Goal: Task Accomplishment & Management: Complete application form

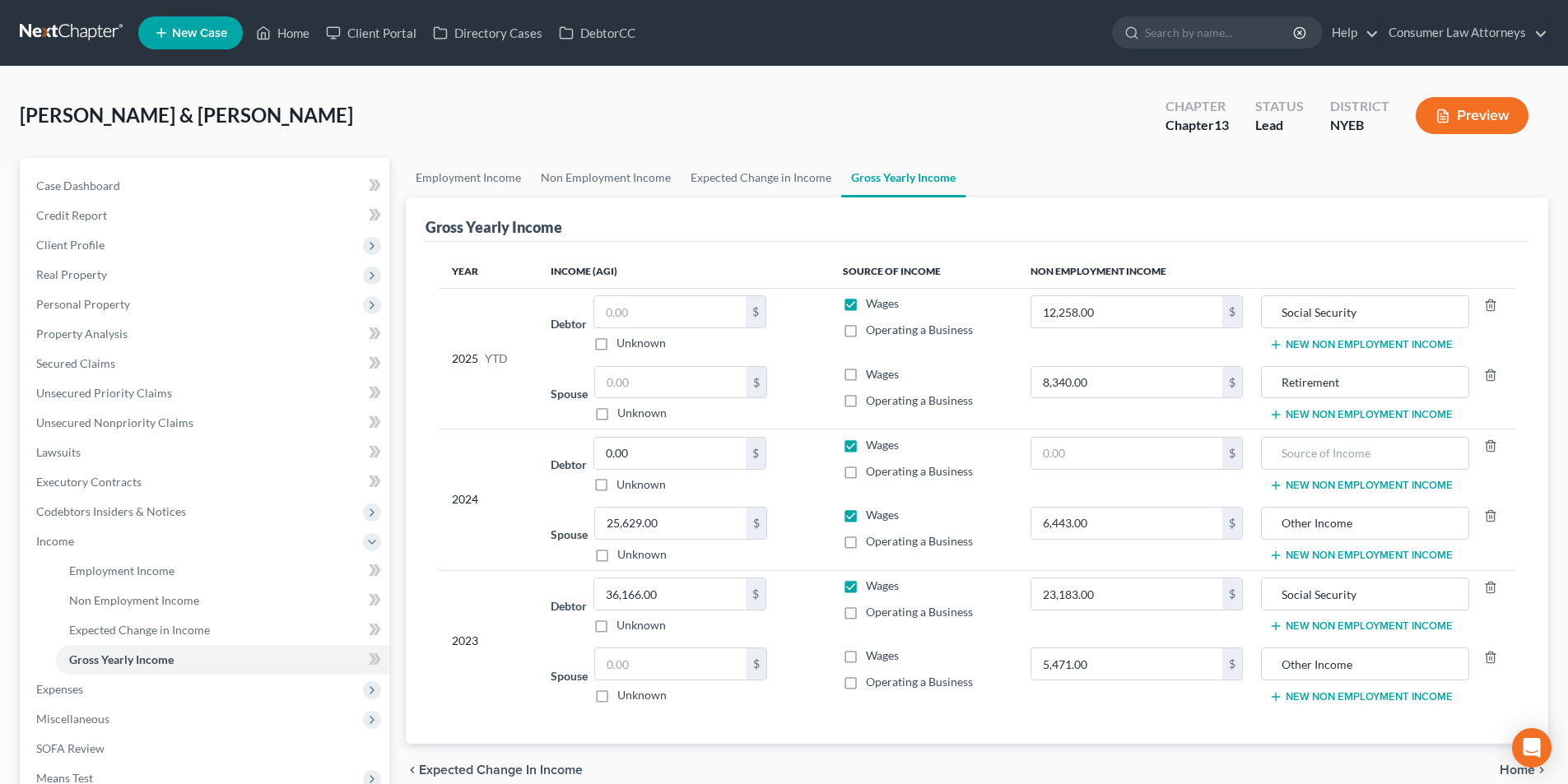
click at [189, 22] on link "New Case" at bounding box center [190, 33] width 104 height 33
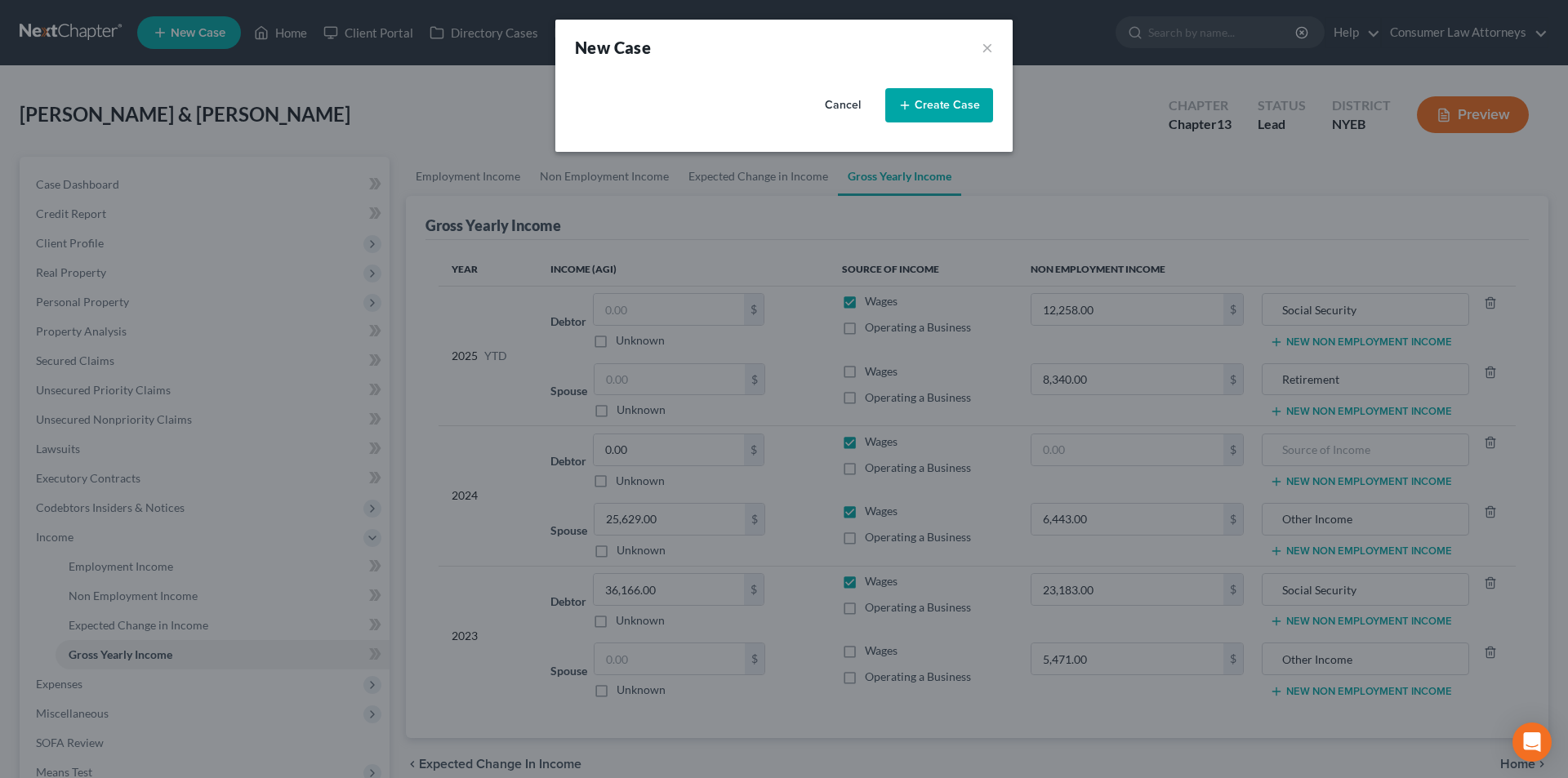
select select "15"
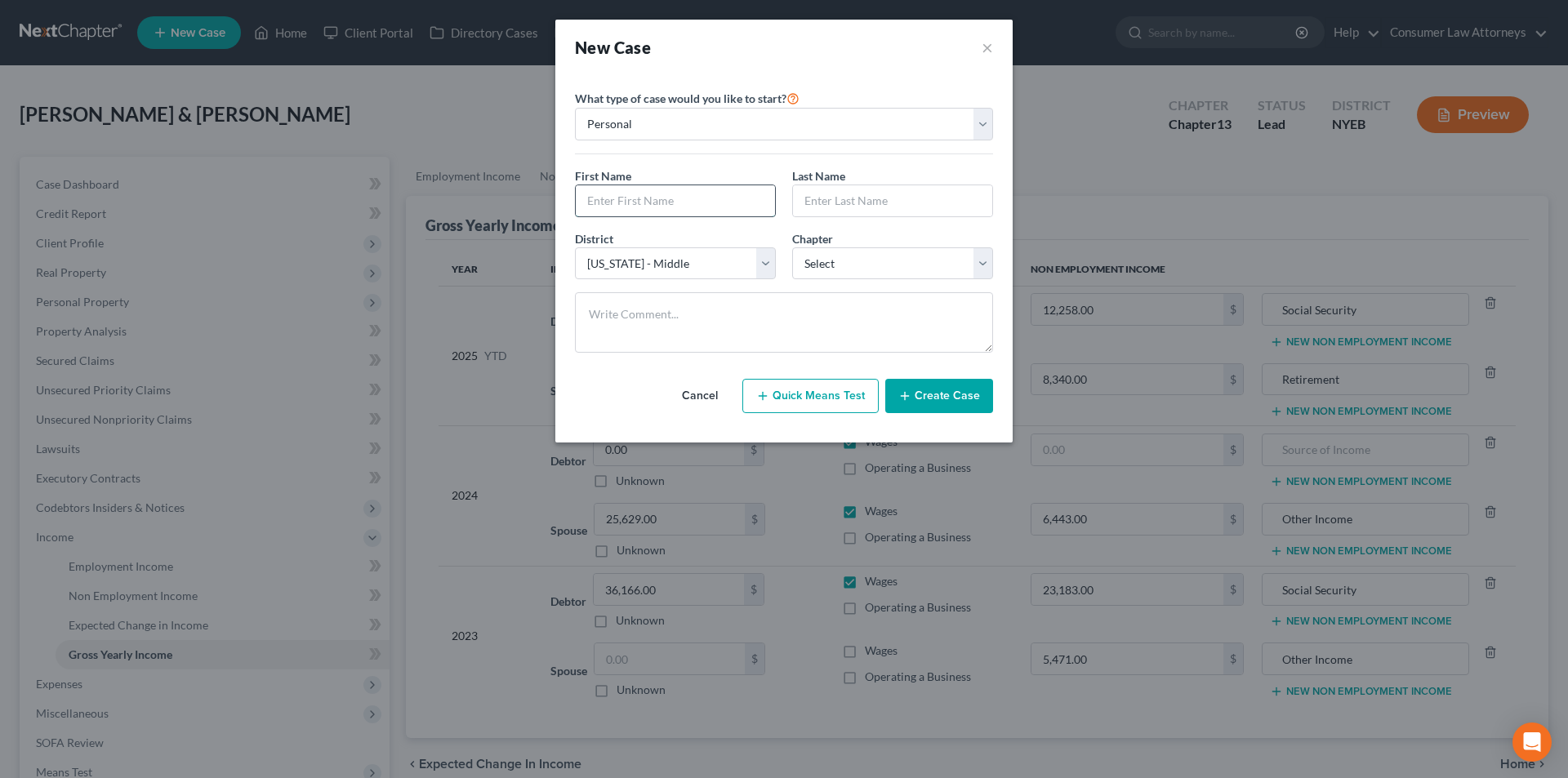
click at [684, 198] on input "text" at bounding box center [675, 200] width 200 height 31
type input "[PERSON_NAME]"
click at [676, 266] on select "Select [US_STATE] - [GEOGRAPHIC_DATA] [US_STATE] - [GEOGRAPHIC_DATA][US_STATE] …" at bounding box center [675, 263] width 201 height 32
select select "16"
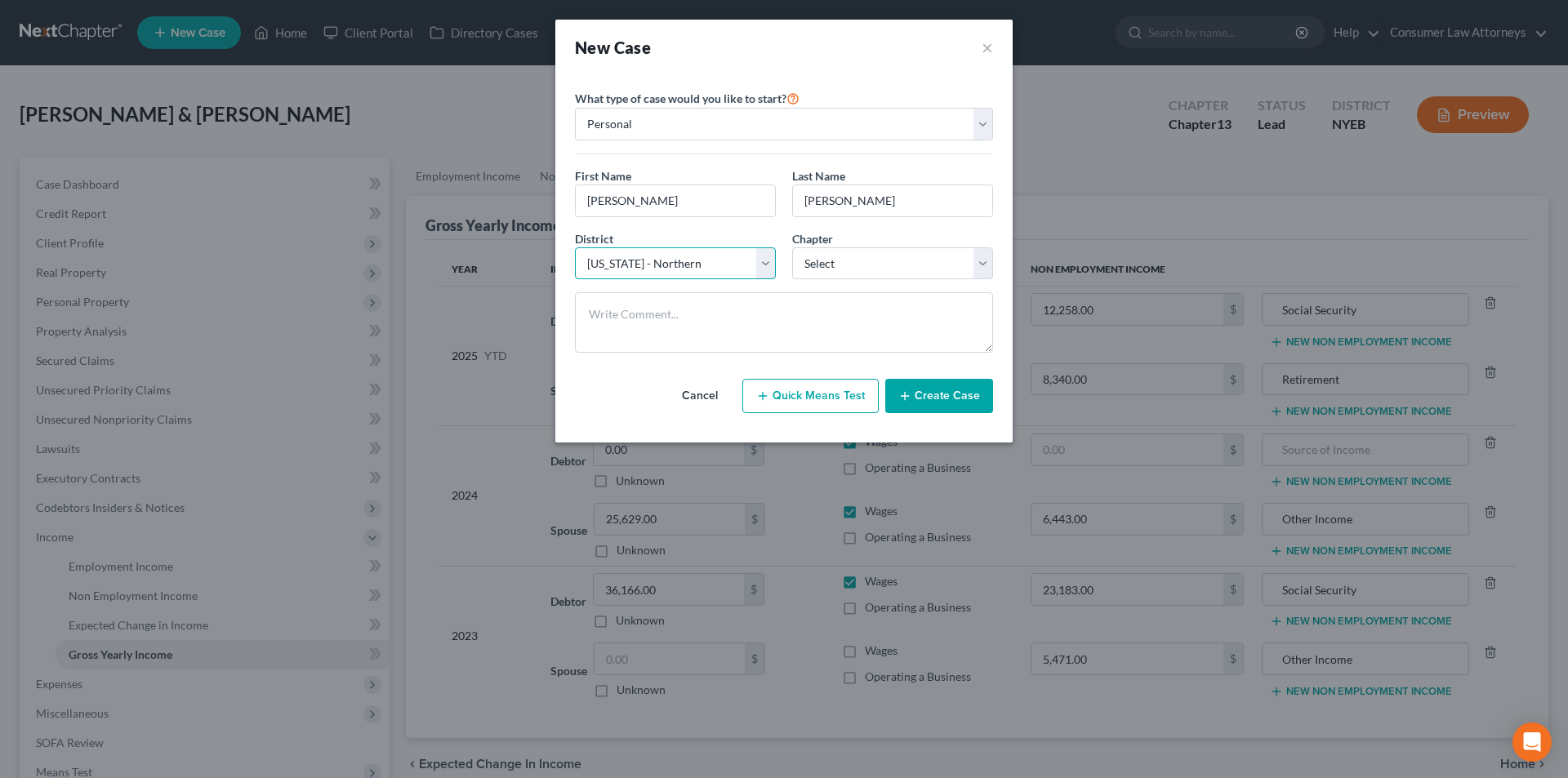
click at [575, 247] on select "Select [US_STATE] - [GEOGRAPHIC_DATA] [US_STATE] - [GEOGRAPHIC_DATA][US_STATE] …" at bounding box center [675, 263] width 201 height 32
click at [849, 270] on select "Select 7 11 12 13" at bounding box center [892, 263] width 201 height 32
select select "0"
click at [792, 247] on select "Select 7 11 12 13" at bounding box center [892, 263] width 201 height 32
click at [938, 399] on button "Create Case" at bounding box center [939, 396] width 108 height 34
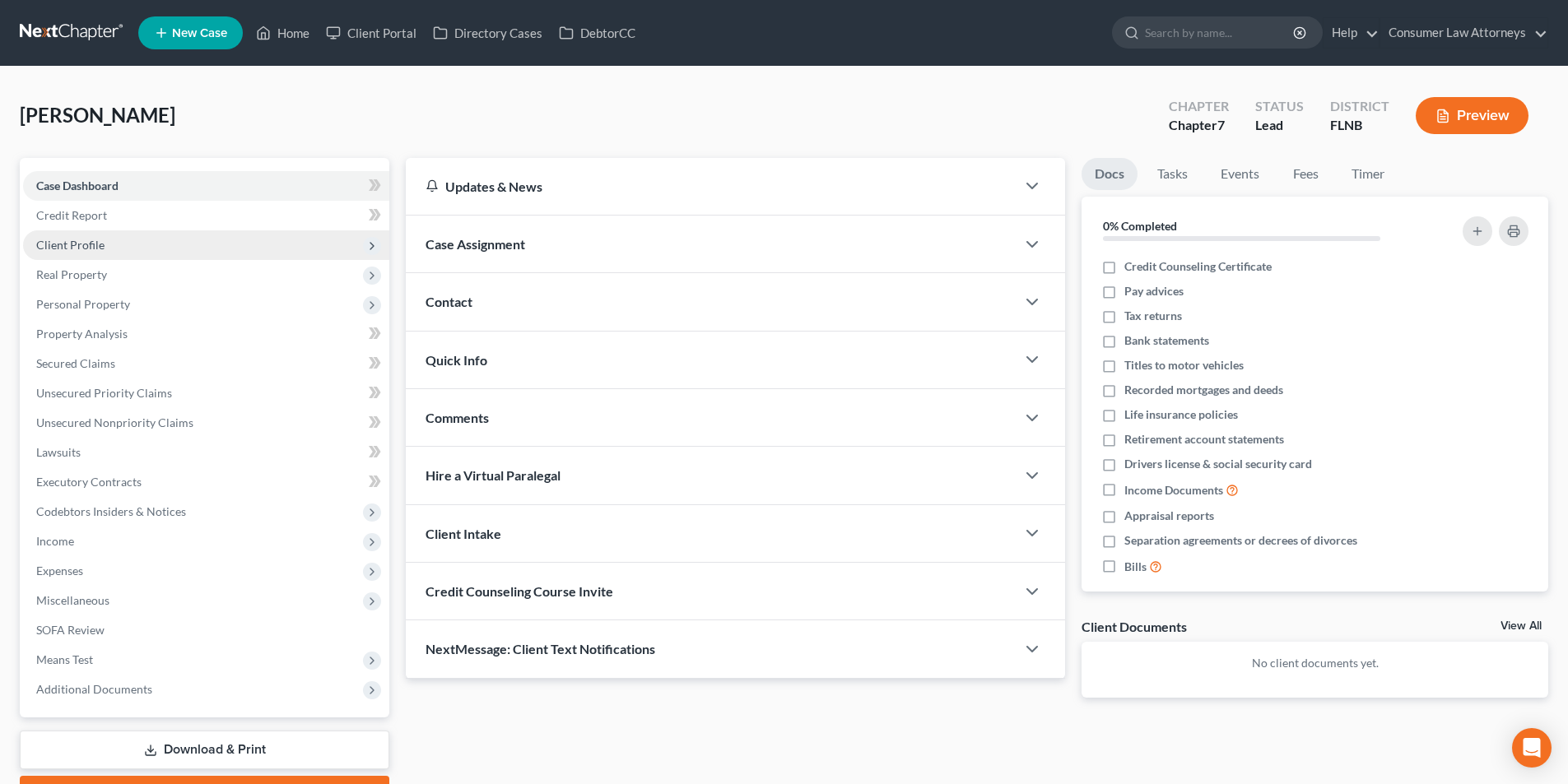
click at [88, 240] on span "Client Profile" at bounding box center [70, 244] width 68 height 14
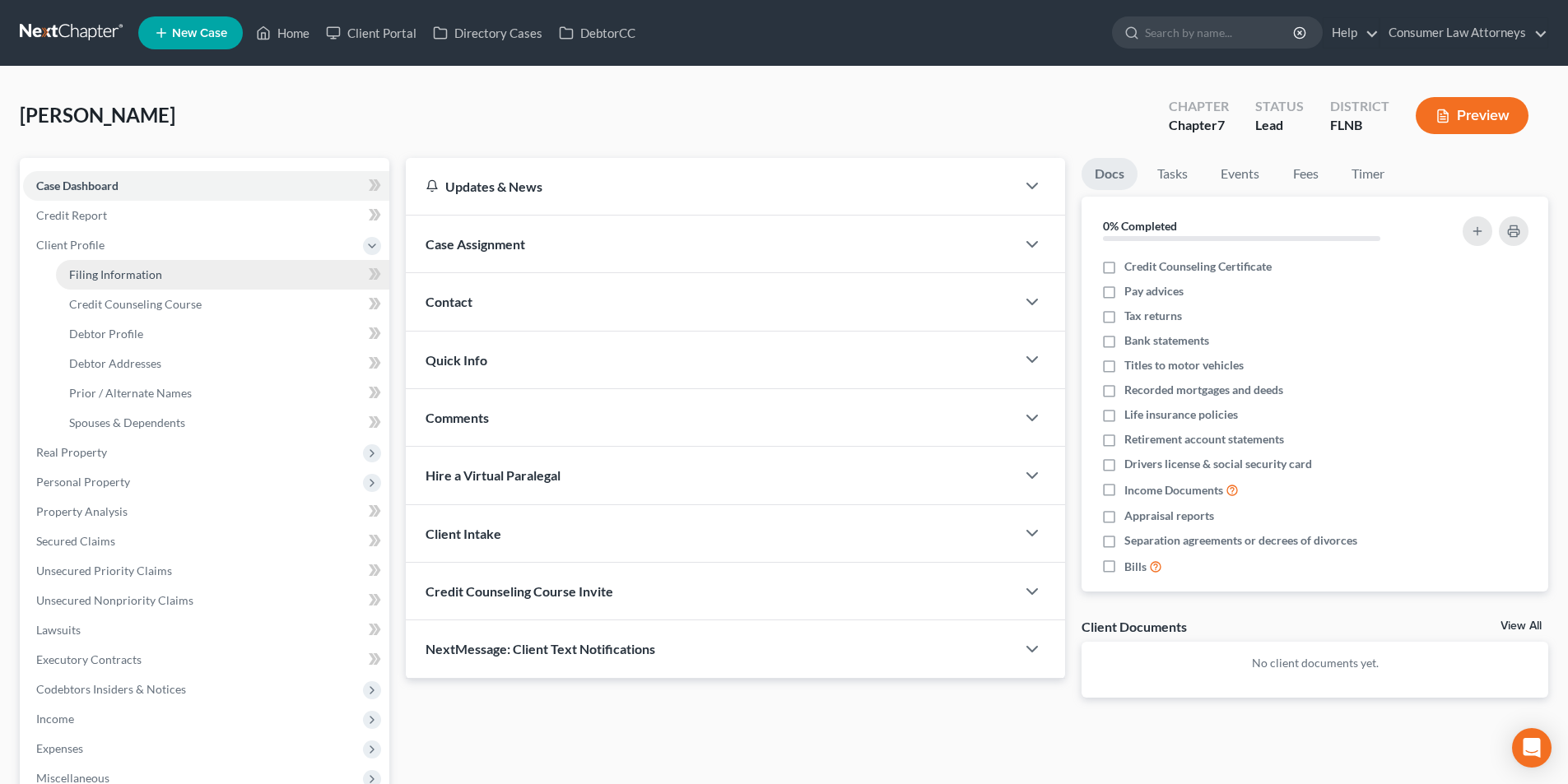
click at [138, 276] on span "Filing Information" at bounding box center [115, 274] width 93 height 14
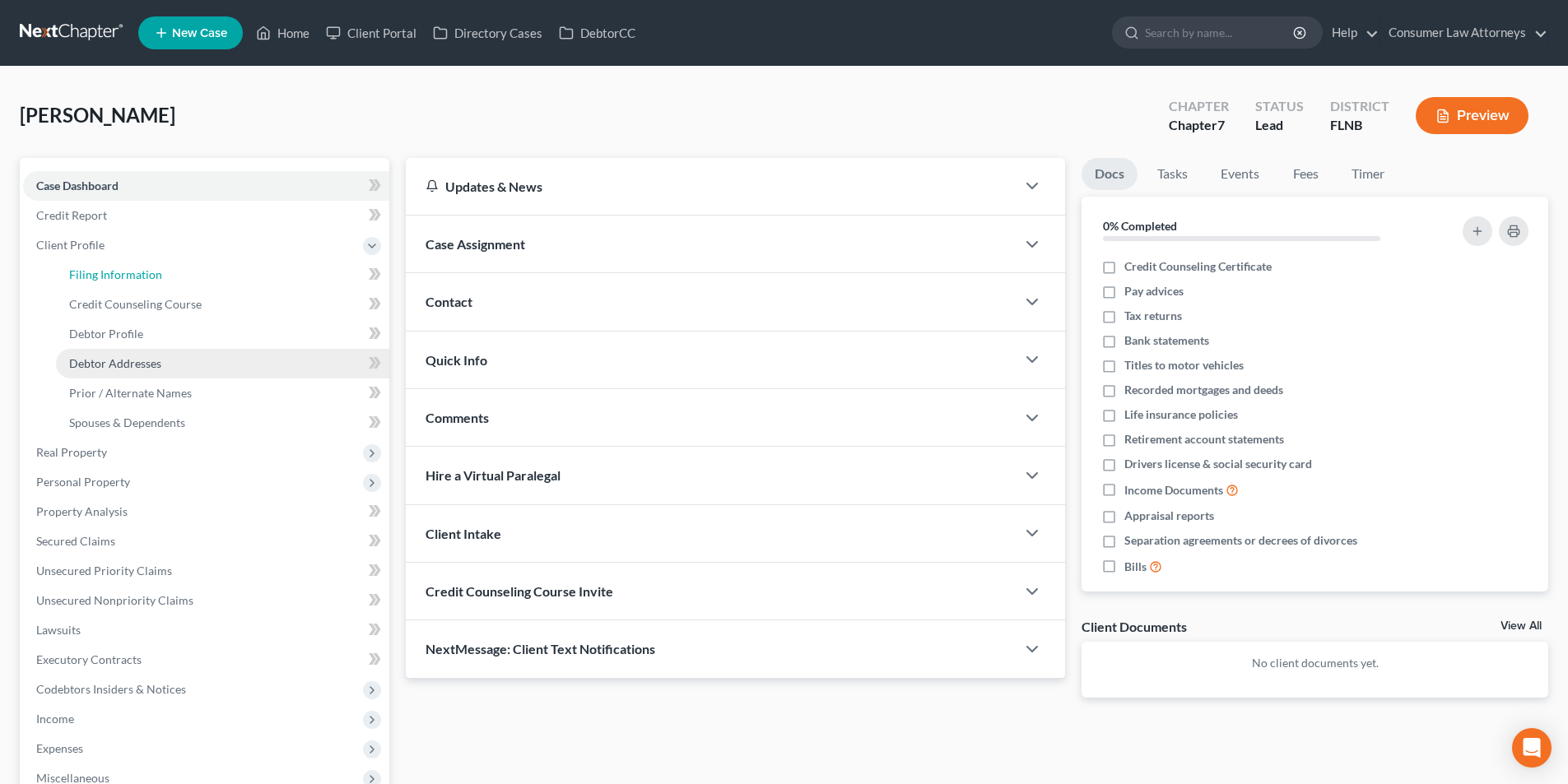
select select "1"
select select "0"
select select "16"
select select "9"
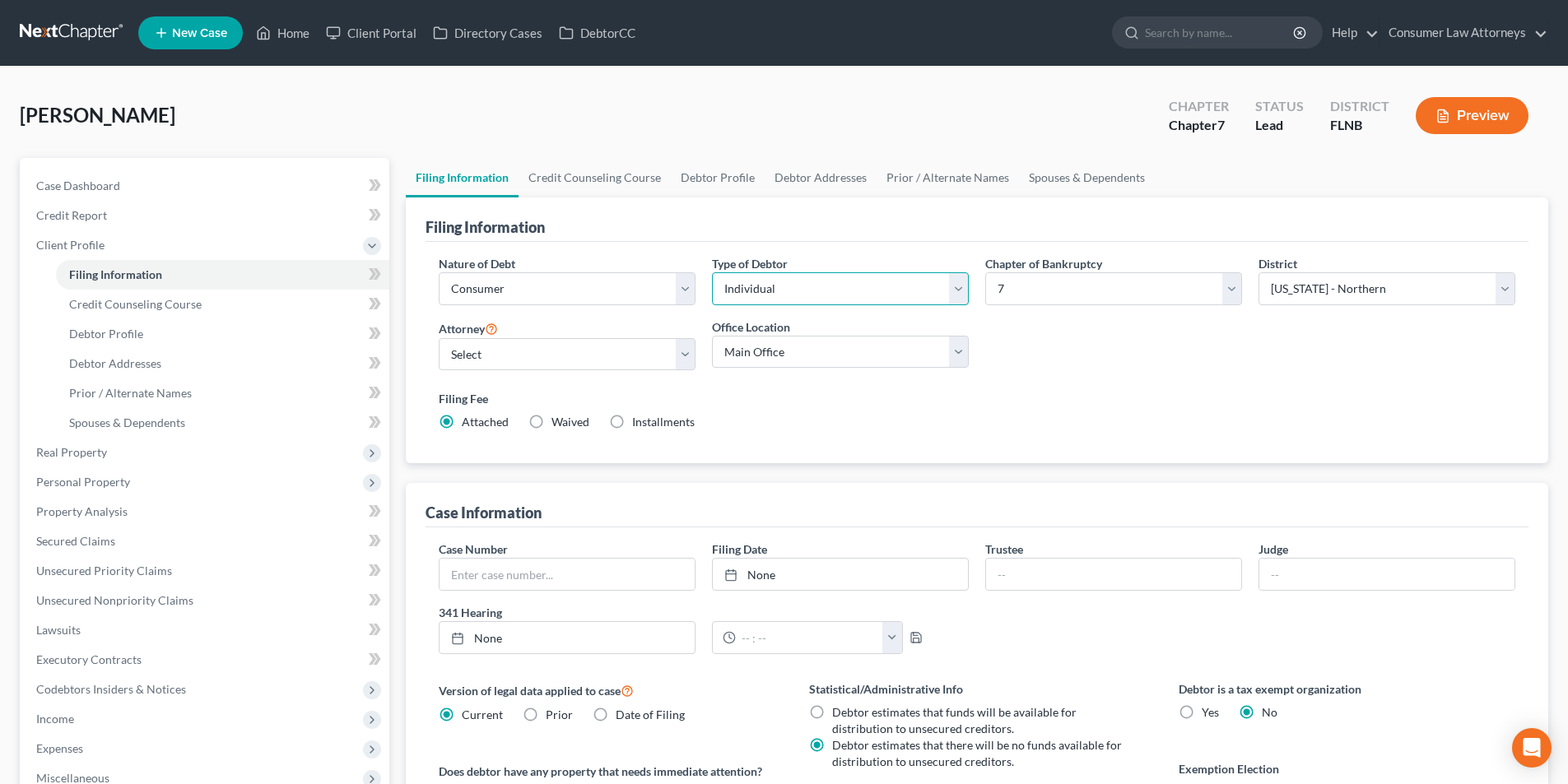
click at [851, 287] on select "Select Individual Joint" at bounding box center [840, 288] width 257 height 33
select select "1"
click at [712, 272] on select "Select Individual Joint" at bounding box center [840, 288] width 257 height 33
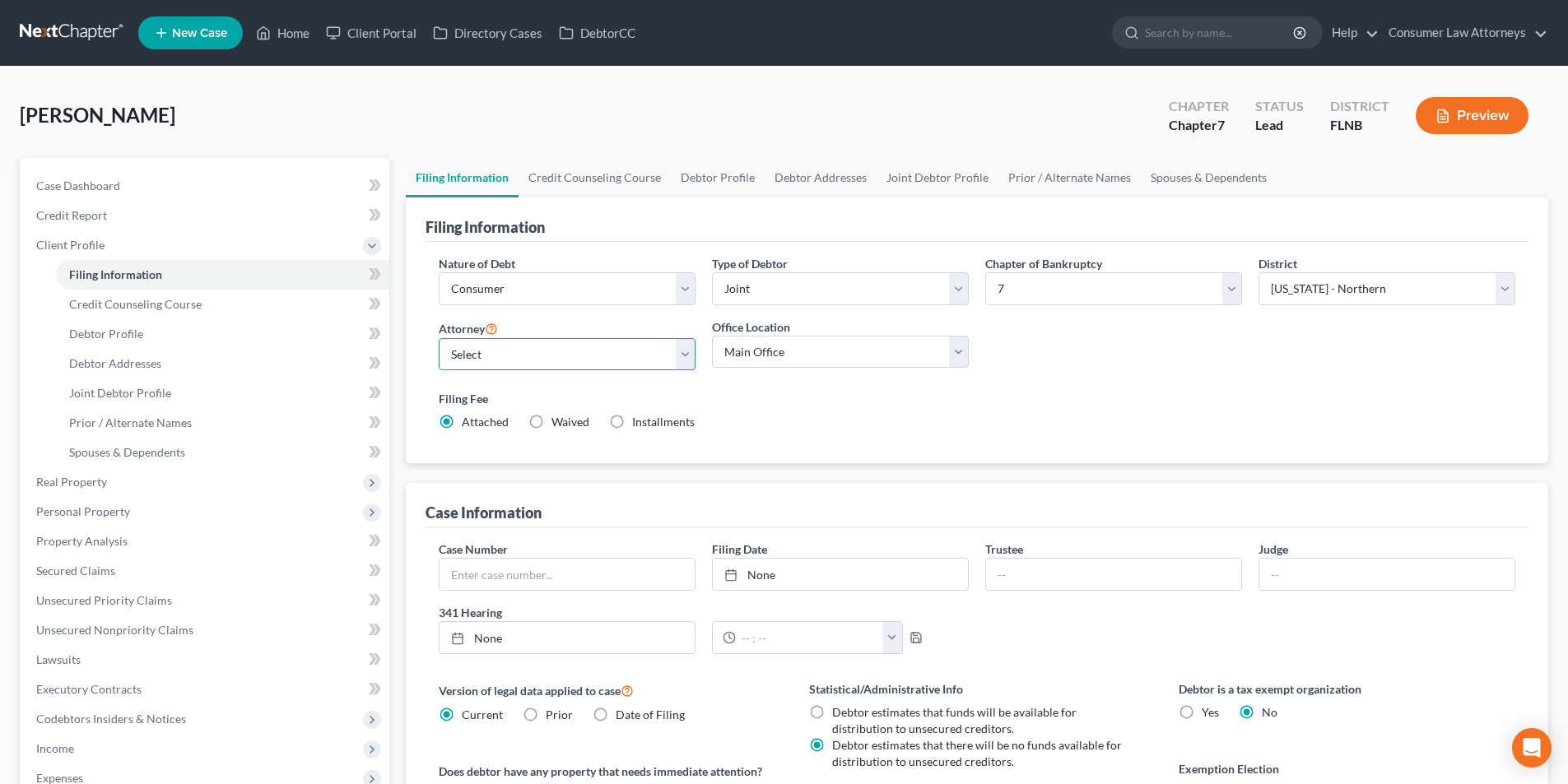
click at [581, 361] on select "Select [PERSON_NAME] - FLMB [PERSON_NAME] [PERSON_NAME] [PERSON_NAME] - ILNB [P…" at bounding box center [567, 354] width 257 height 33
select select "2"
click at [439, 338] on select "Select [PERSON_NAME] - FLMB [PERSON_NAME] [PERSON_NAME] [PERSON_NAME] - ILNB [P…" at bounding box center [567, 354] width 257 height 33
click at [633, 179] on link "Credit Counseling Course" at bounding box center [594, 177] width 152 height 39
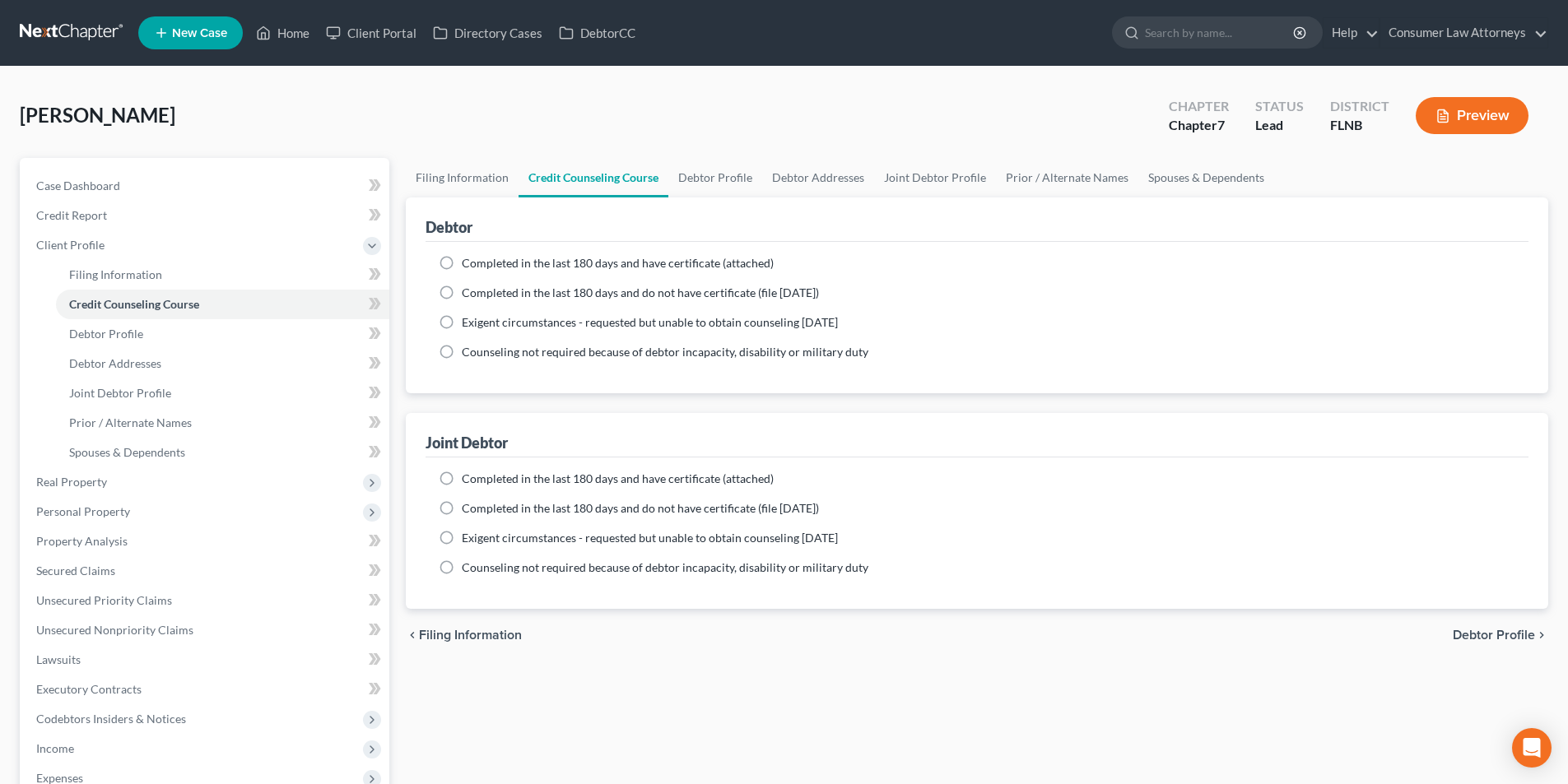
click at [461, 264] on label "Completed in the last 180 days and have certificate (attached)" at bounding box center [618, 264] width 312 height 17
click at [468, 264] on input "Completed in the last 180 days and have certificate (attached)" at bounding box center [473, 260] width 11 height 11
radio input "true"
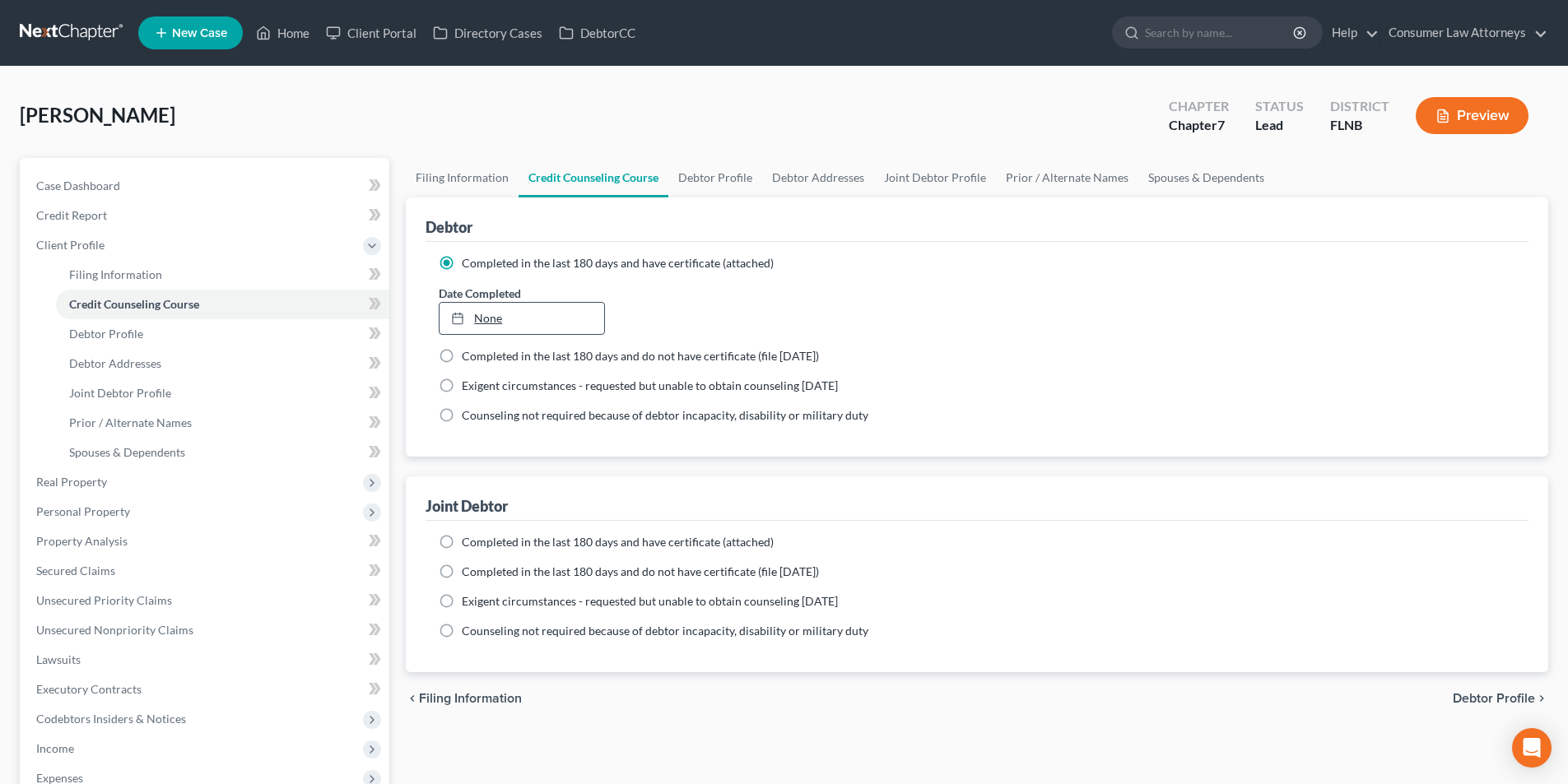
click at [542, 323] on link "None" at bounding box center [522, 318] width 164 height 31
type input "[DATE]"
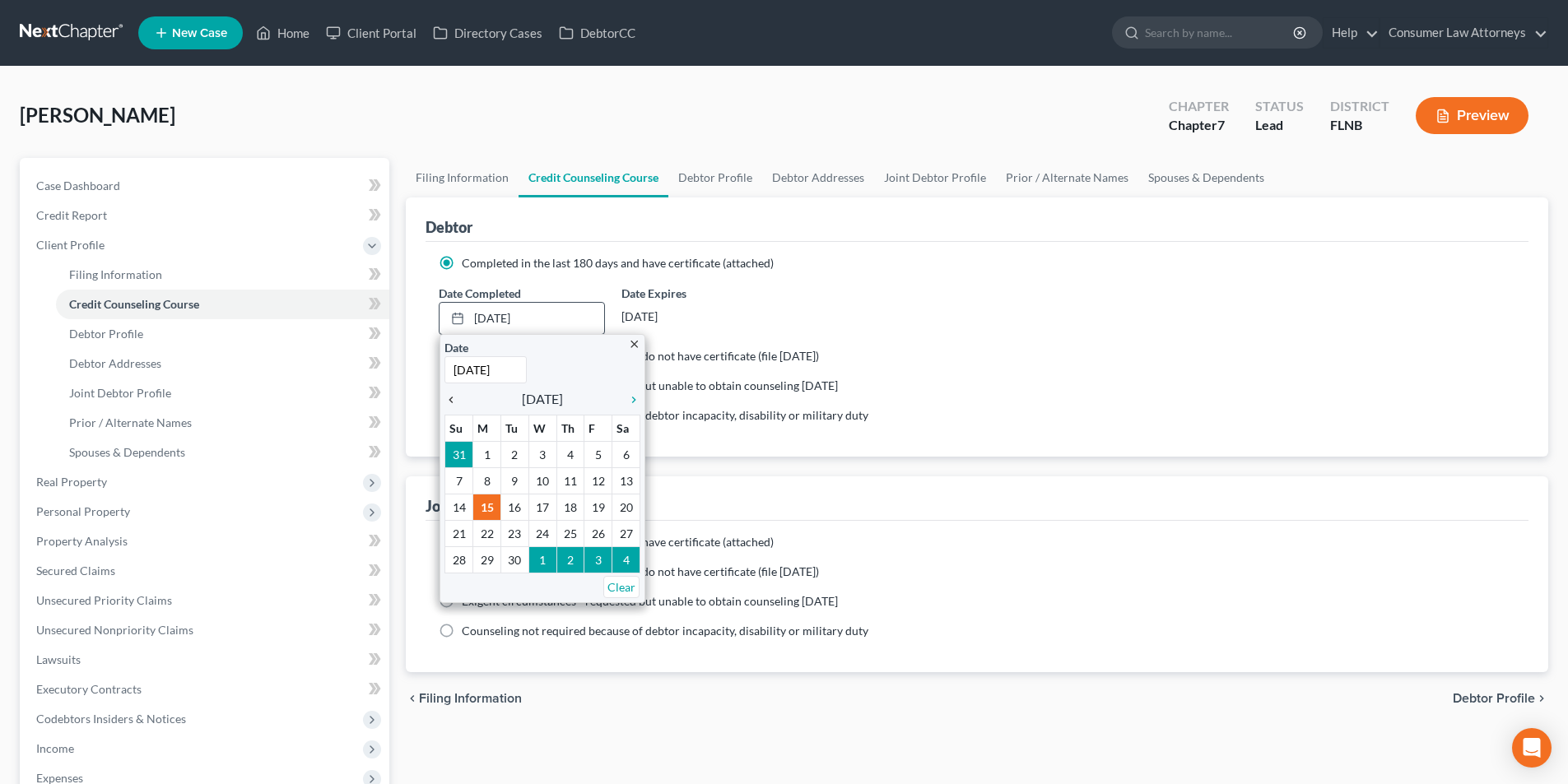
click at [458, 400] on icon "chevron_left" at bounding box center [456, 400] width 22 height 13
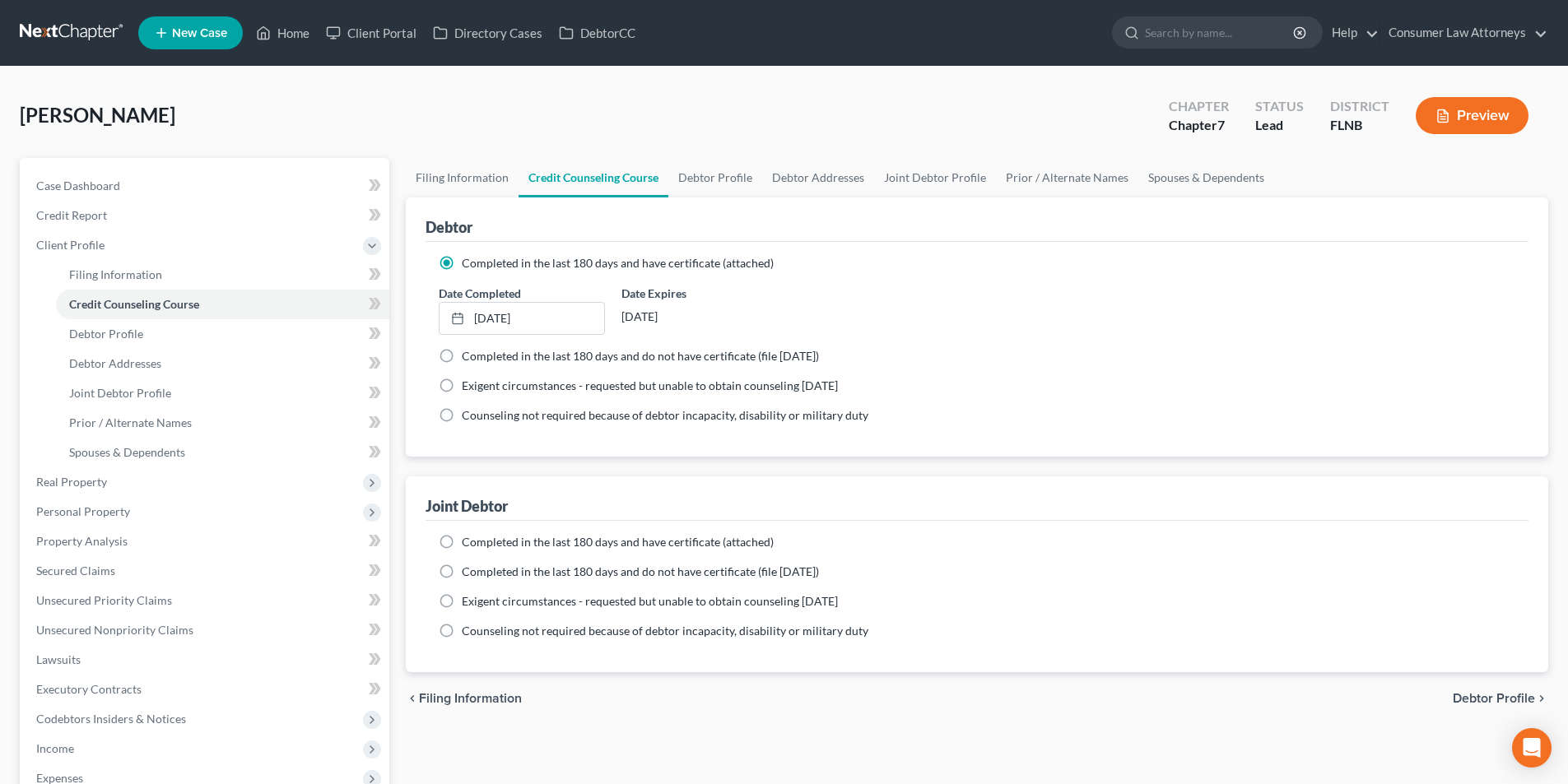
click at [461, 539] on label "Completed in the last 180 days and have certificate (attached)" at bounding box center [618, 542] width 312 height 17
click at [468, 539] on input "Completed in the last 180 days and have certificate (attached)" at bounding box center [473, 539] width 11 height 11
radio input "true"
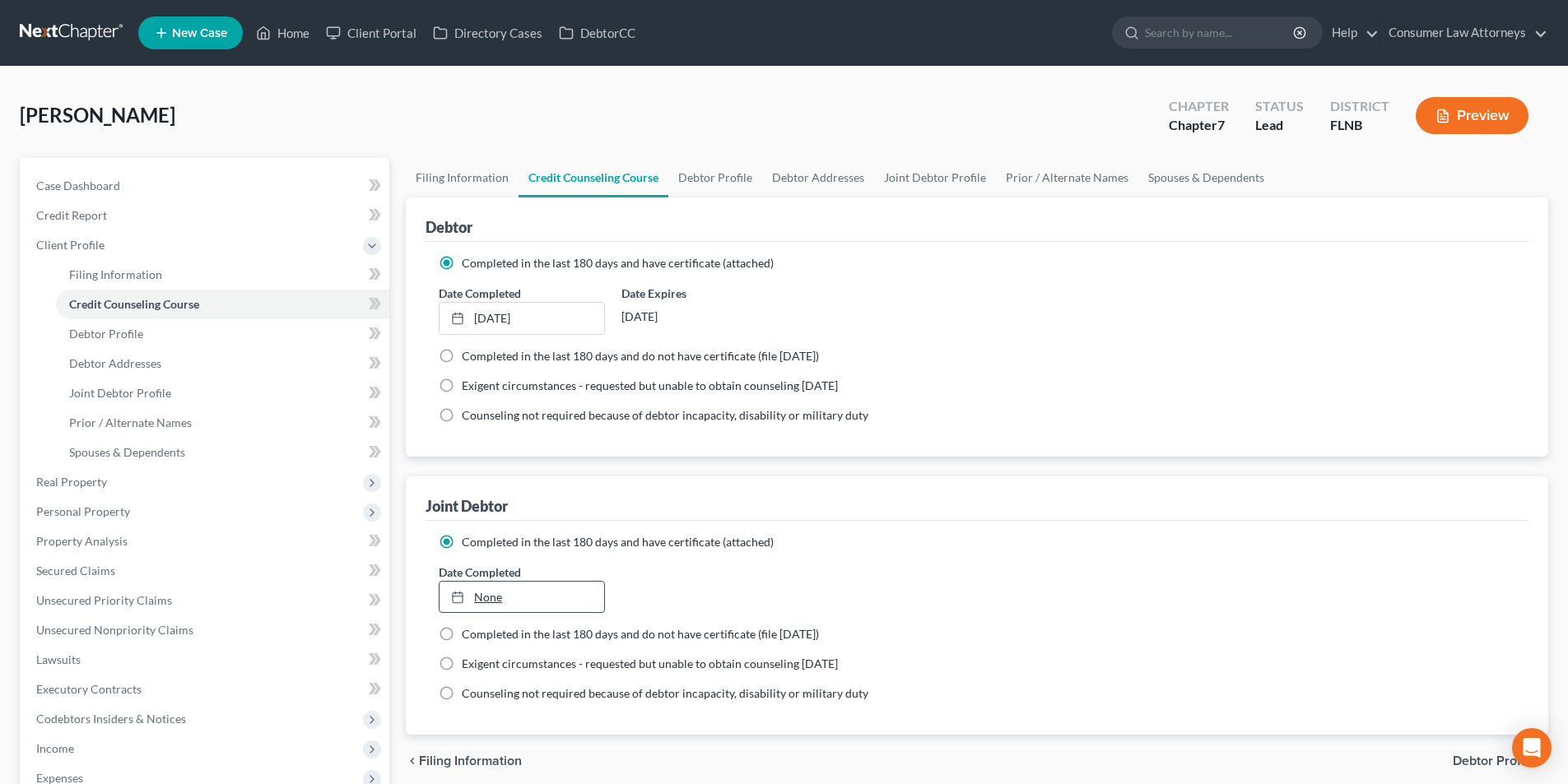
click at [530, 595] on link "None" at bounding box center [522, 596] width 164 height 31
type input "[DATE]"
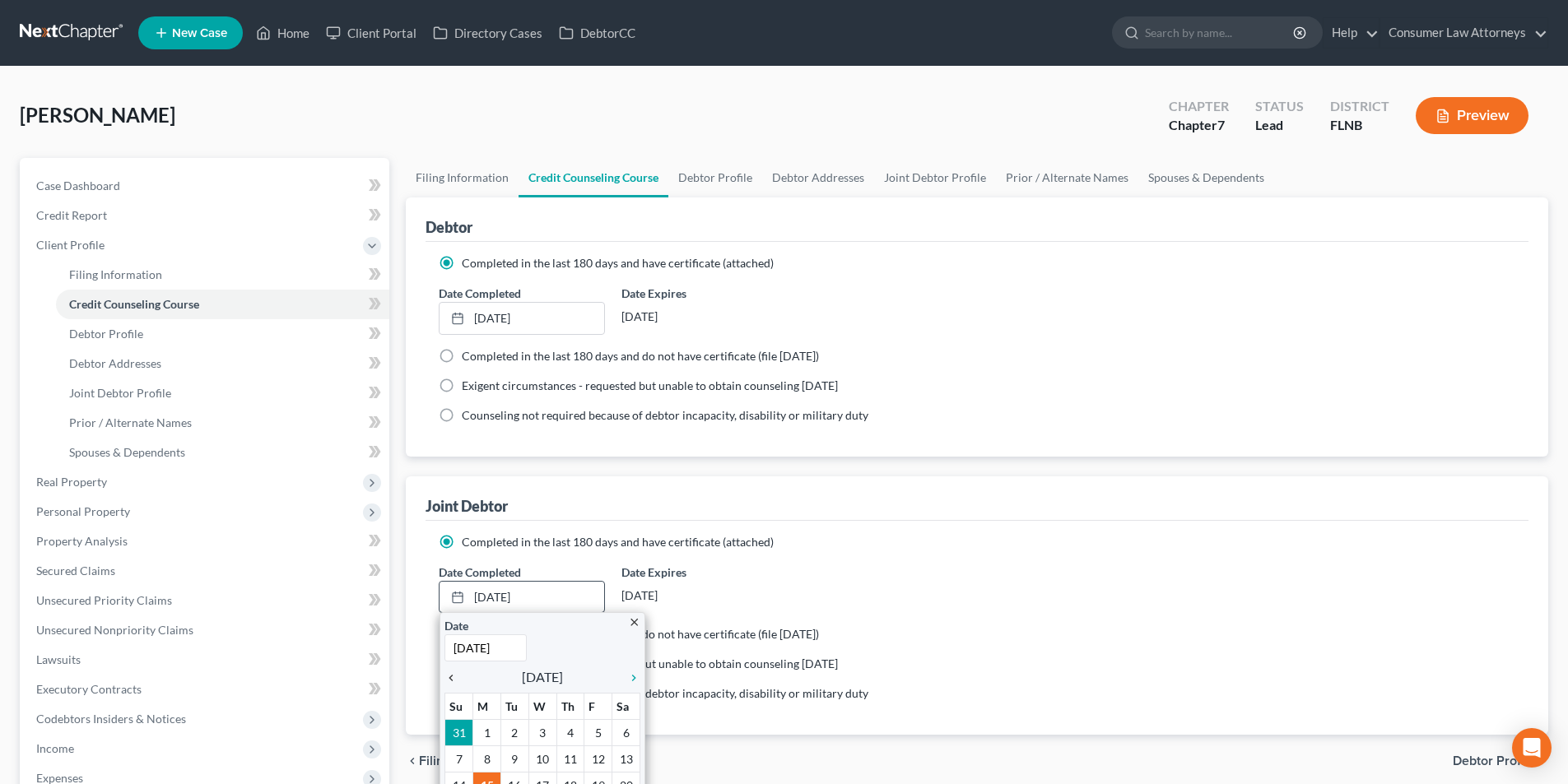
click at [454, 676] on icon "chevron_left" at bounding box center [456, 678] width 22 height 13
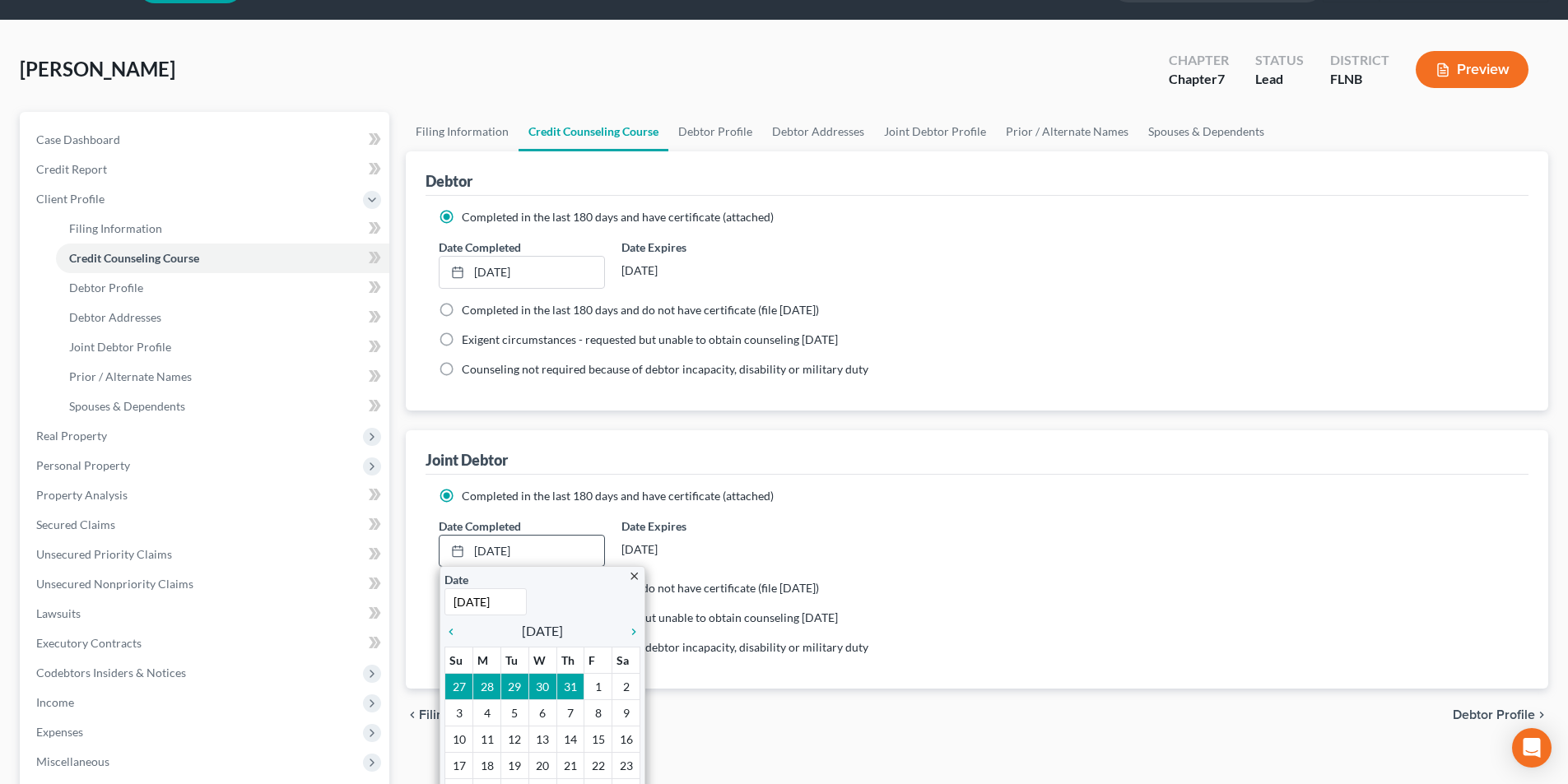
scroll to position [83, 0]
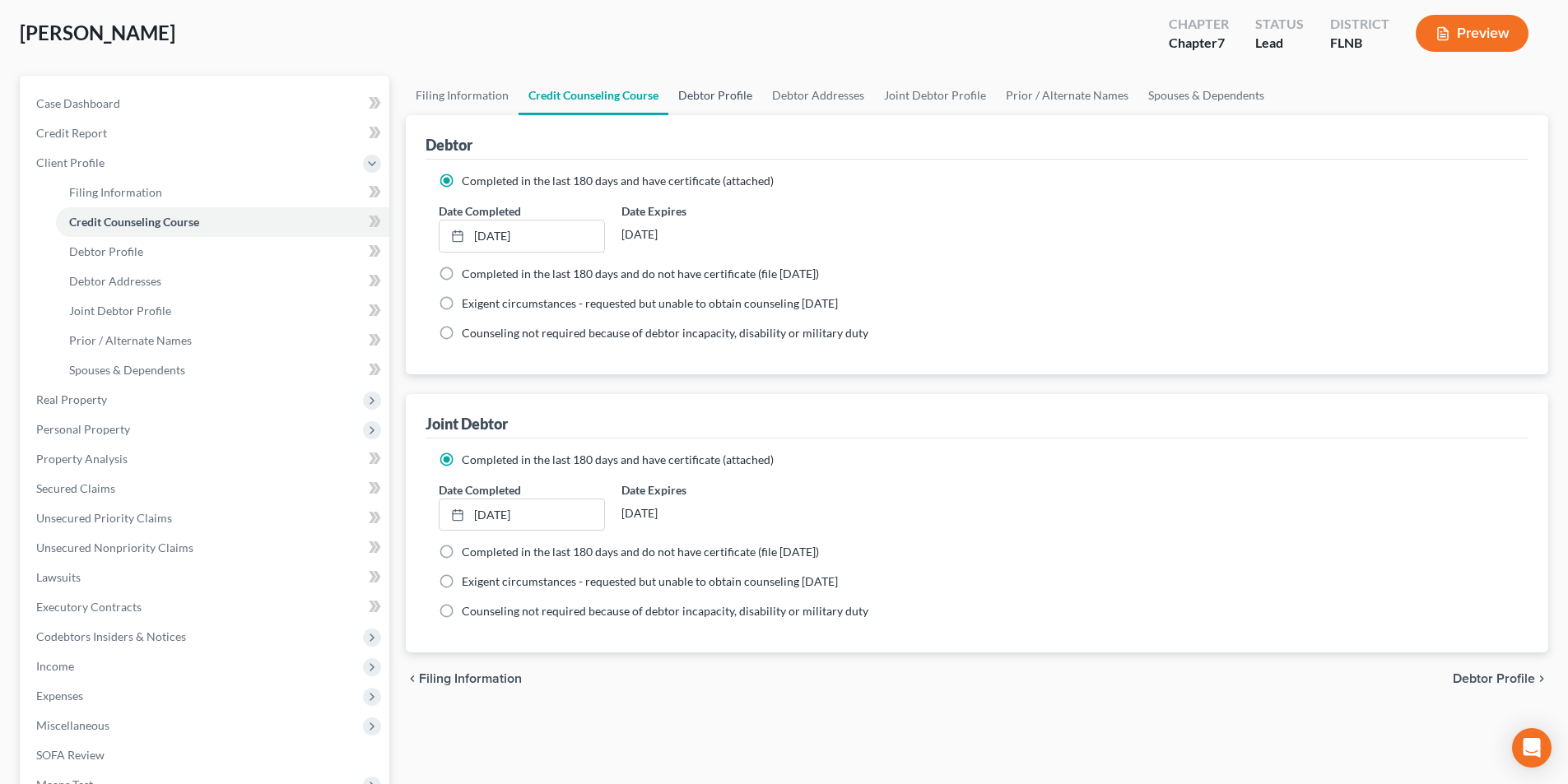
click at [726, 94] on link "Debtor Profile" at bounding box center [715, 95] width 93 height 39
select select "1"
select select "0"
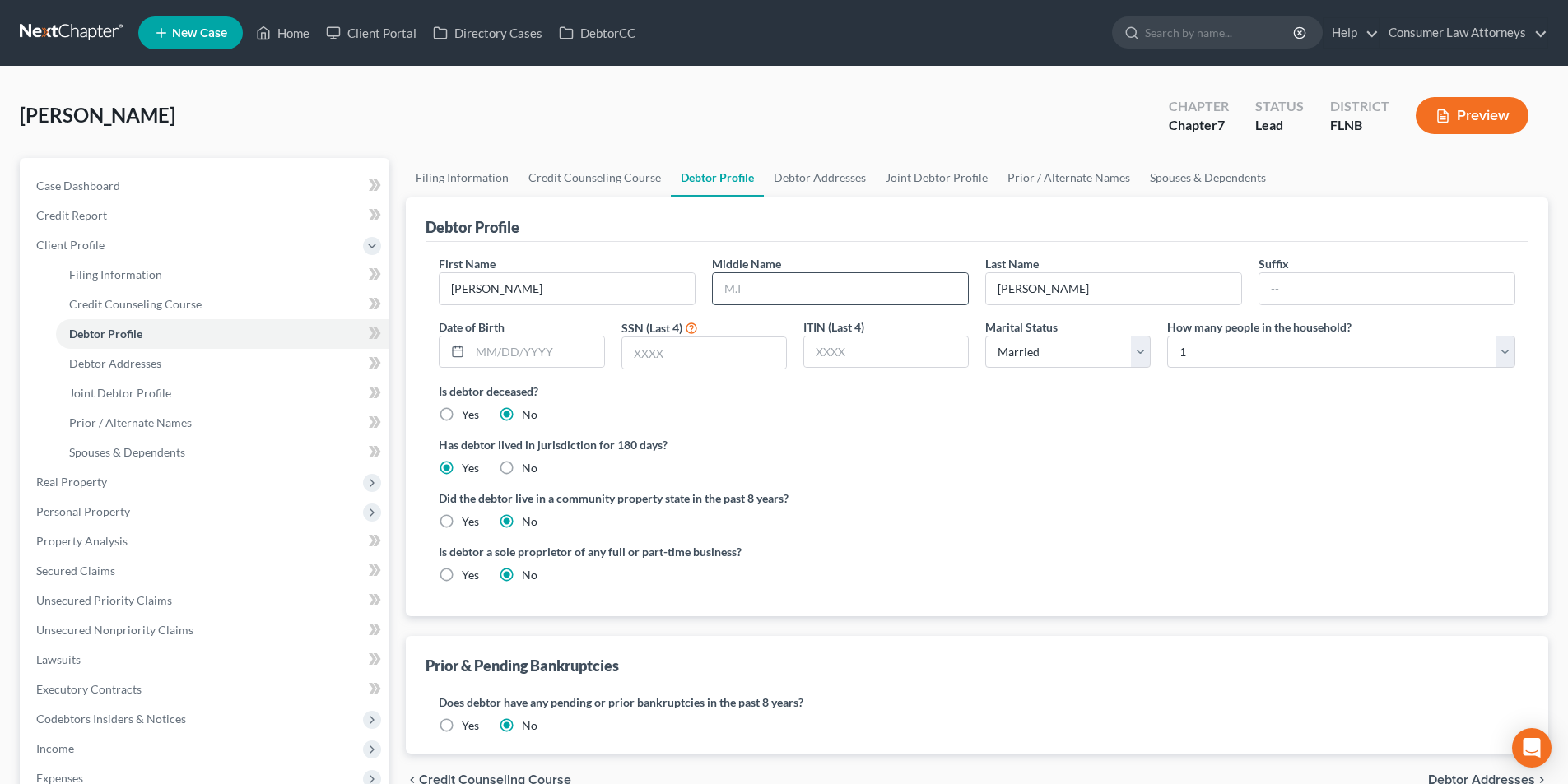
click at [870, 290] on input "text" at bounding box center [840, 288] width 255 height 31
type input "[DEMOGRAPHIC_DATA]"
type input "[DATE]"
click at [749, 364] on input "text" at bounding box center [704, 352] width 164 height 31
type input "5959"
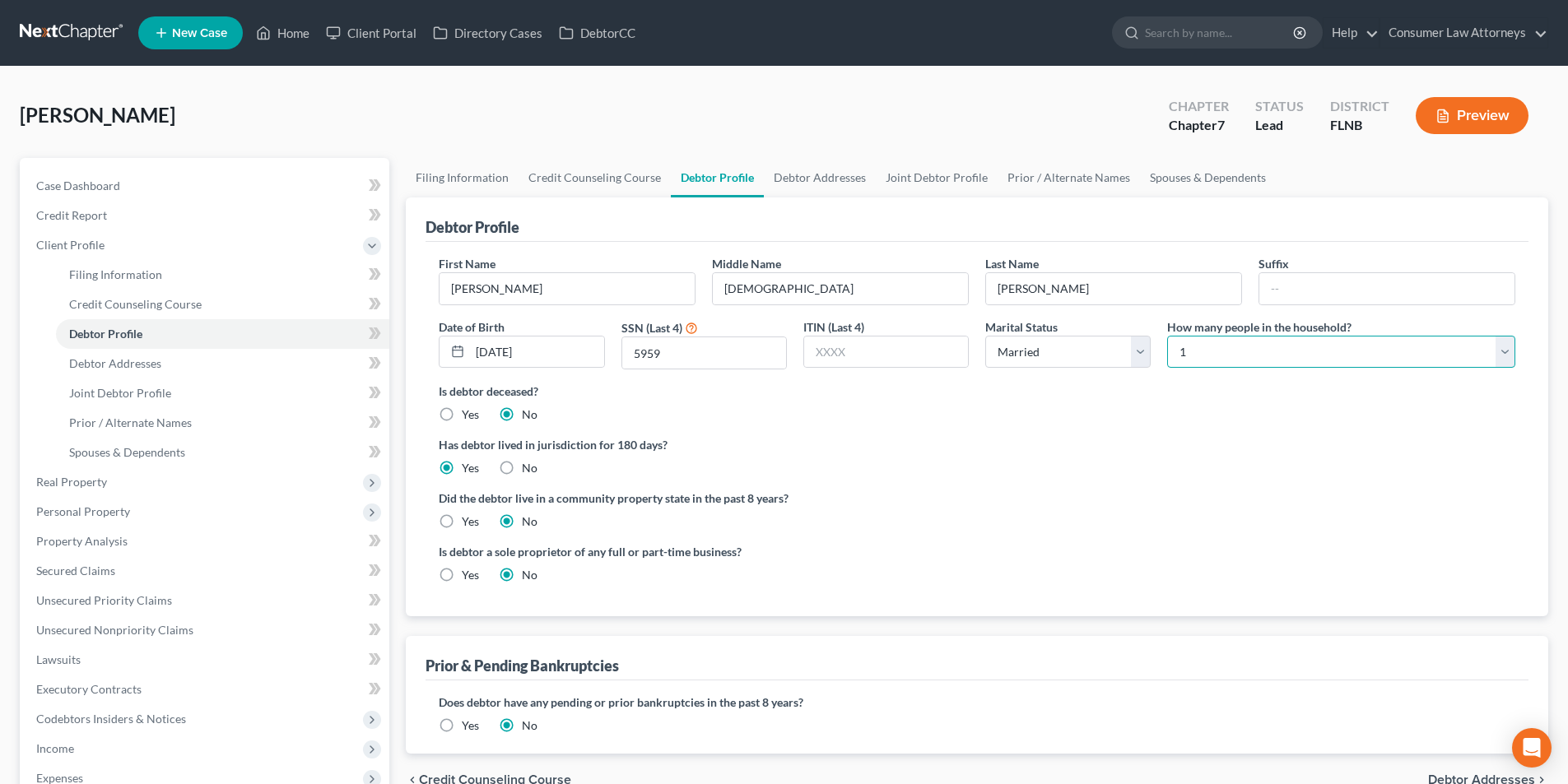
click at [1216, 357] on select "Select 1 2 3 4 5 6 7 8 9 10 11 12 13 14 15 16 17 18 19 20" at bounding box center [1341, 351] width 348 height 33
select select "3"
click at [1167, 335] on select "Select 1 2 3 4 5 6 7 8 9 10 11 12 13 14 15 16 17 18 19 20" at bounding box center [1341, 351] width 348 height 33
click at [822, 180] on link "Debtor Addresses" at bounding box center [819, 177] width 112 height 39
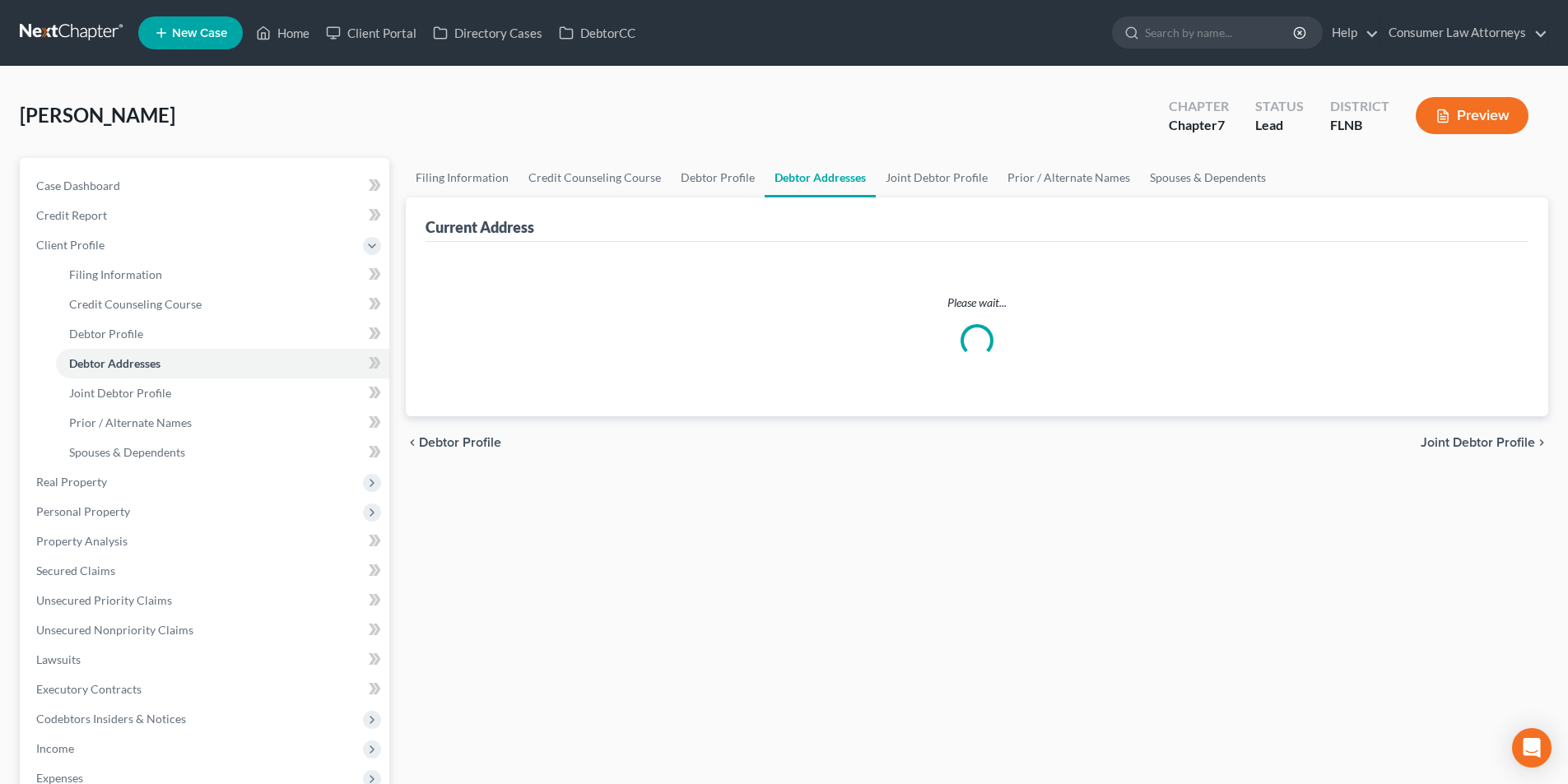
select select "0"
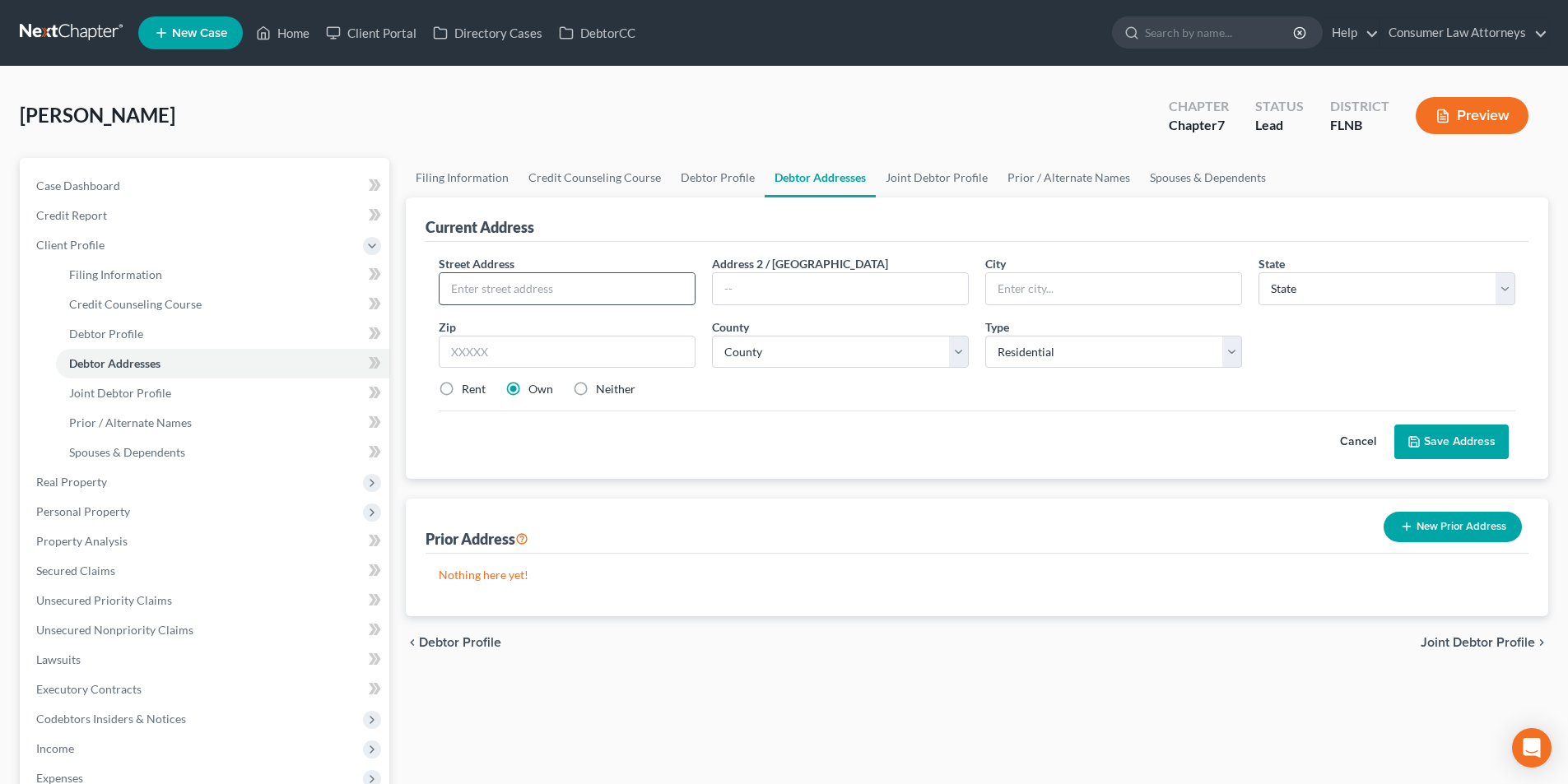
click at [498, 311] on div "Street Address * Address 2 / [GEOGRAPHIC_DATA] * State * State [US_STATE] AK AR…" at bounding box center [977, 333] width 1093 height 156
click at [499, 304] on input "text" at bounding box center [567, 288] width 255 height 31
type input "[STREET_ADDRESS]"
type input "[GEOGRAPHIC_DATA]"
select select "9"
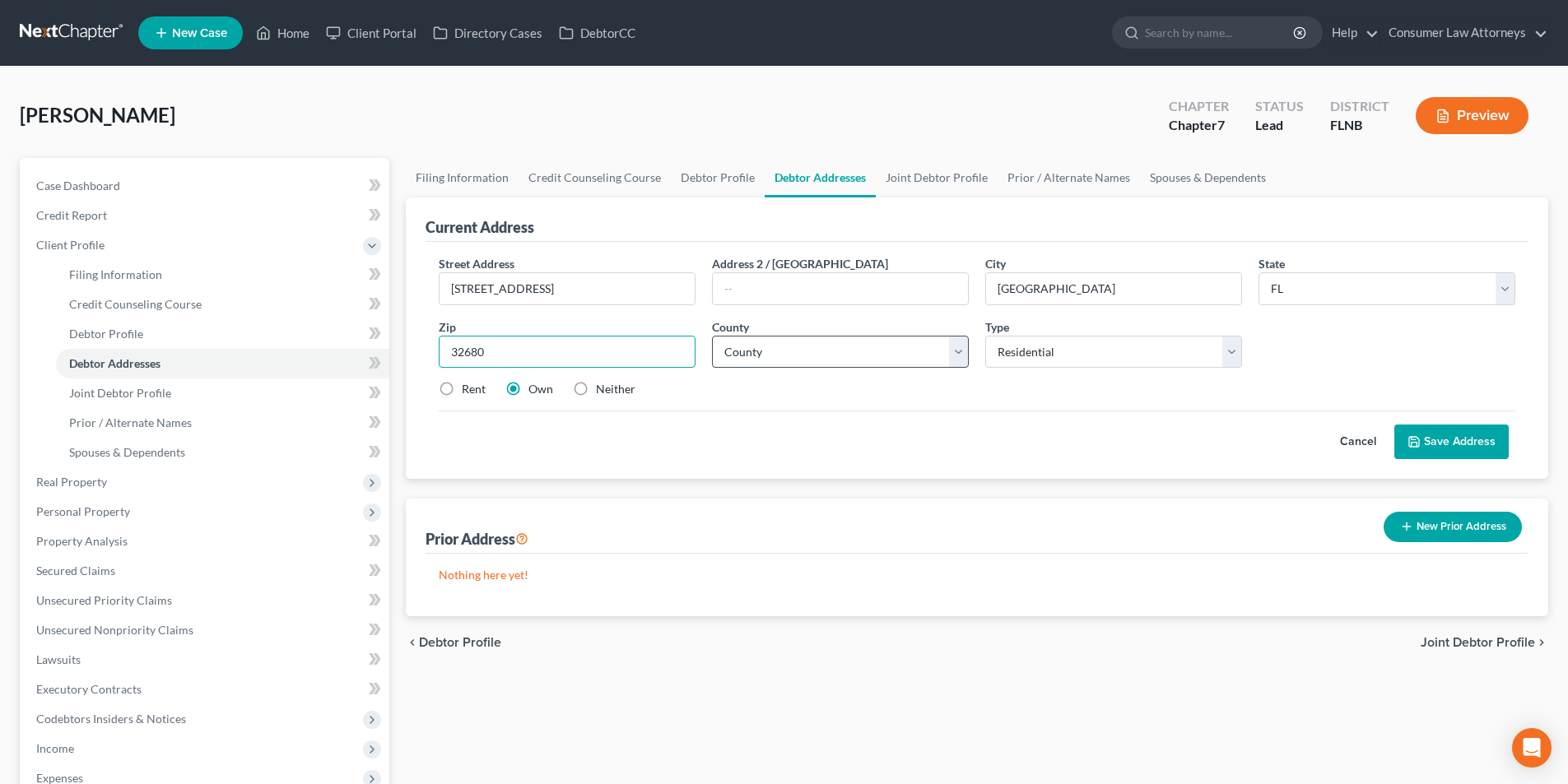
type input "32680"
click at [764, 349] on select "County [GEOGRAPHIC_DATA] [GEOGRAPHIC_DATA] [GEOGRAPHIC_DATA] [GEOGRAPHIC_DATA] …" at bounding box center [840, 351] width 257 height 33
select select "13"
click at [712, 335] on select "County [GEOGRAPHIC_DATA] [GEOGRAPHIC_DATA] [GEOGRAPHIC_DATA] [GEOGRAPHIC_DATA] …" at bounding box center [840, 351] width 257 height 33
click at [1461, 443] on button "Save Address" at bounding box center [1451, 441] width 114 height 34
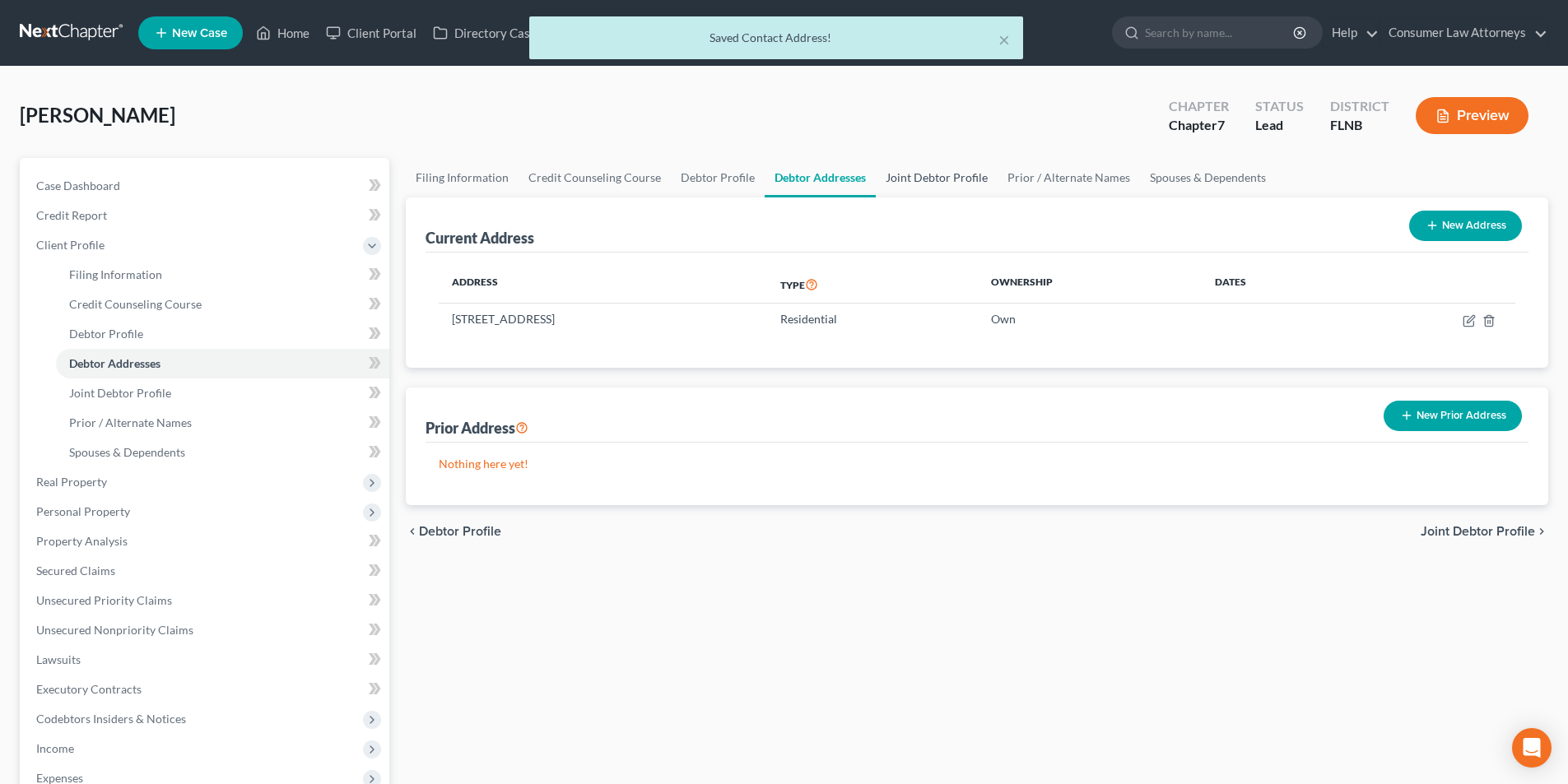
click at [937, 173] on link "Joint Debtor Profile" at bounding box center [936, 177] width 122 height 39
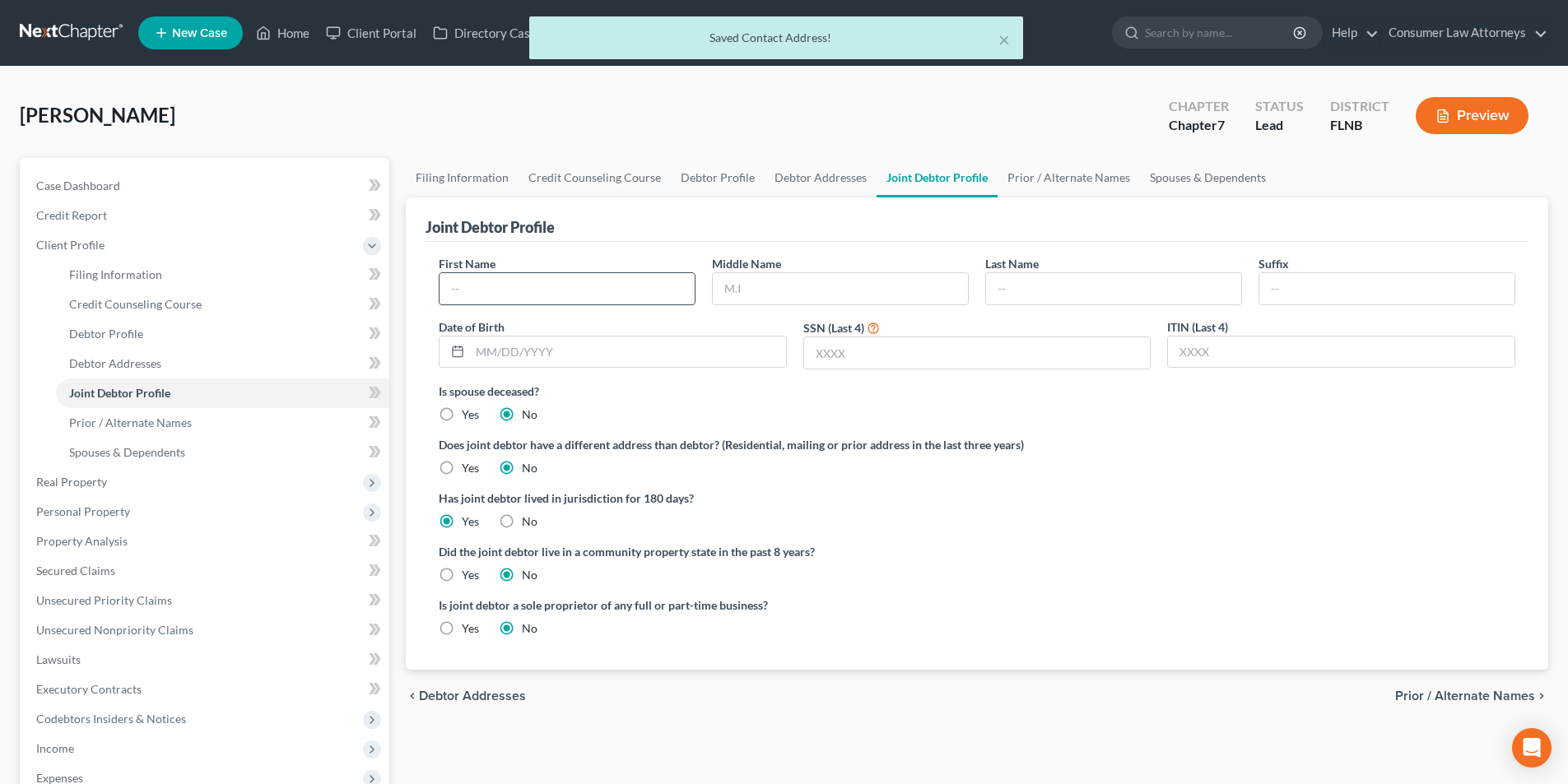
click at [592, 294] on input "text" at bounding box center [567, 288] width 255 height 31
type input "[PERSON_NAME]"
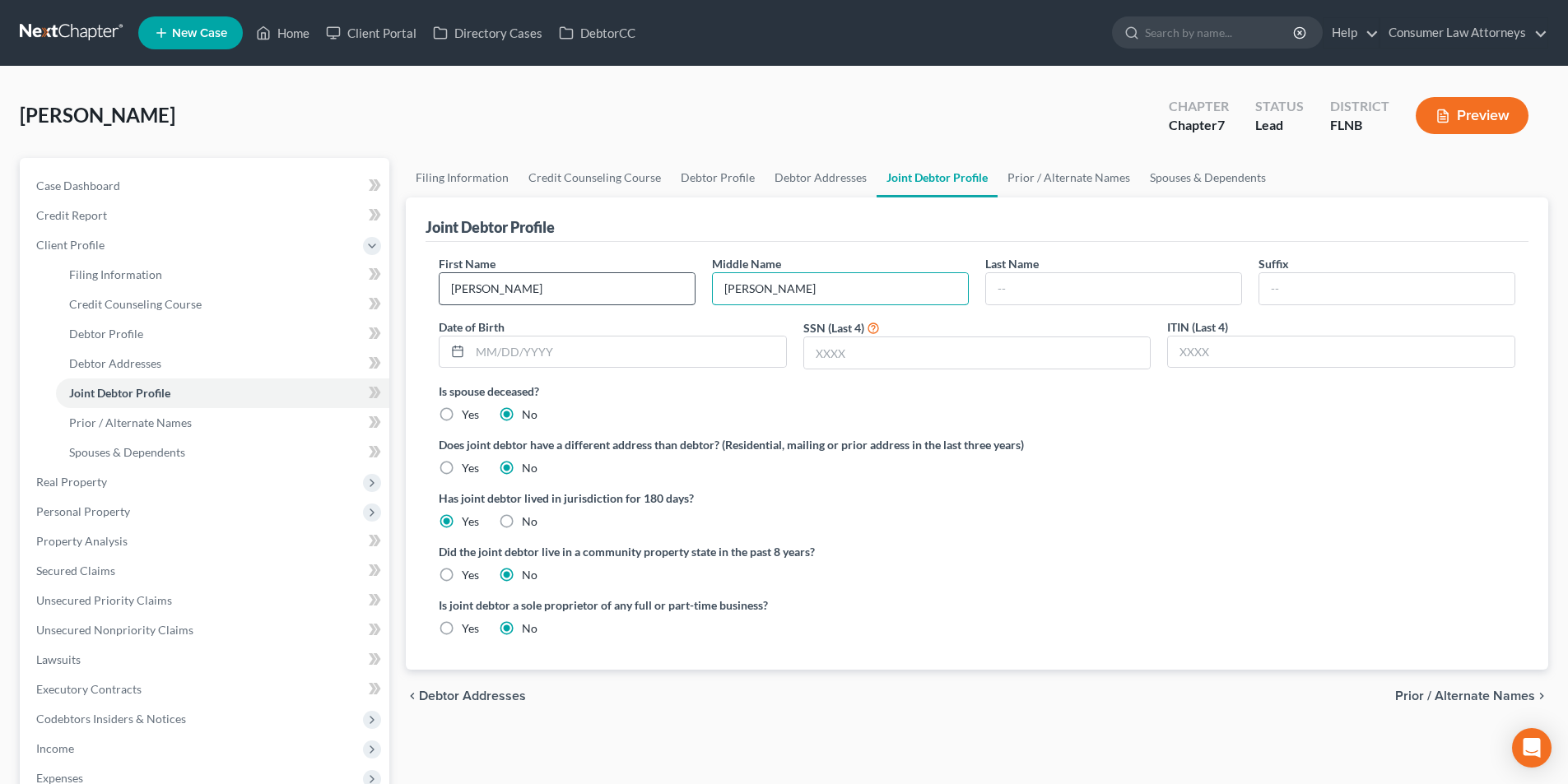
type input "[PERSON_NAME]"
type input "[DATE]"
click at [873, 359] on input "text" at bounding box center [977, 352] width 346 height 31
type input "1862"
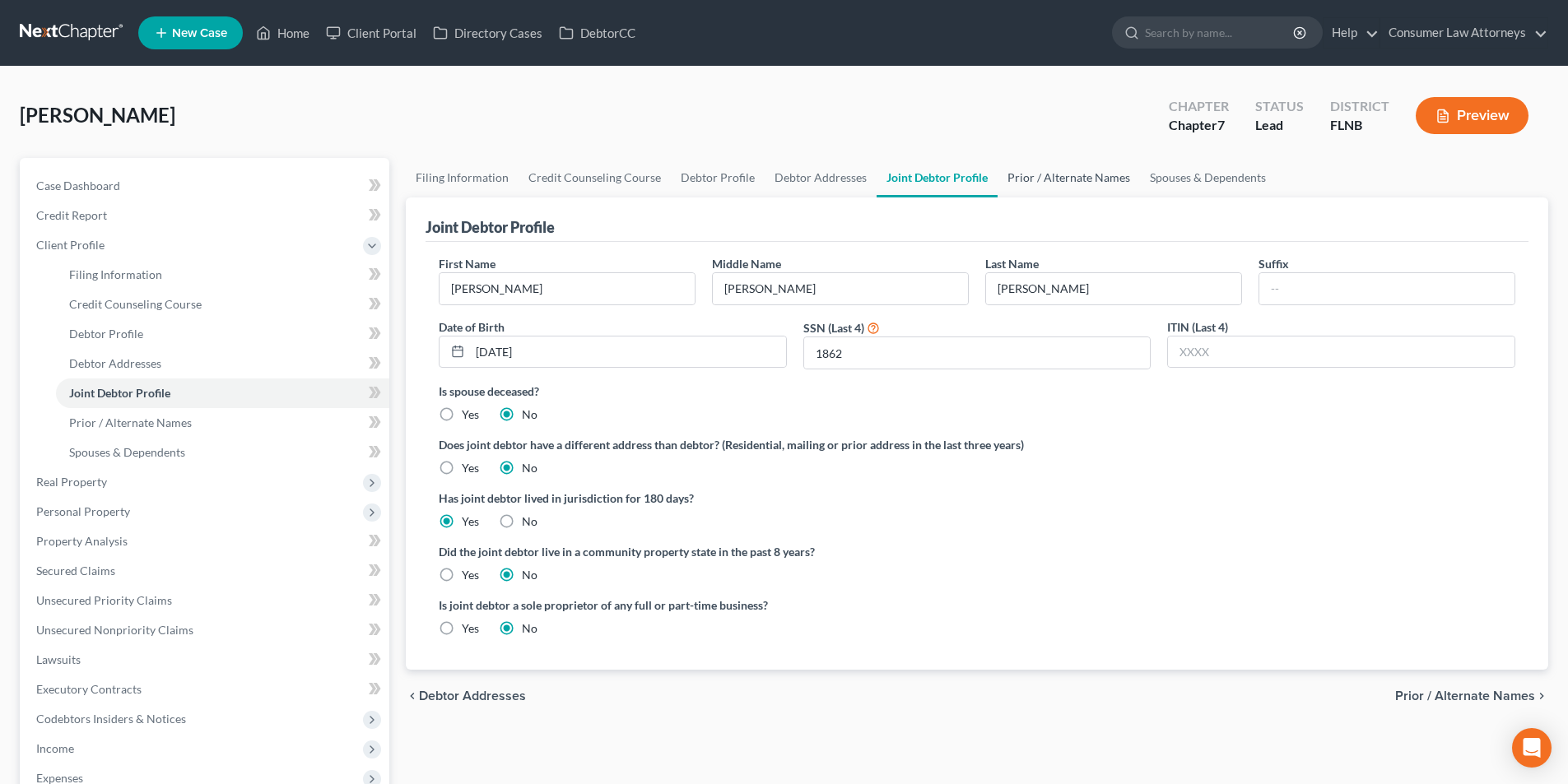
click at [1092, 188] on link "Prior / Alternate Names" at bounding box center [1068, 177] width 143 height 39
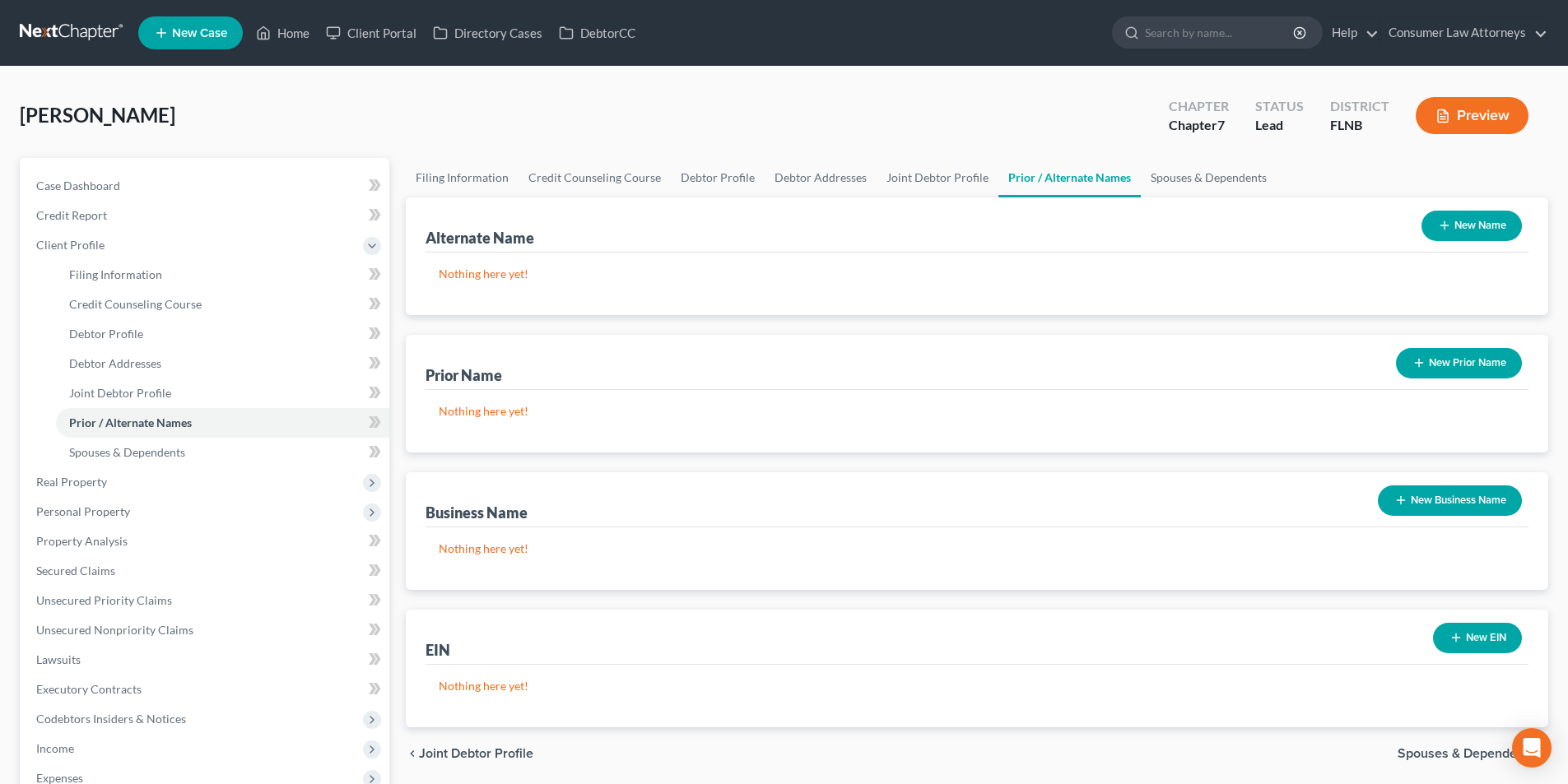
drag, startPoint x: 1468, startPoint y: 224, endPoint x: 1192, endPoint y: 250, distance: 277.2
click at [1468, 224] on button "New Name" at bounding box center [1471, 225] width 100 height 30
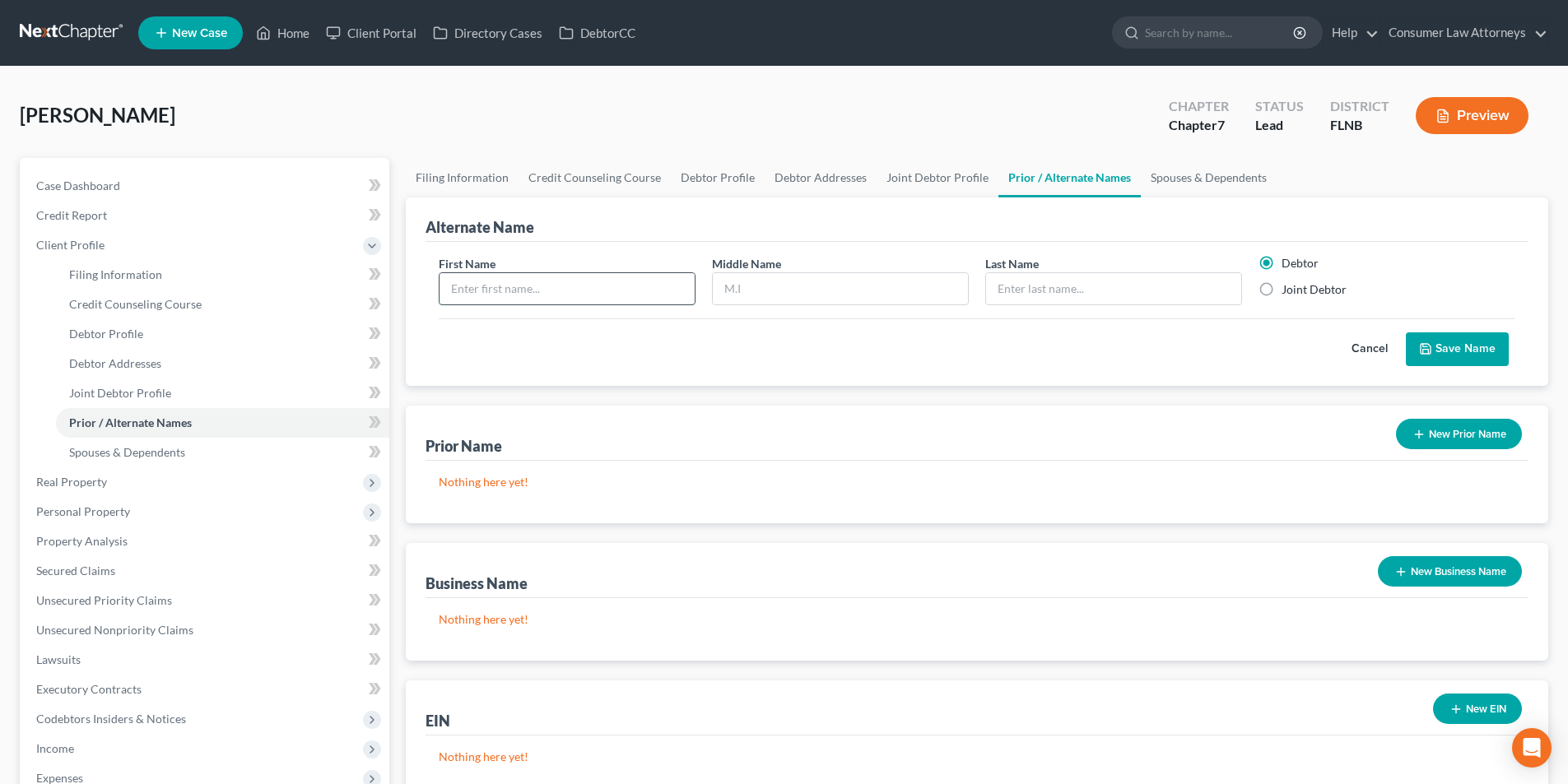
click at [595, 281] on input "text" at bounding box center [567, 288] width 255 height 31
type input "[PERSON_NAME]"
type input "[DEMOGRAPHIC_DATA]"
type input "[PERSON_NAME]"
click at [1458, 347] on button "Save Name" at bounding box center [1457, 349] width 103 height 34
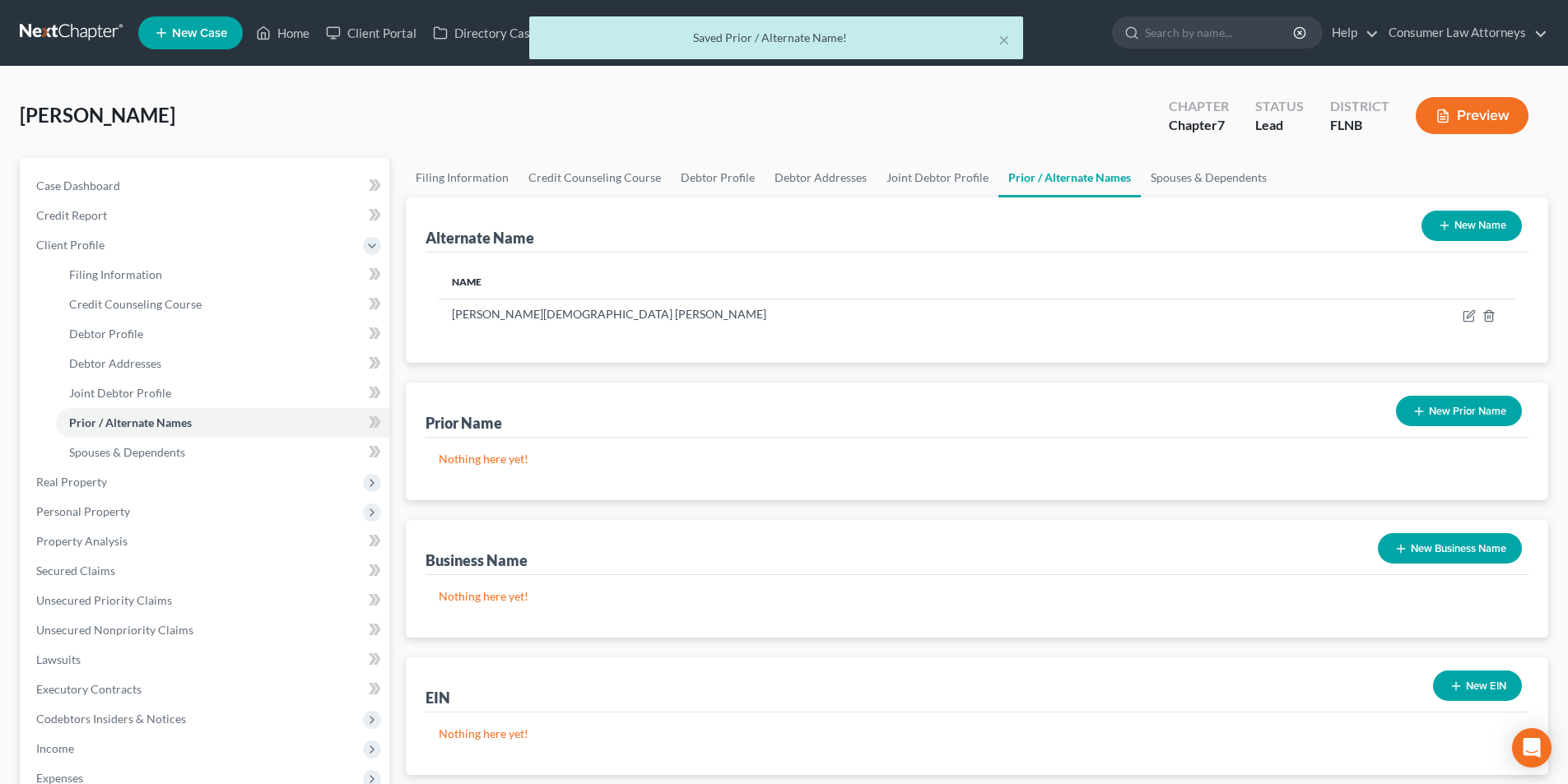
click at [1469, 222] on button "New Name" at bounding box center [1471, 225] width 100 height 30
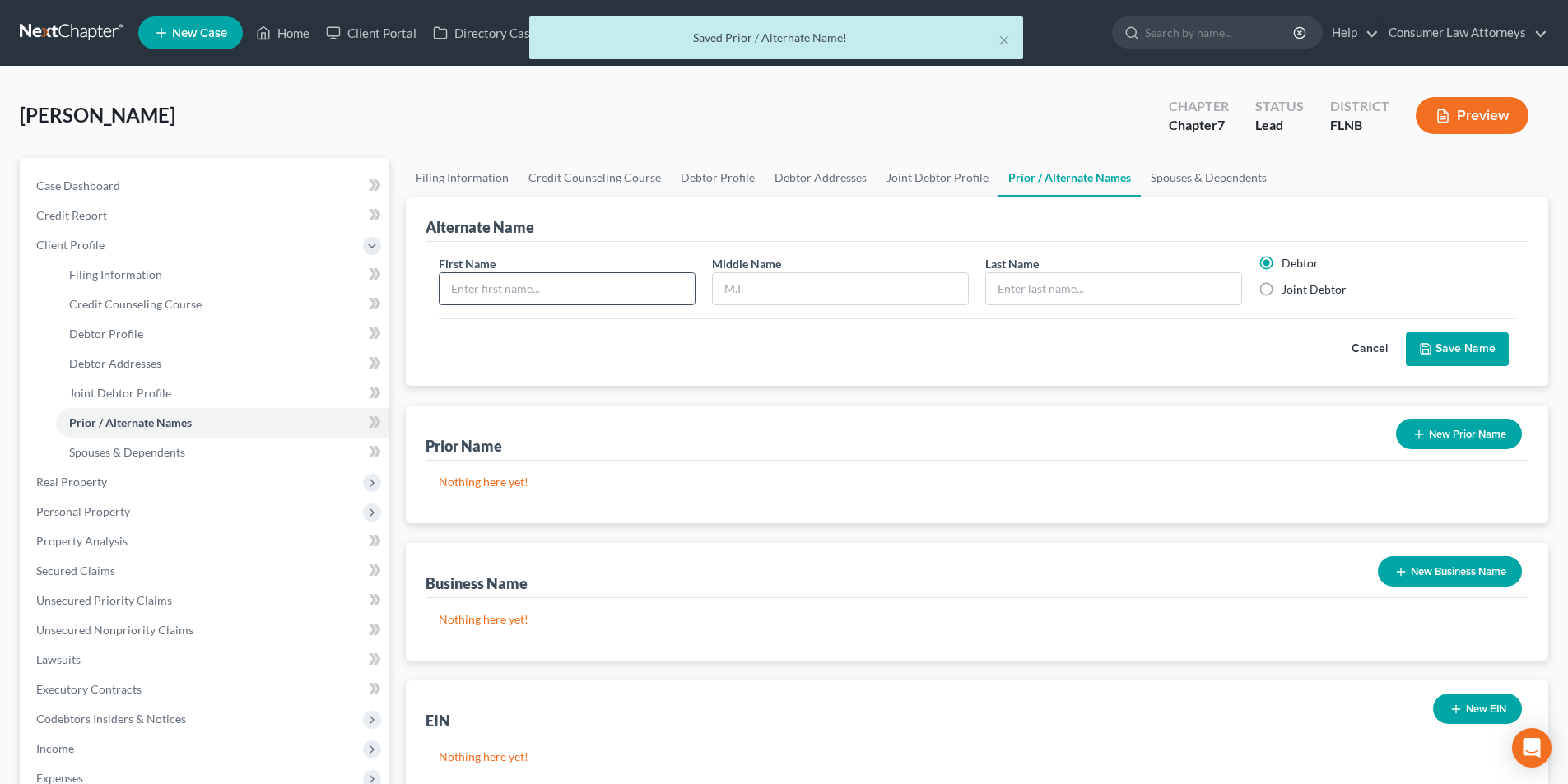
click at [668, 289] on input "text" at bounding box center [567, 288] width 255 height 31
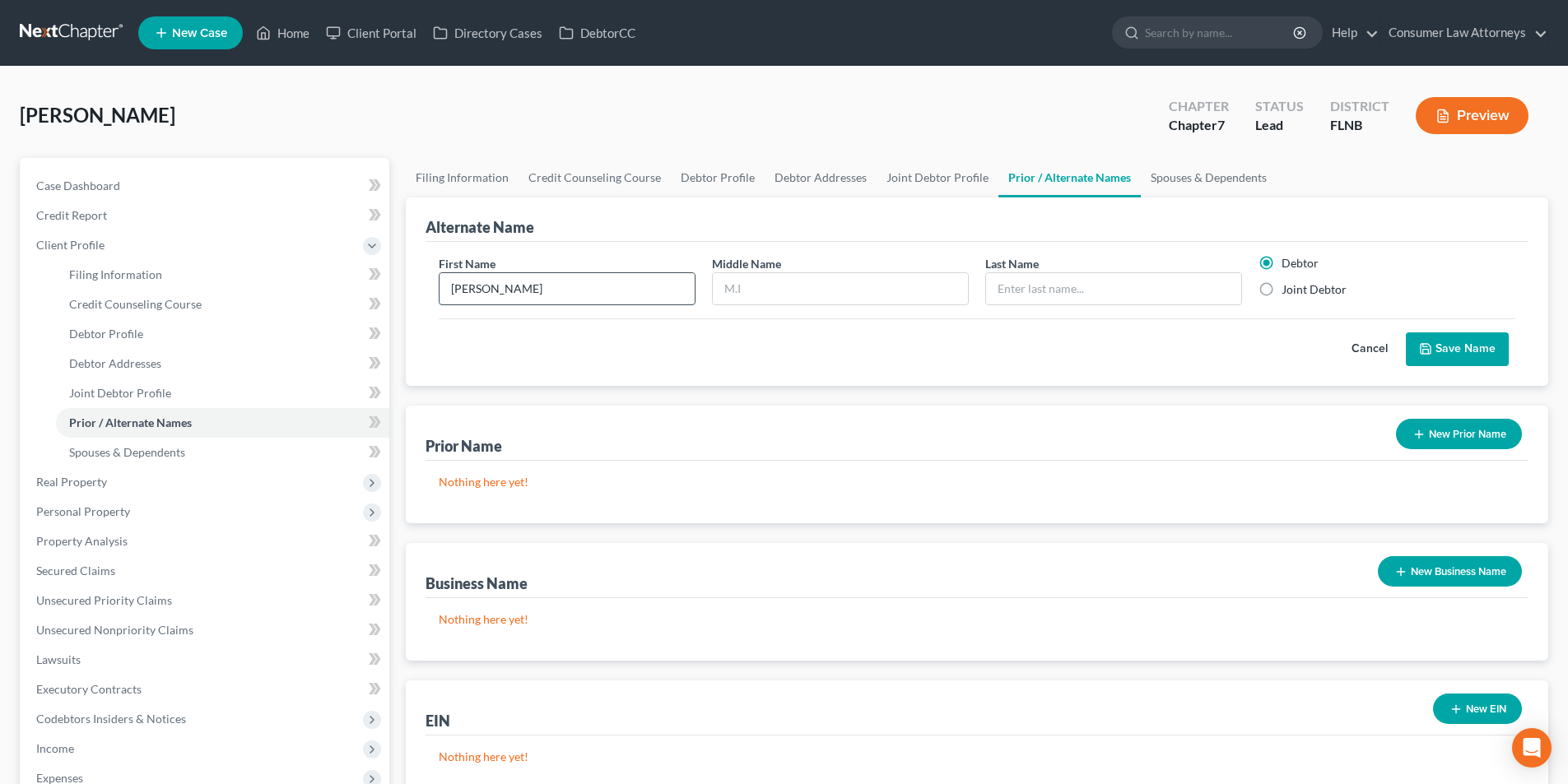
type input "[PERSON_NAME]"
type input "G."
click at [1046, 302] on input "text" at bounding box center [1114, 288] width 255 height 31
type input "[PERSON_NAME]"
click at [1450, 351] on button "Save Name" at bounding box center [1457, 349] width 103 height 34
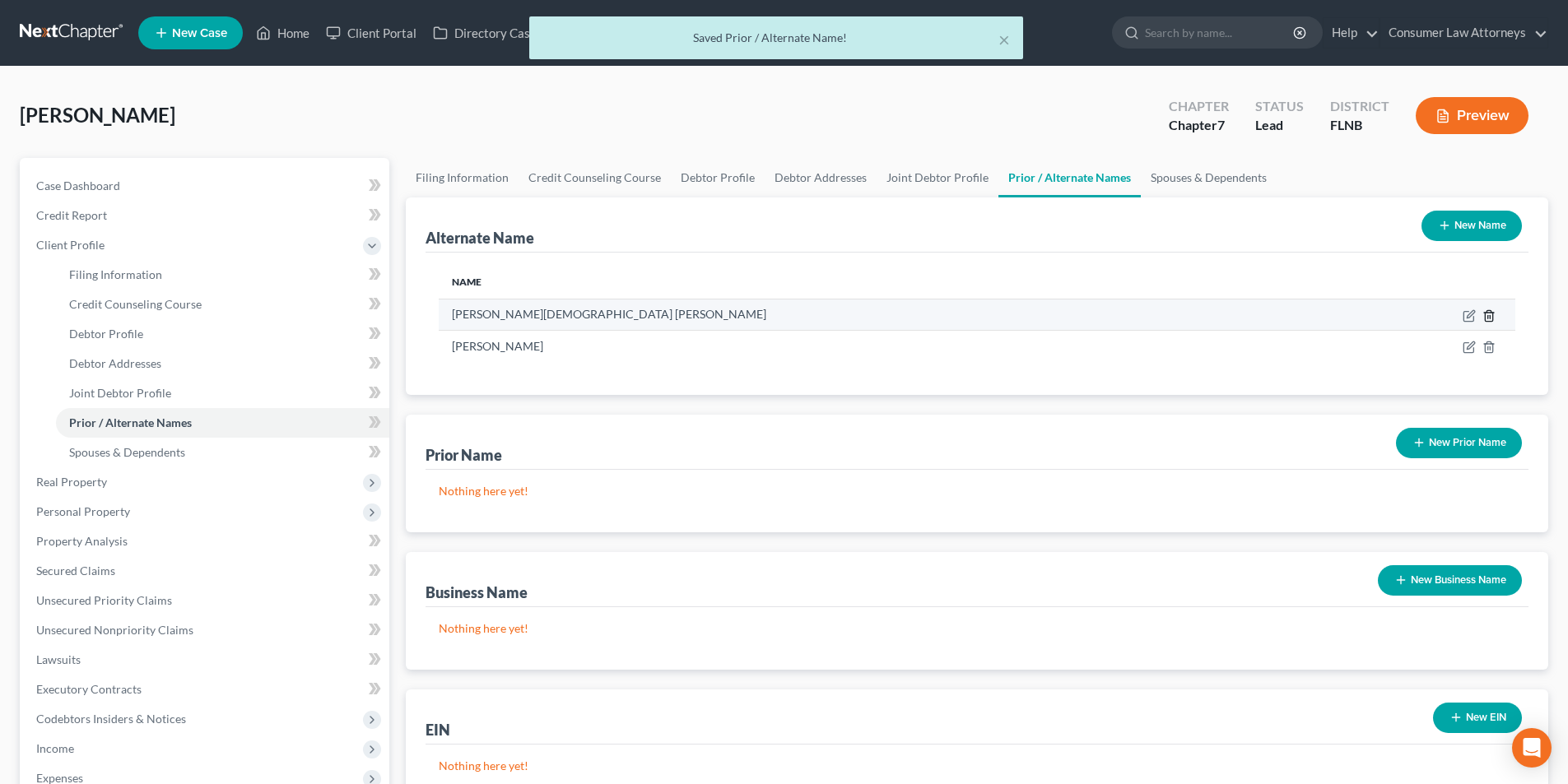
click at [1490, 315] on line at bounding box center [1490, 317] width 0 height 3
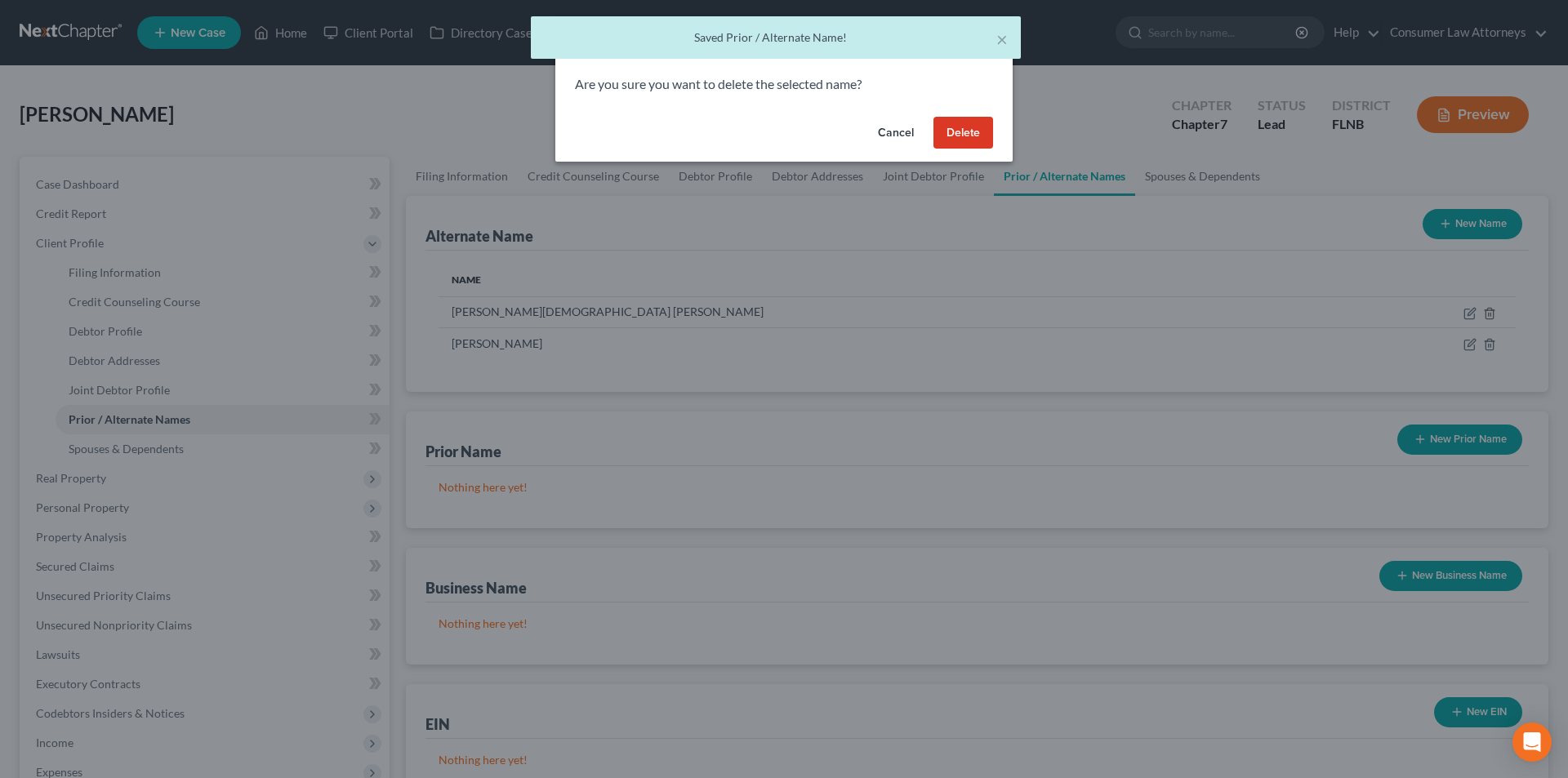
click at [966, 134] on button "Delete" at bounding box center [963, 132] width 60 height 32
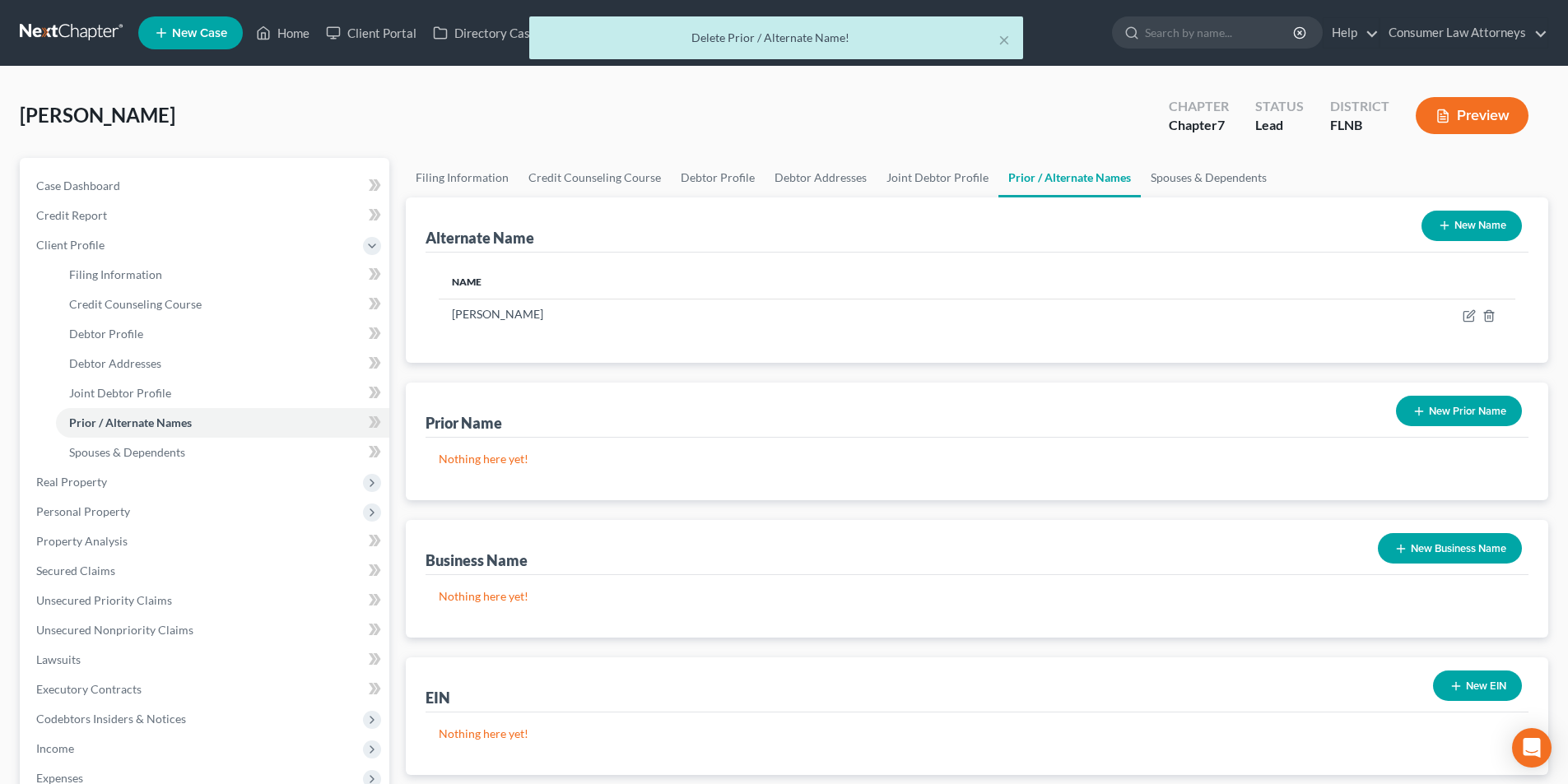
click at [1467, 420] on button "New Prior Name" at bounding box center [1459, 410] width 126 height 30
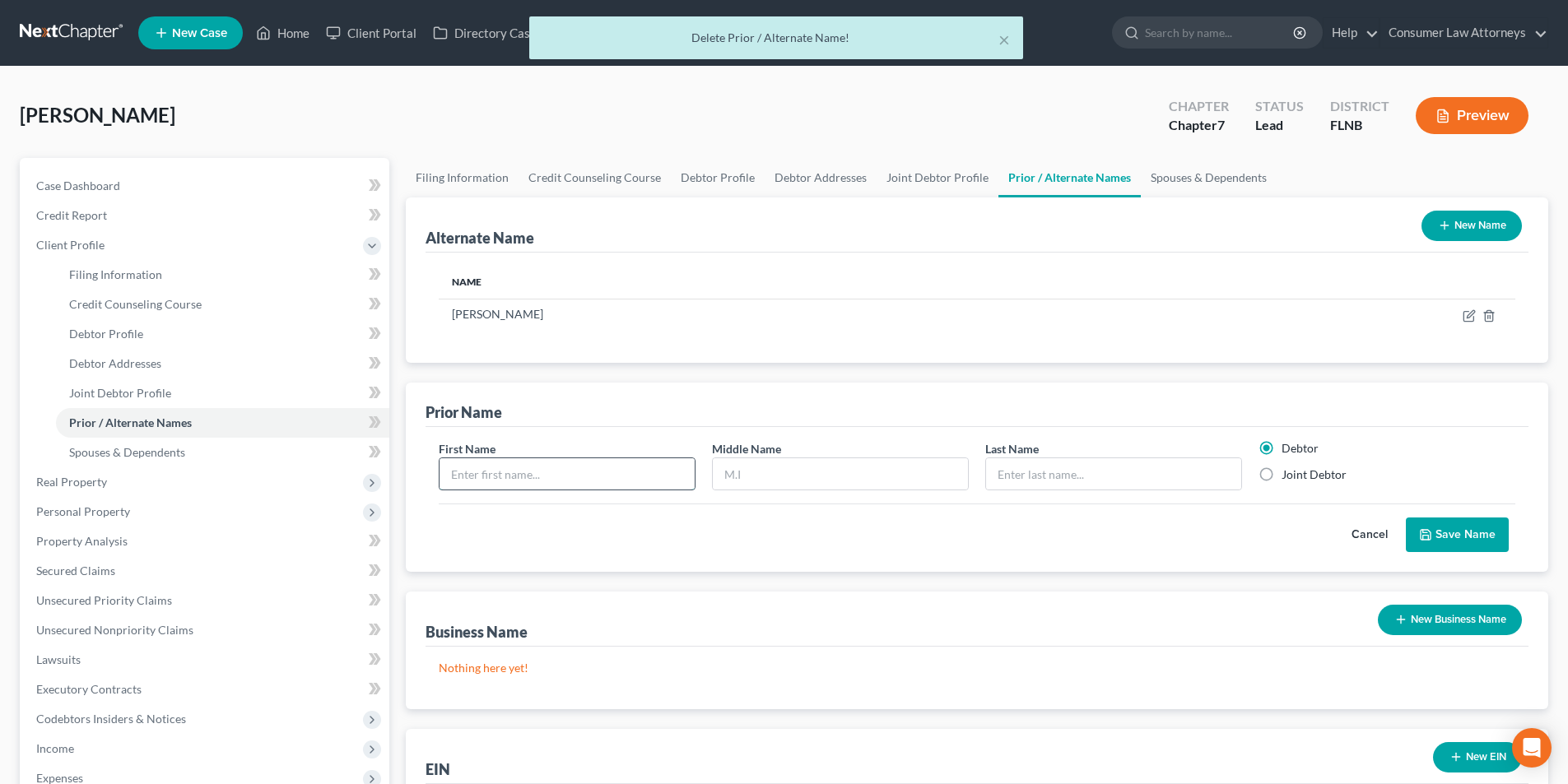
click at [579, 470] on input "text" at bounding box center [567, 473] width 255 height 31
type input "[PERSON_NAME]"
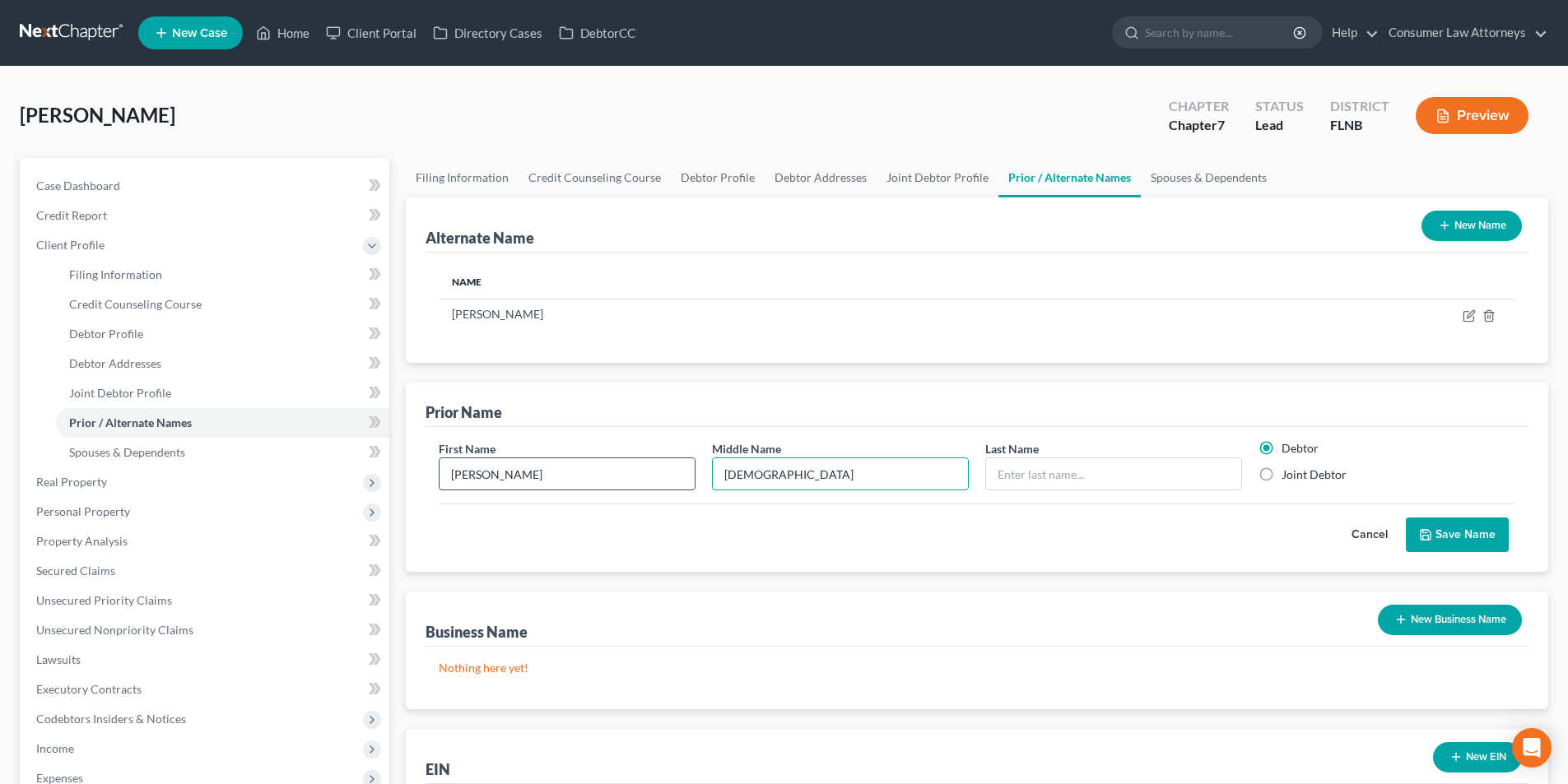
type input "[DEMOGRAPHIC_DATA]"
type input "[PERSON_NAME]"
click at [774, 474] on input "[DEMOGRAPHIC_DATA]" at bounding box center [840, 473] width 255 height 31
type input "G"
click at [814, 477] on input "text" at bounding box center [840, 473] width 255 height 31
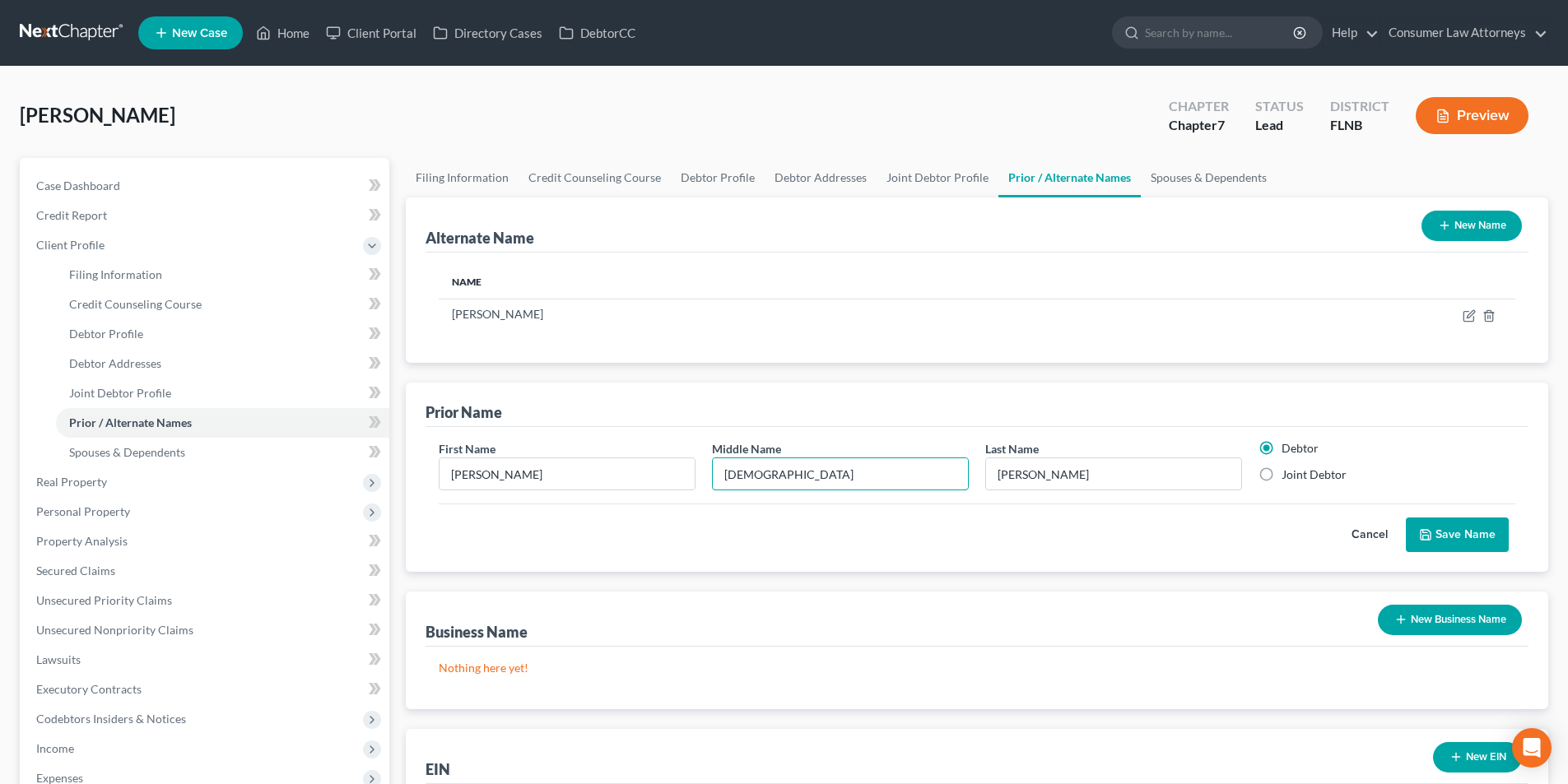
type input "[DEMOGRAPHIC_DATA]"
click at [1475, 520] on button "Save Name" at bounding box center [1457, 534] width 103 height 34
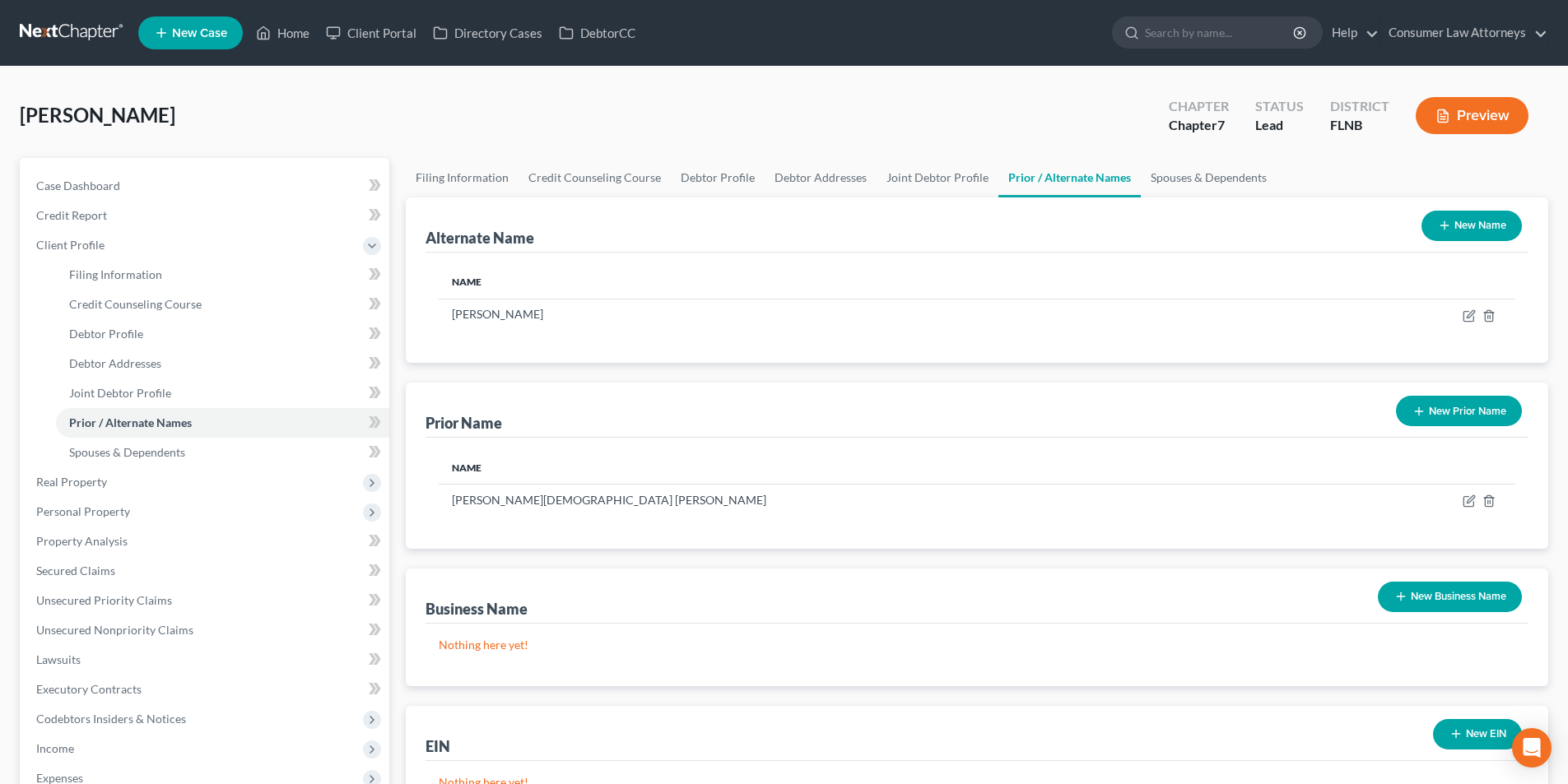
click at [1482, 218] on button "New Name" at bounding box center [1471, 225] width 100 height 30
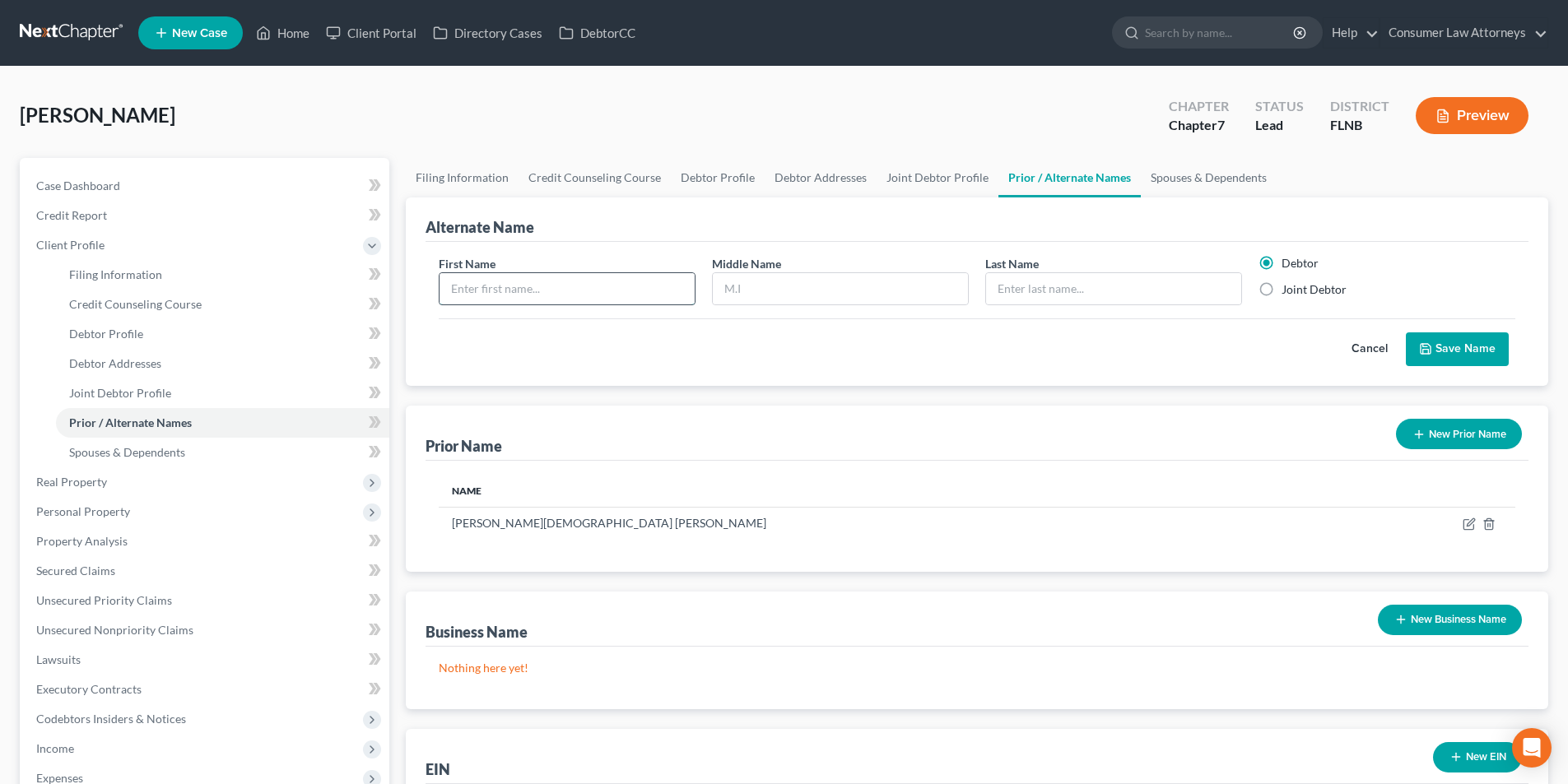
click at [597, 287] on input "text" at bounding box center [567, 288] width 255 height 31
type input "[PERSON_NAME]"
drag, startPoint x: 1465, startPoint y: 334, endPoint x: 1417, endPoint y: 307, distance: 55.1
click at [1468, 334] on button "Save Name" at bounding box center [1457, 349] width 103 height 34
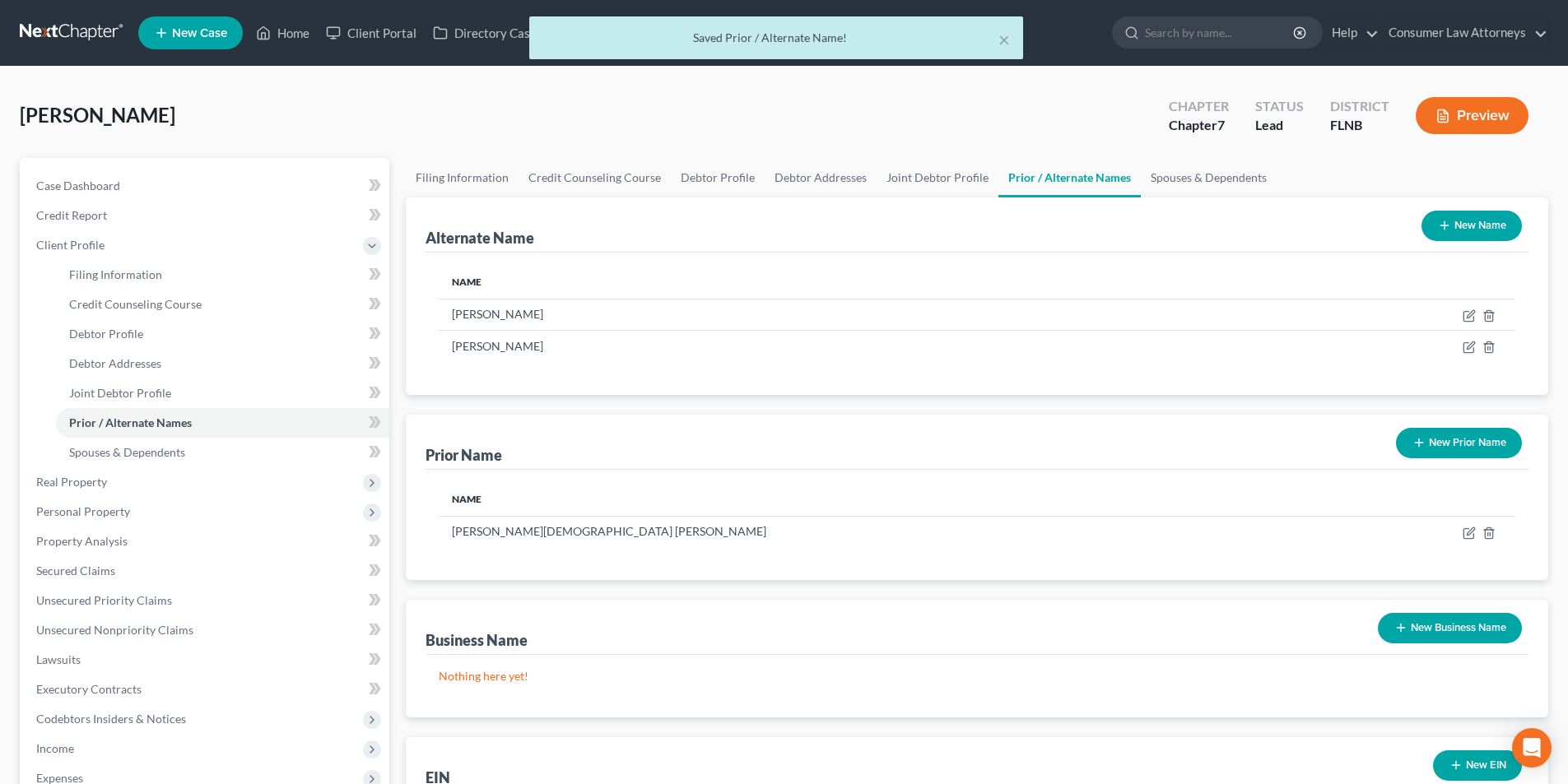
drag, startPoint x: 1456, startPoint y: 222, endPoint x: 1428, endPoint y: 227, distance: 28.4
click at [1456, 222] on button "New Name" at bounding box center [1471, 225] width 100 height 30
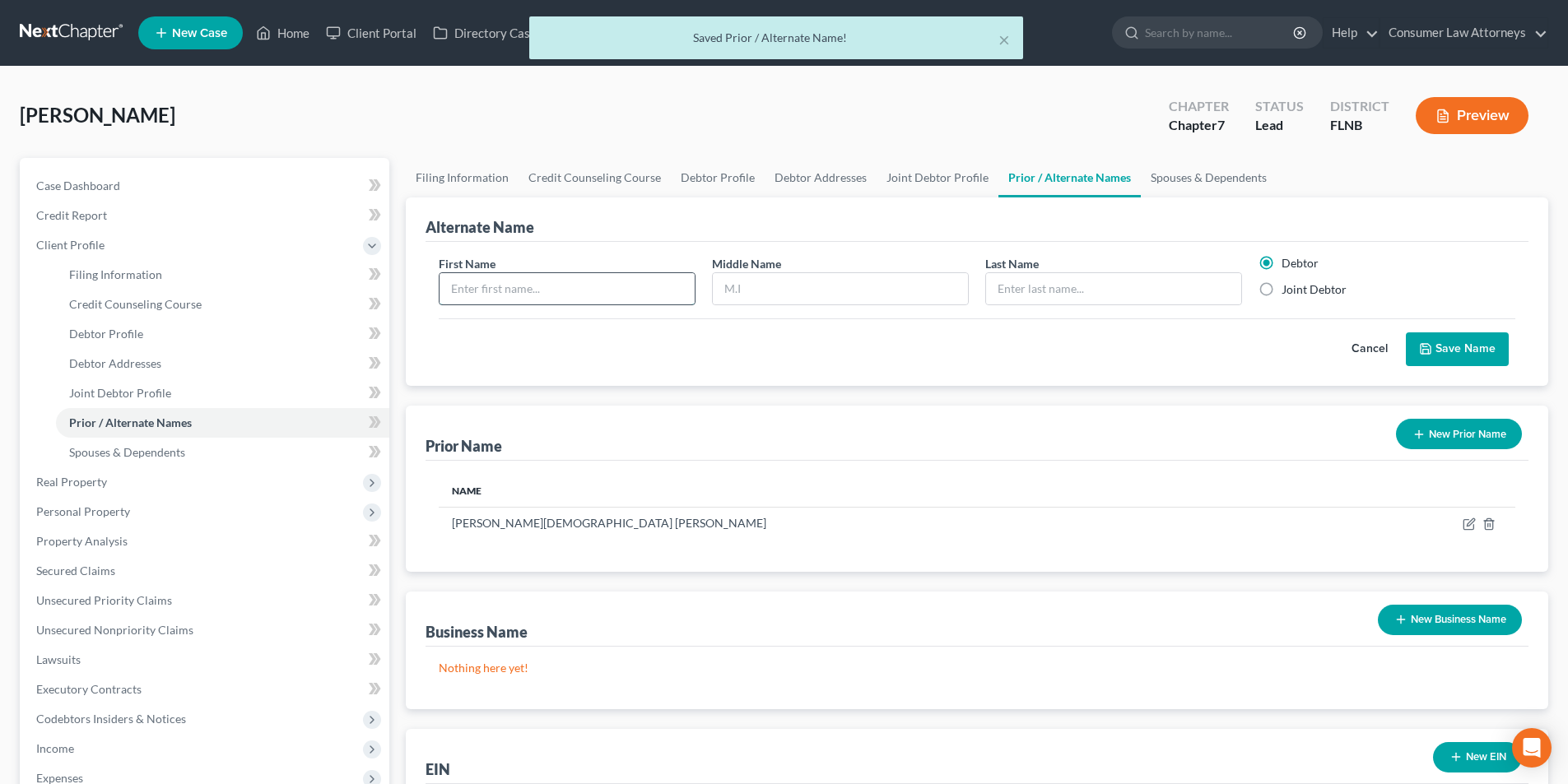
click at [636, 294] on input "text" at bounding box center [567, 288] width 255 height 31
type input "[PERSON_NAME]"
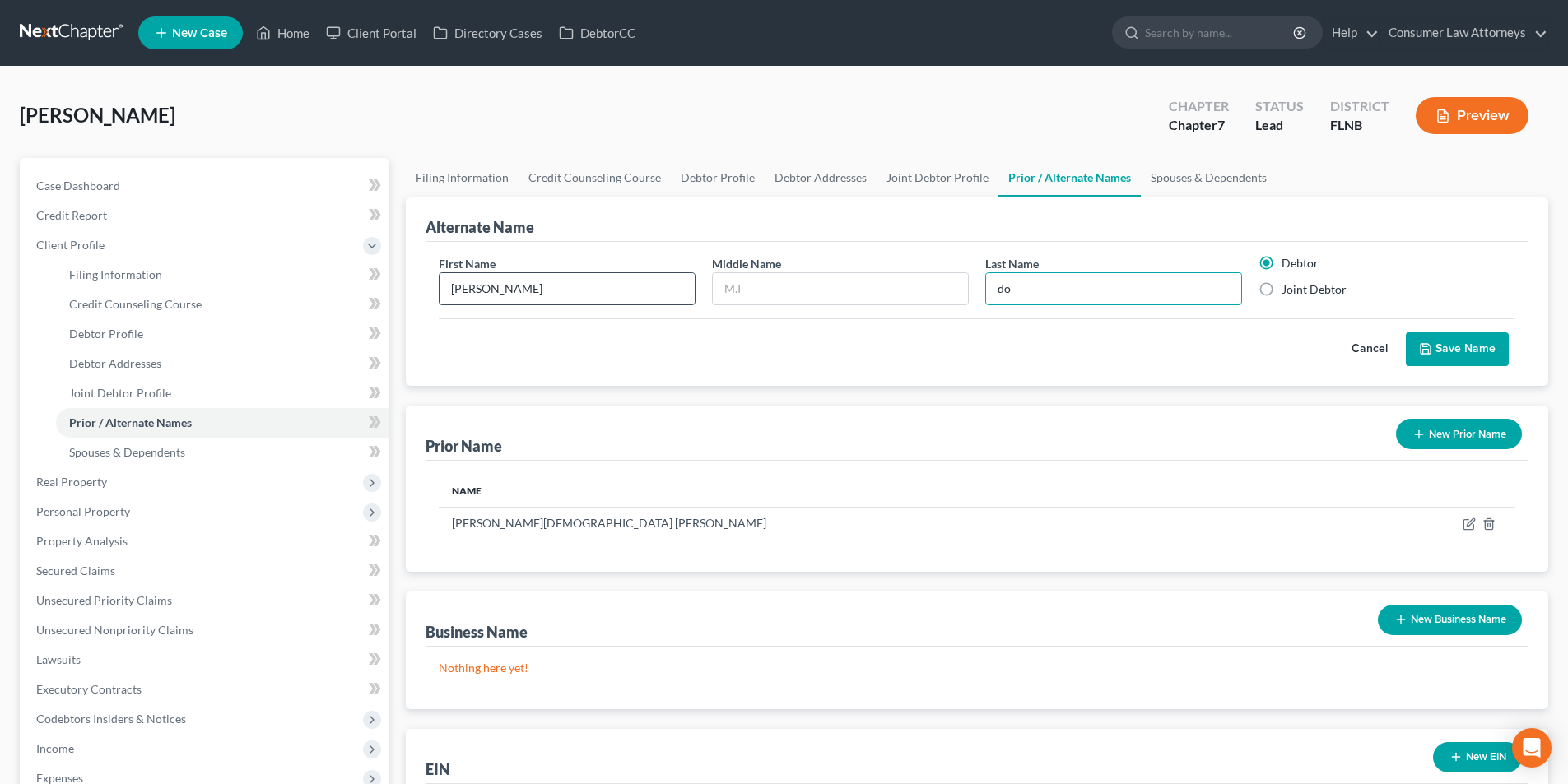
type input "d"
type input "[PERSON_NAME]"
click at [1471, 354] on button "Save Name" at bounding box center [1457, 349] width 103 height 34
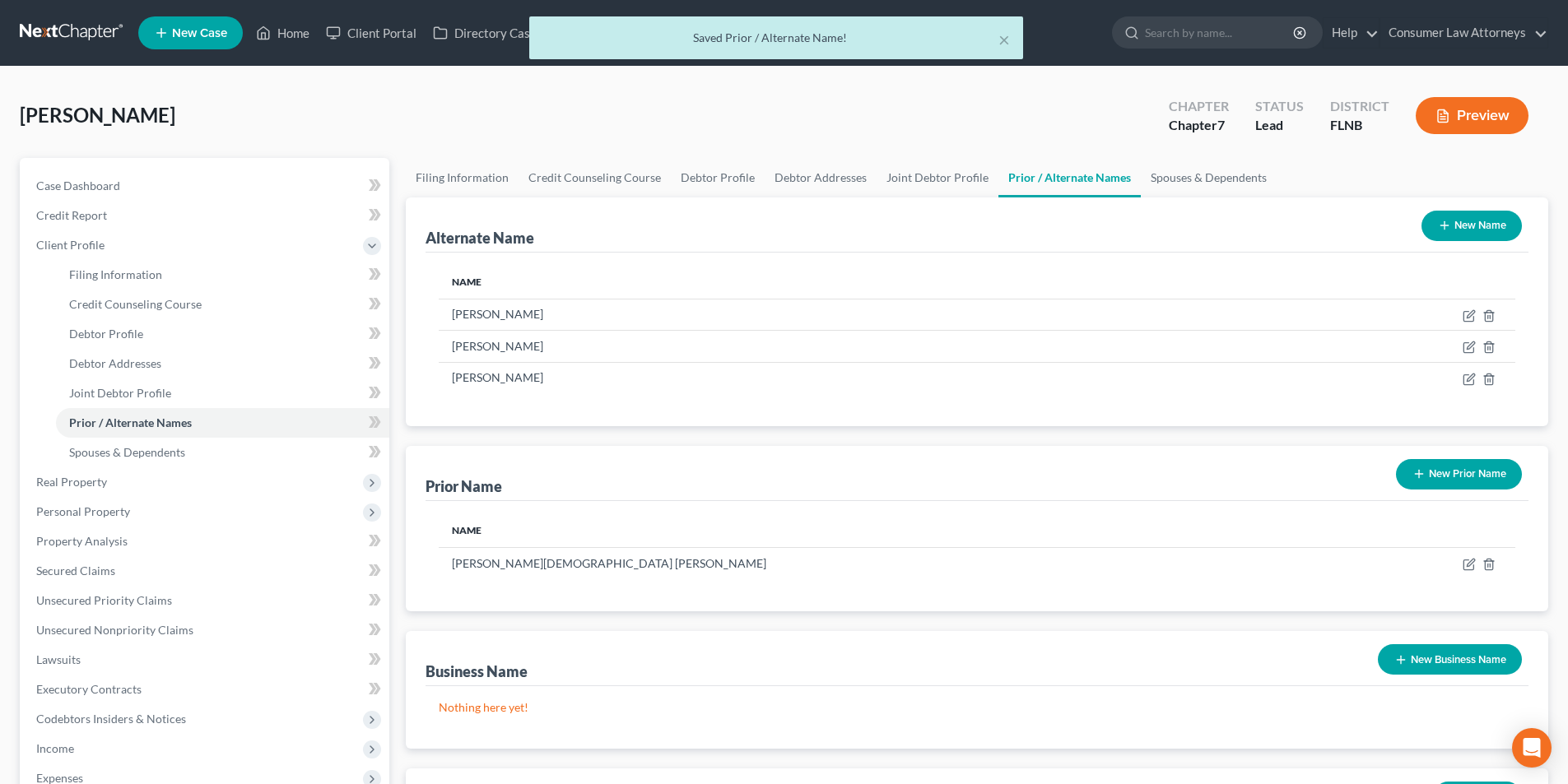
click at [1460, 213] on button "New Name" at bounding box center [1471, 225] width 100 height 30
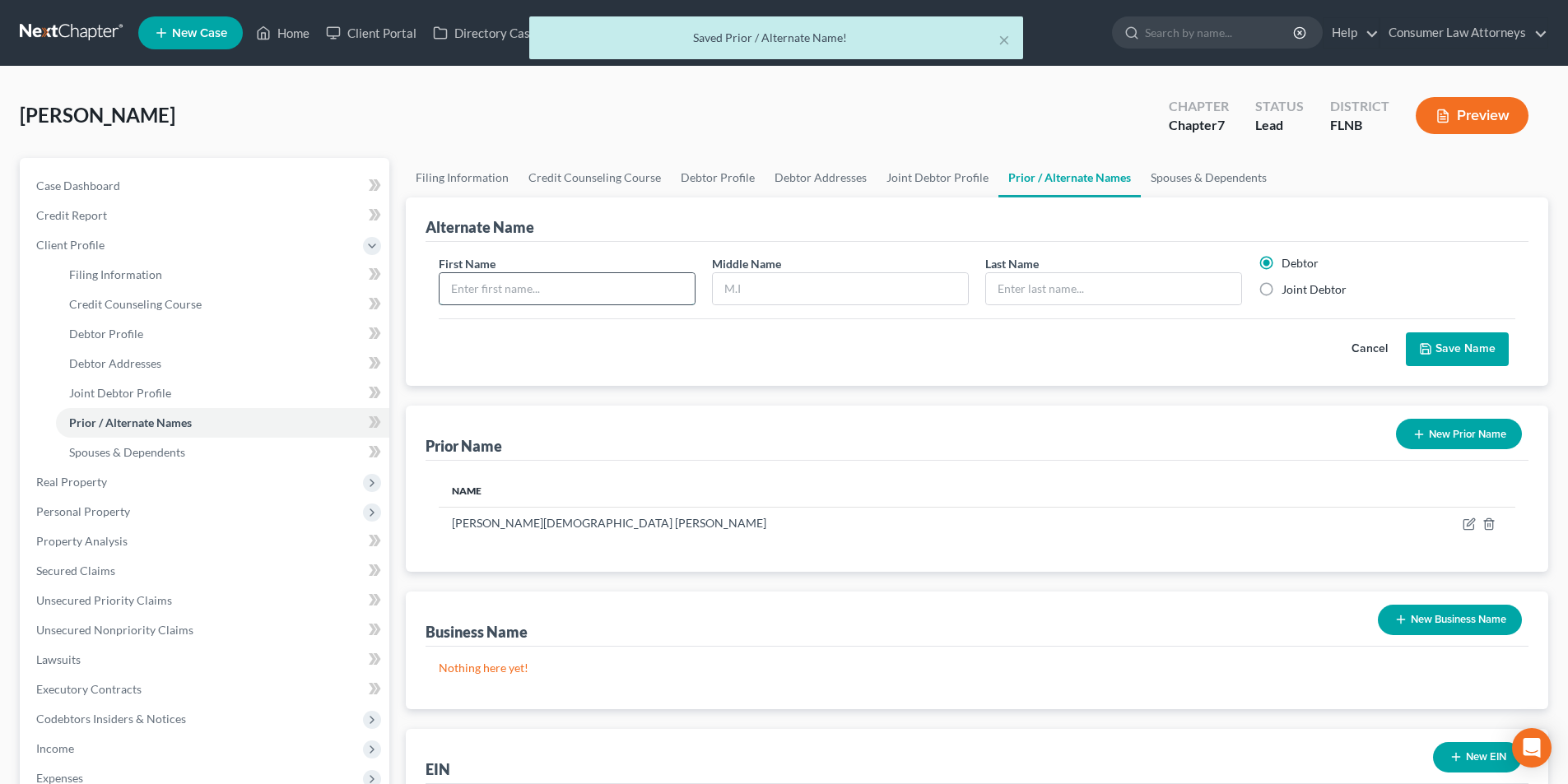
click at [559, 274] on input "text" at bounding box center [567, 288] width 255 height 31
type input "[PERSON_NAME]"
type input "A."
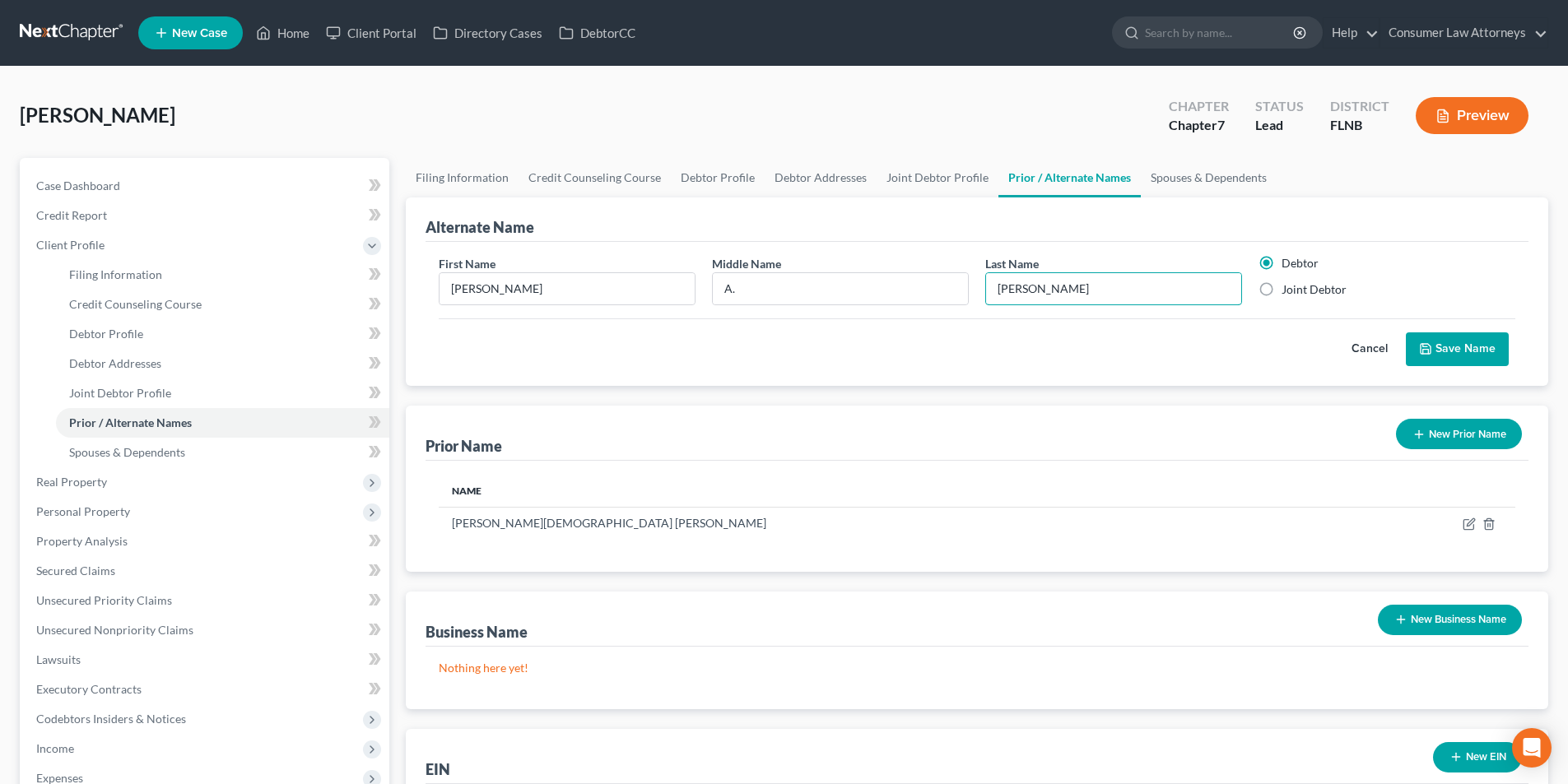
type input "[PERSON_NAME]"
click at [1282, 290] on label "Joint Debtor" at bounding box center [1314, 289] width 65 height 17
click at [1288, 290] on input "Joint Debtor" at bounding box center [1293, 286] width 11 height 11
radio input "true"
radio input "false"
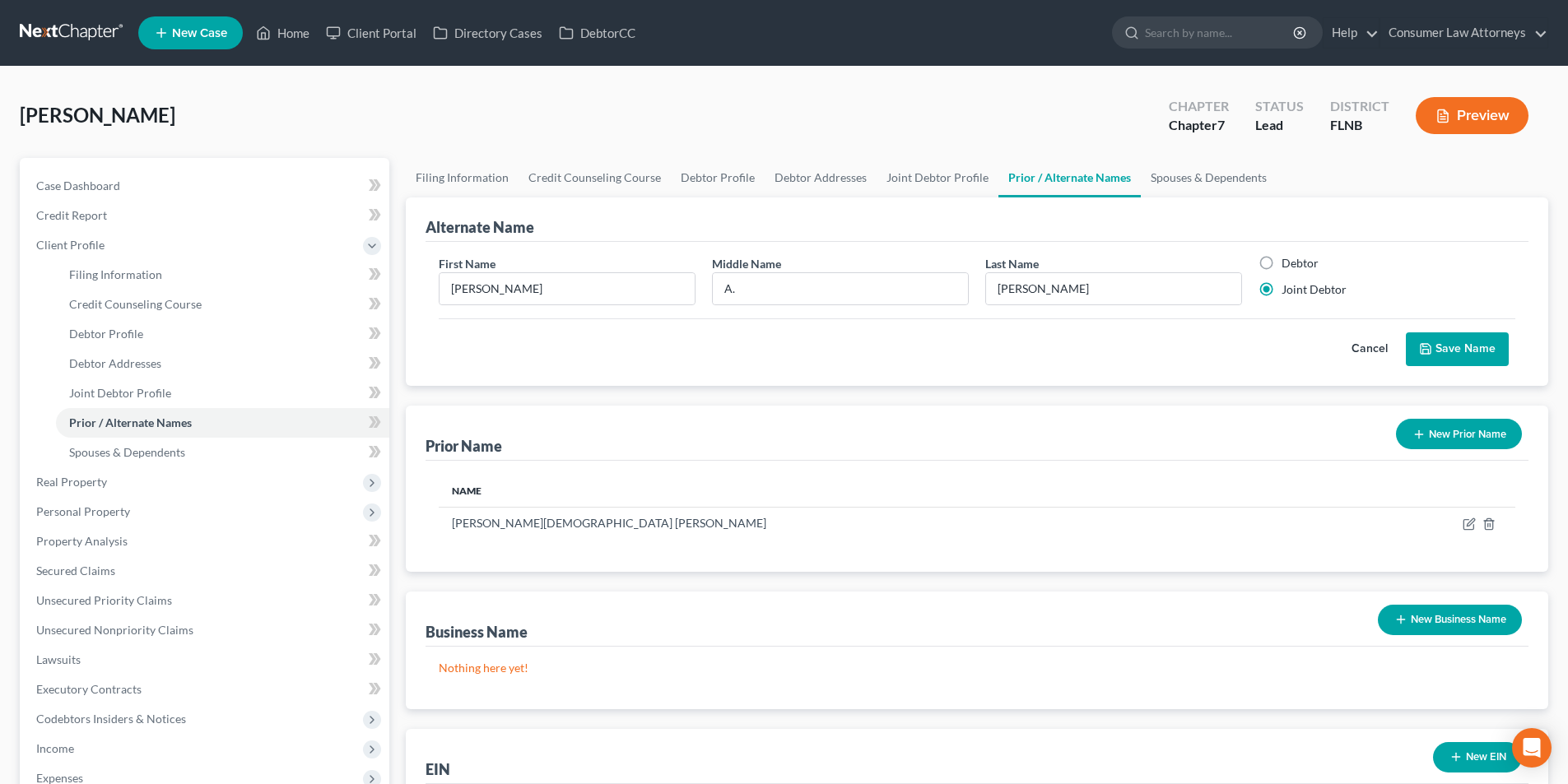
click at [1475, 347] on button "Save Name" at bounding box center [1457, 349] width 103 height 34
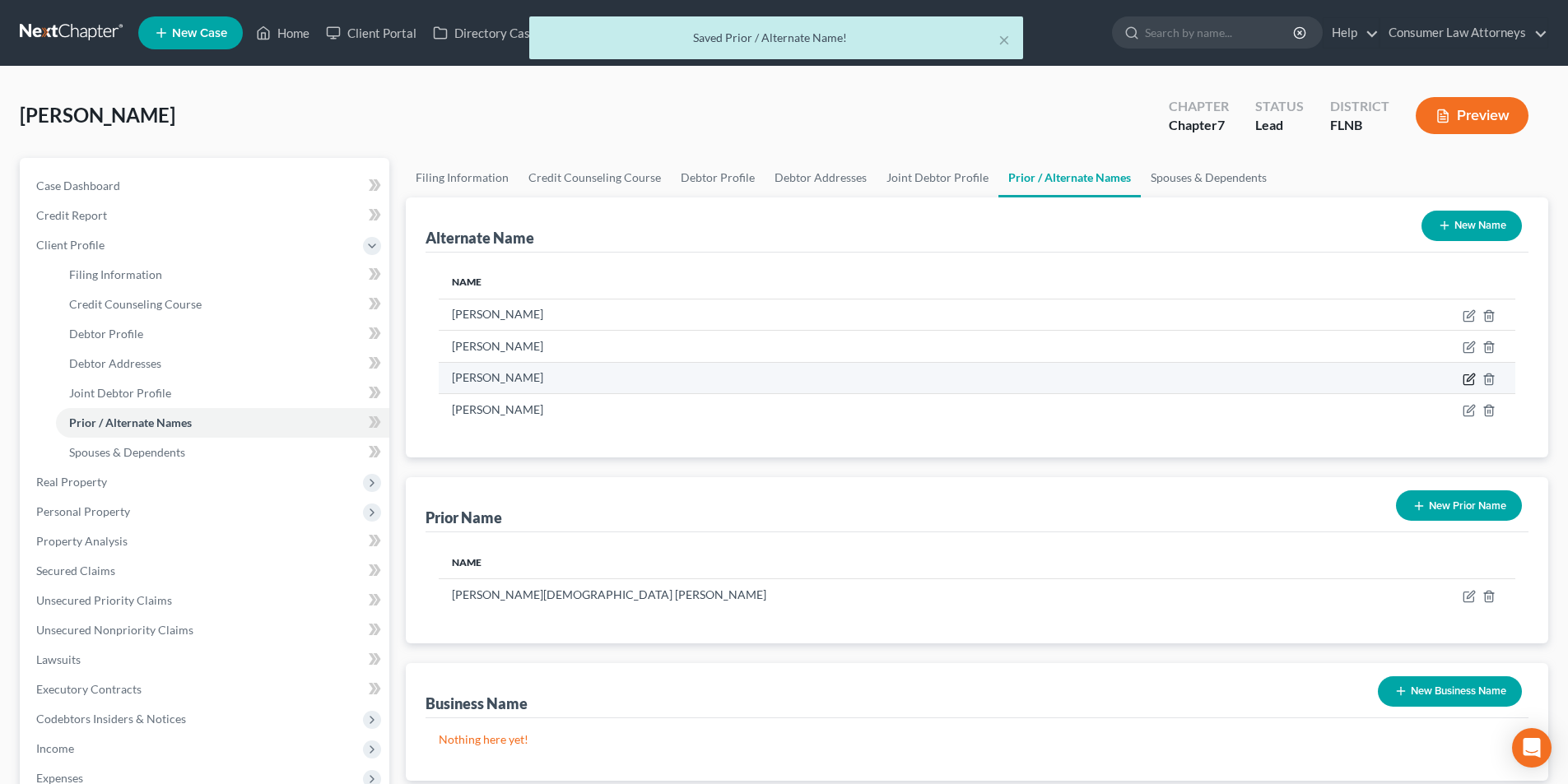
click at [1471, 380] on icon at bounding box center [1470, 379] width 13 height 13
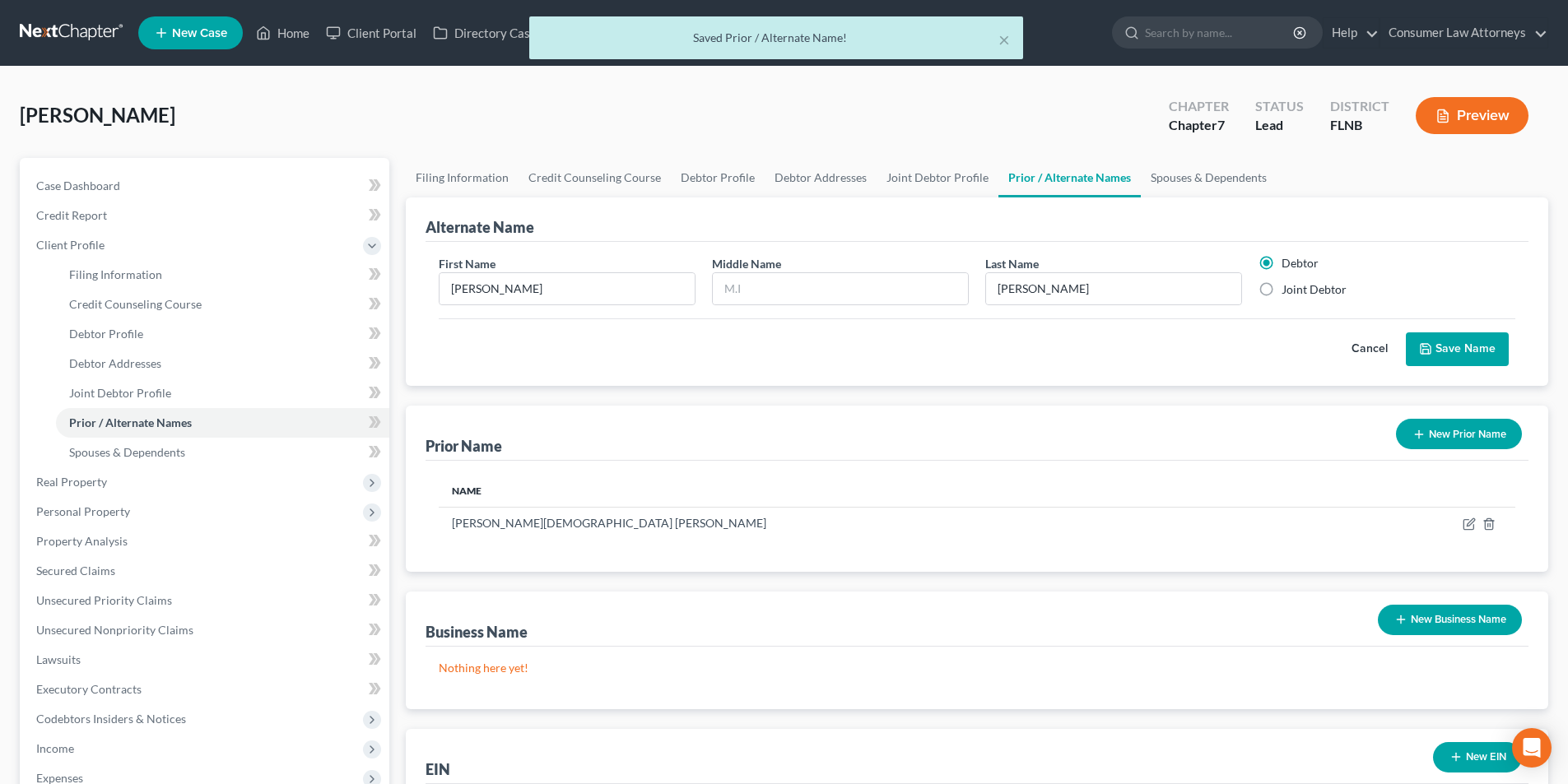
click at [1282, 290] on label "Joint Debtor" at bounding box center [1314, 289] width 65 height 17
click at [1288, 290] on input "Joint Debtor" at bounding box center [1293, 286] width 11 height 11
radio input "true"
radio input "false"
click at [1467, 344] on button "Save Name" at bounding box center [1457, 349] width 103 height 34
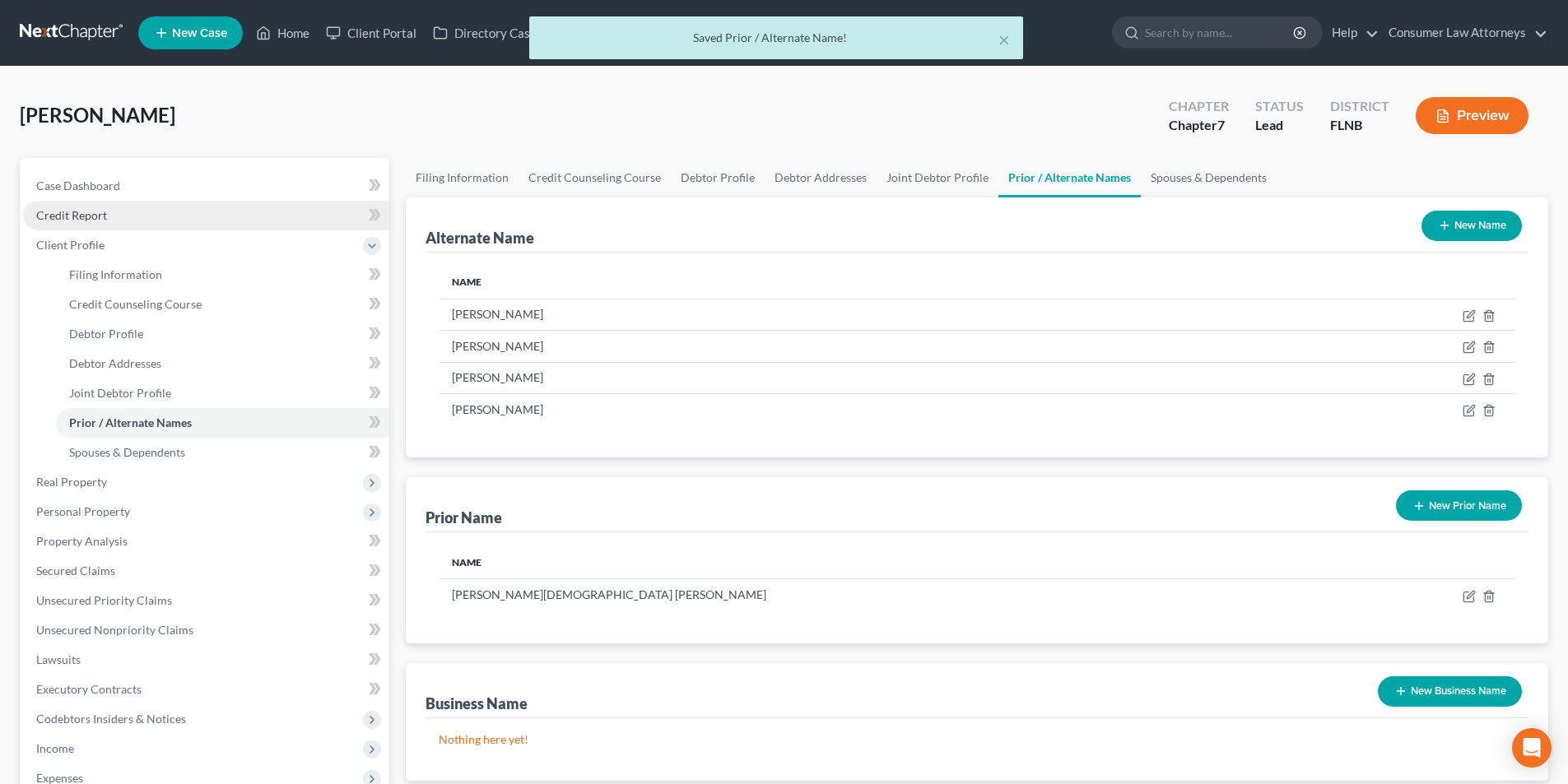
click at [102, 224] on link "Credit Report" at bounding box center [206, 216] width 366 height 30
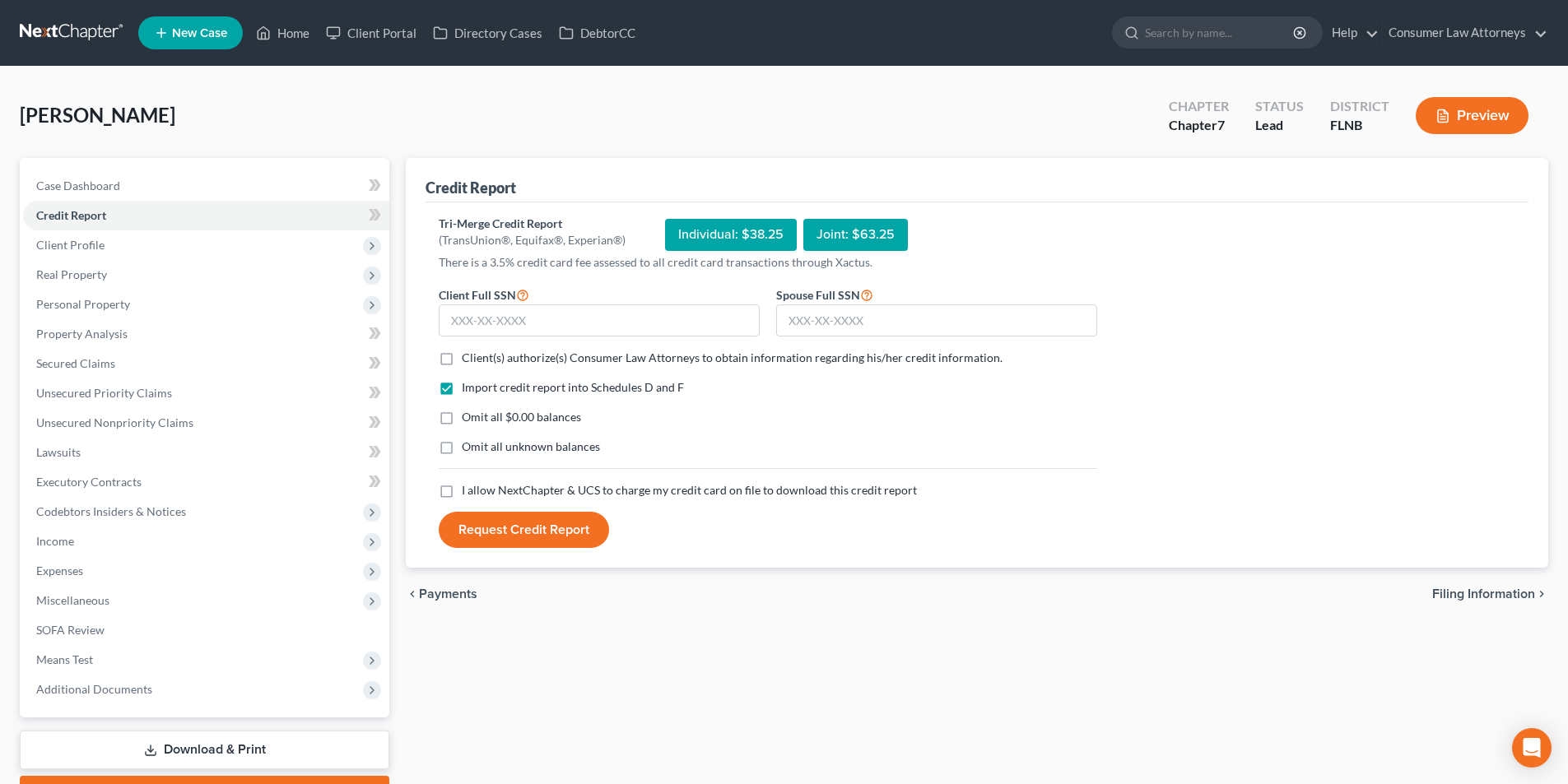
click at [461, 359] on label "Client(s) authorize(s) Consumer Law Attorneys to obtain information regarding h…" at bounding box center [732, 358] width 541 height 17
click at [468, 359] on input "Client(s) authorize(s) Consumer Law Attorneys to obtain information regarding h…" at bounding box center [473, 354] width 11 height 11
checkbox input "true"
click at [461, 495] on label "I allow NextChapter & UCS to charge my credit card on file to download this cre…" at bounding box center [688, 490] width 455 height 17
click at [468, 493] on input "I allow NextChapter & UCS to charge my credit card on file to download this cre…" at bounding box center [473, 487] width 11 height 11
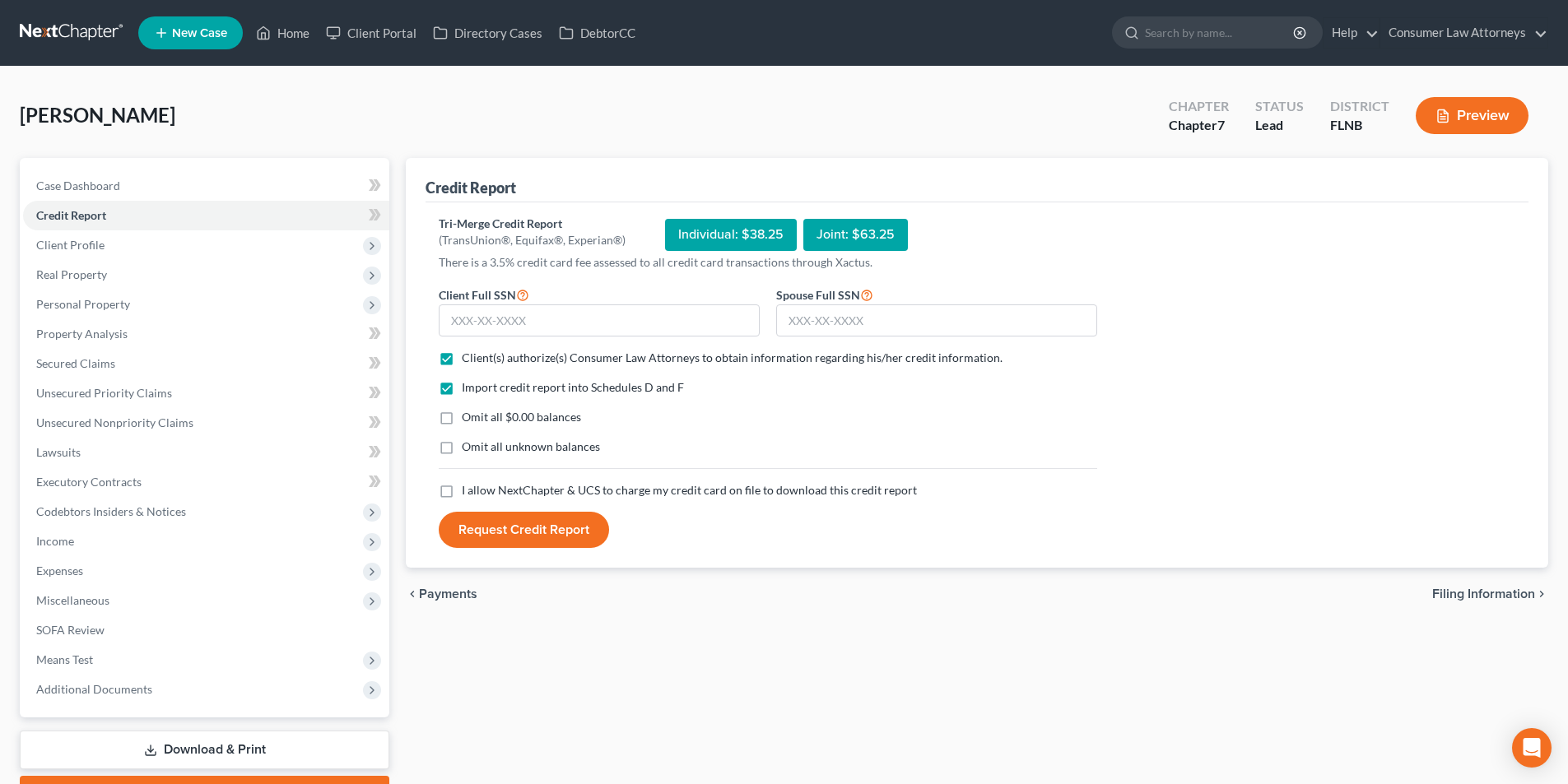
checkbox input "true"
click at [549, 326] on input "text" at bounding box center [599, 320] width 321 height 33
type input "265-29-5959"
click at [945, 321] on input "text" at bounding box center [936, 320] width 321 height 33
type input "265-71-1862"
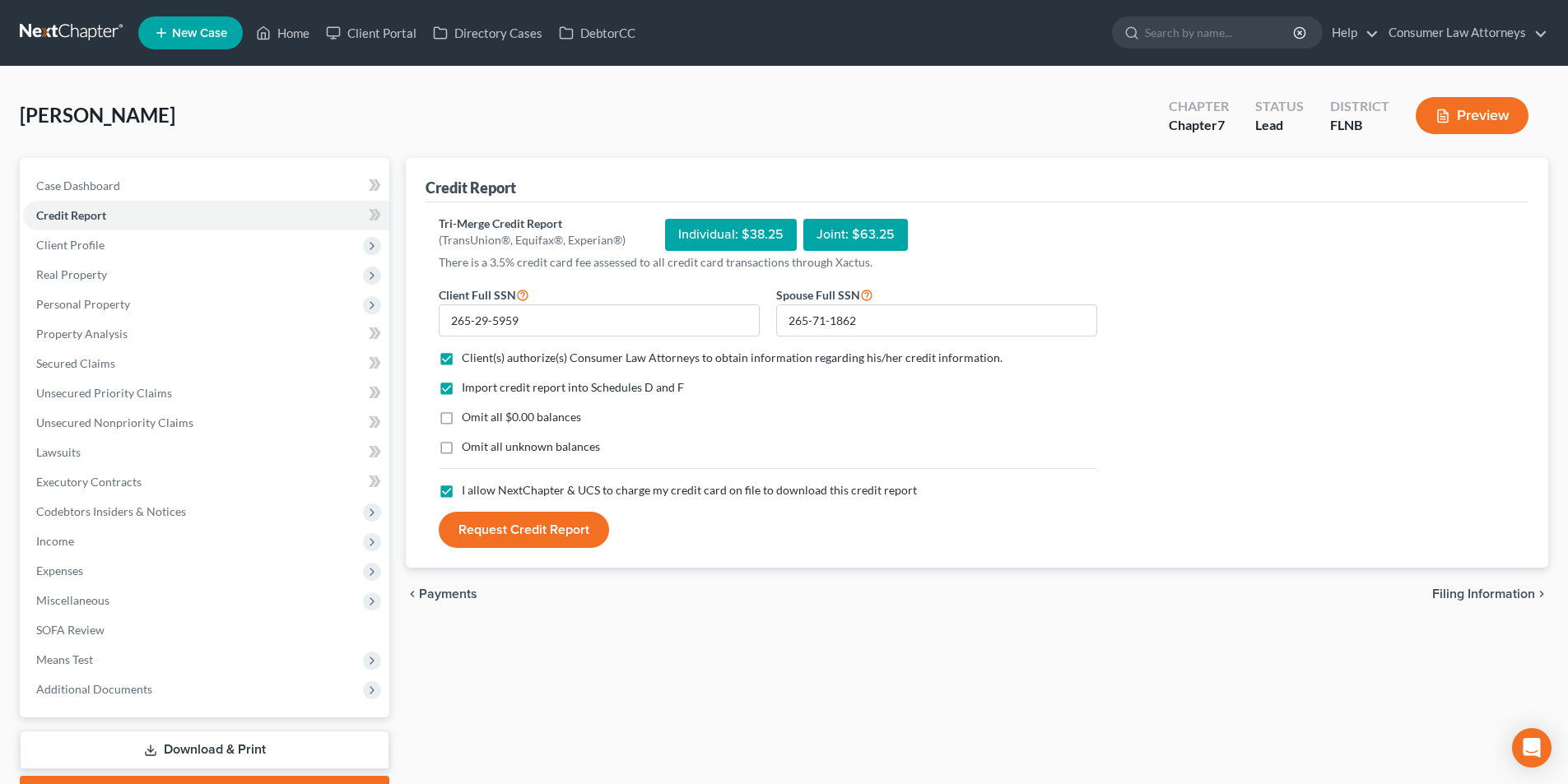
click at [548, 535] on button "Request Credit Report" at bounding box center [524, 529] width 170 height 36
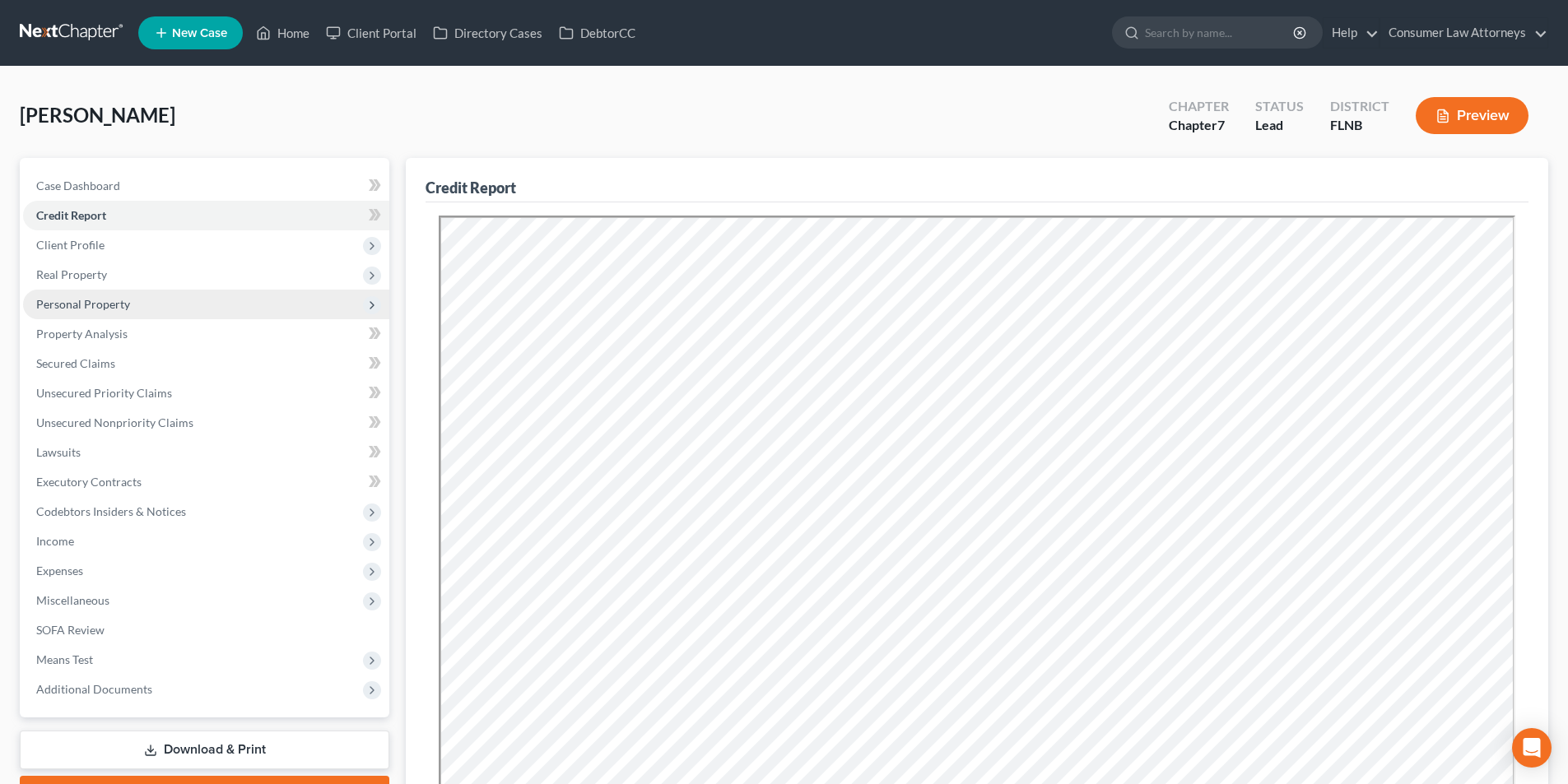
drag, startPoint x: 111, startPoint y: 300, endPoint x: 120, endPoint y: 303, distance: 9.5
click at [111, 300] on span "Personal Property" at bounding box center [83, 304] width 93 height 14
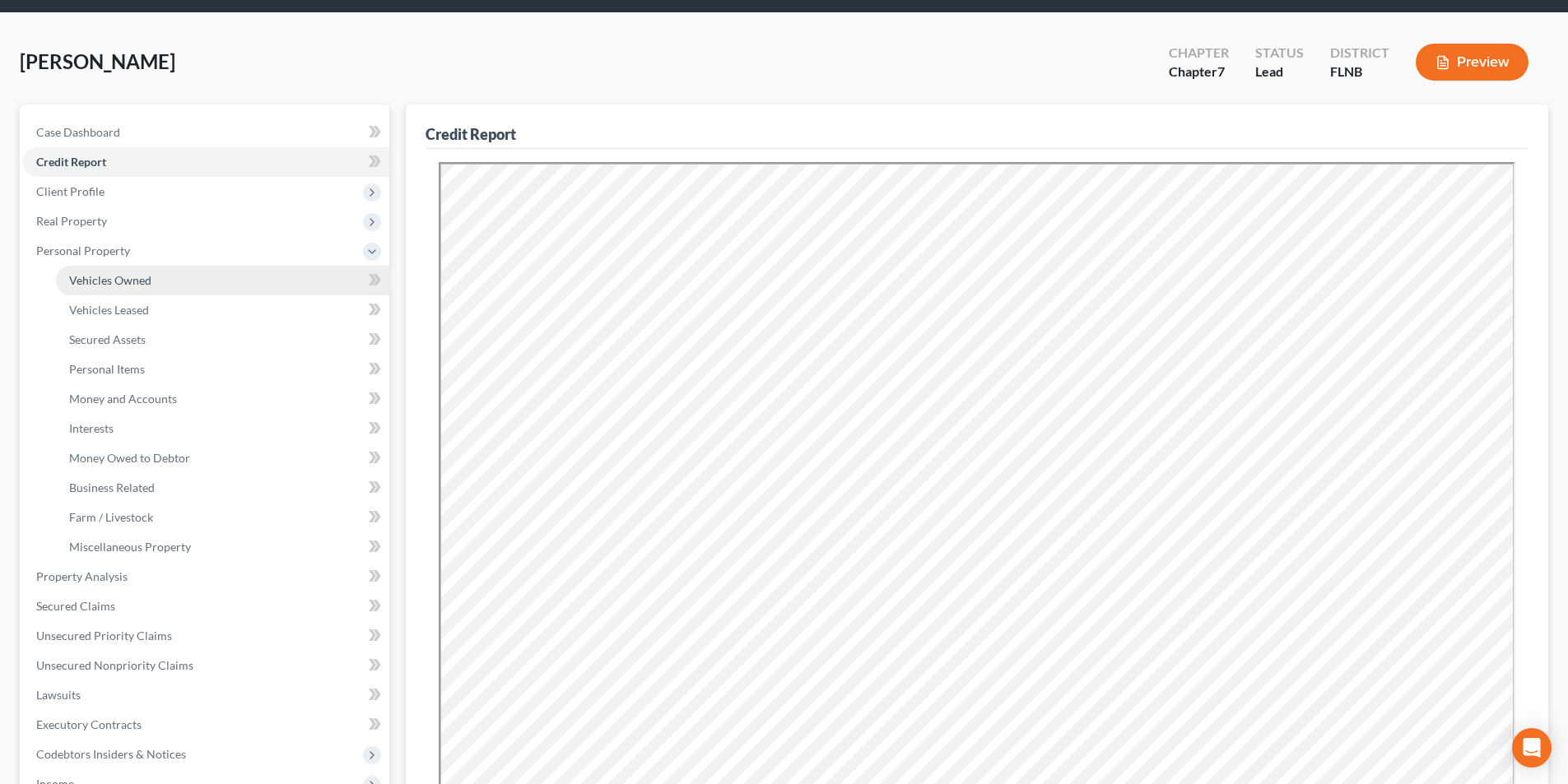
scroll to position [164, 0]
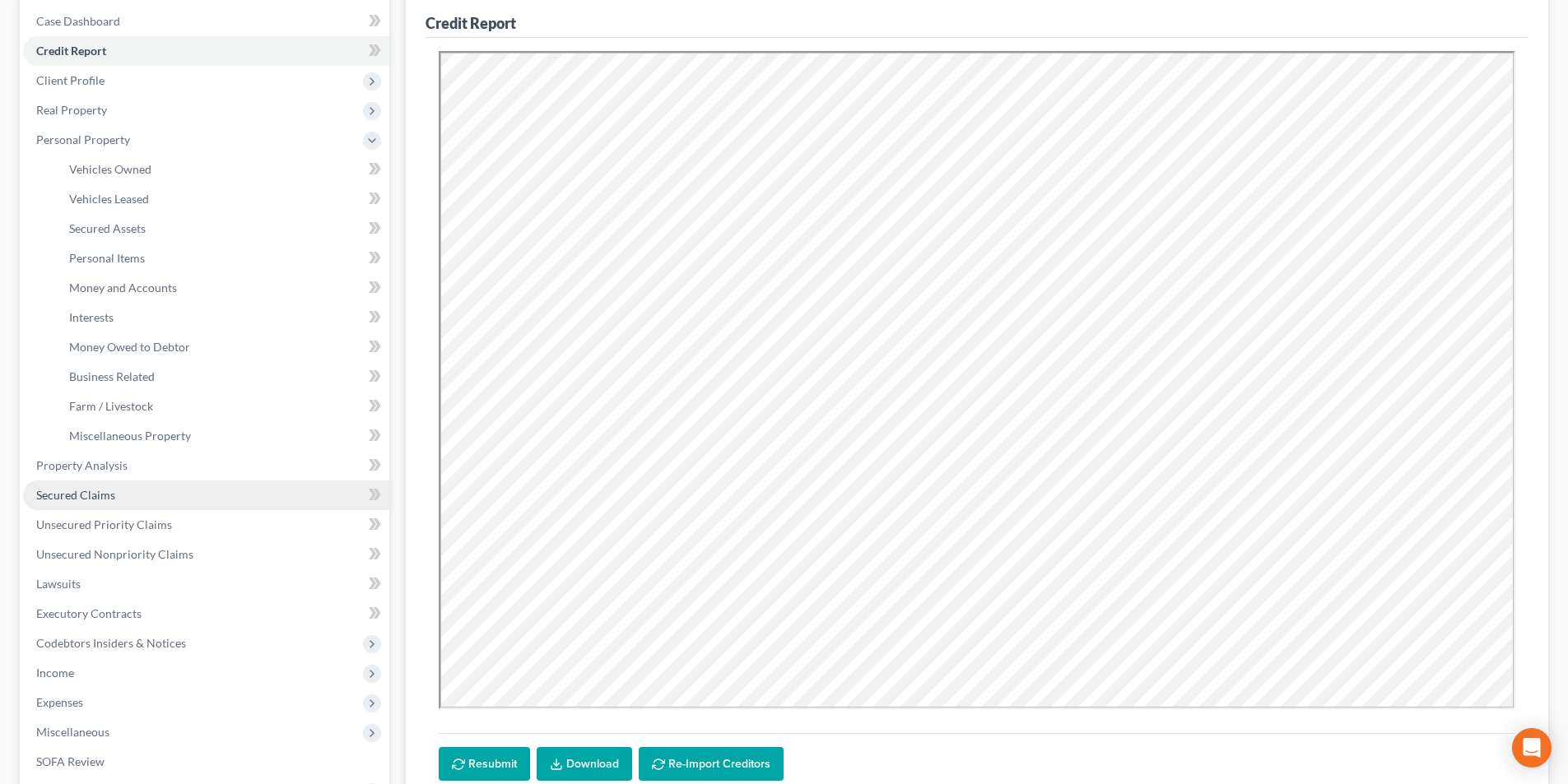
click at [93, 496] on span "Secured Claims" at bounding box center [75, 495] width 79 height 14
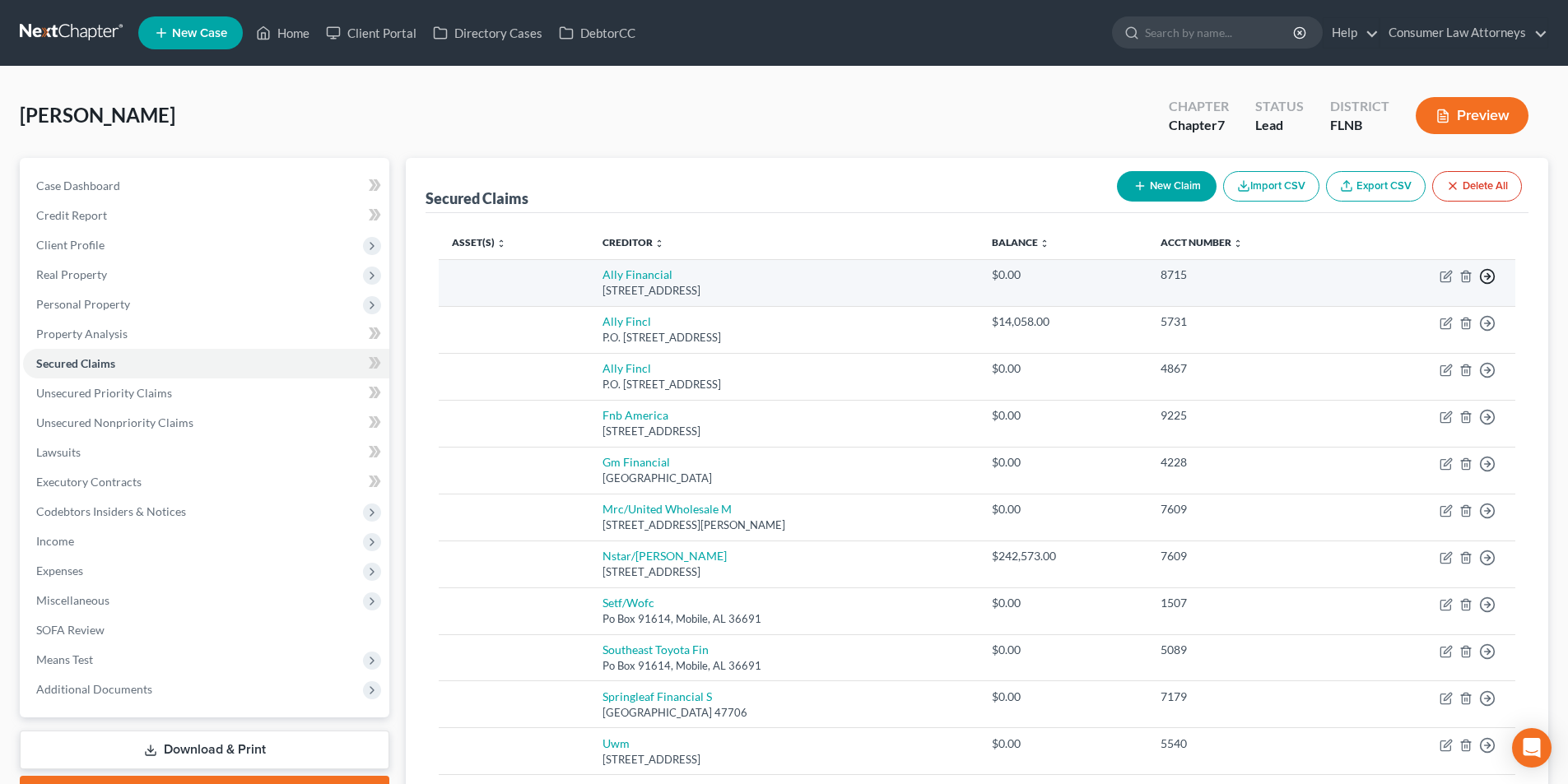
click at [1490, 277] on icon "button" at bounding box center [1487, 277] width 17 height 17
click at [1414, 319] on link "Move to F" at bounding box center [1412, 316] width 138 height 28
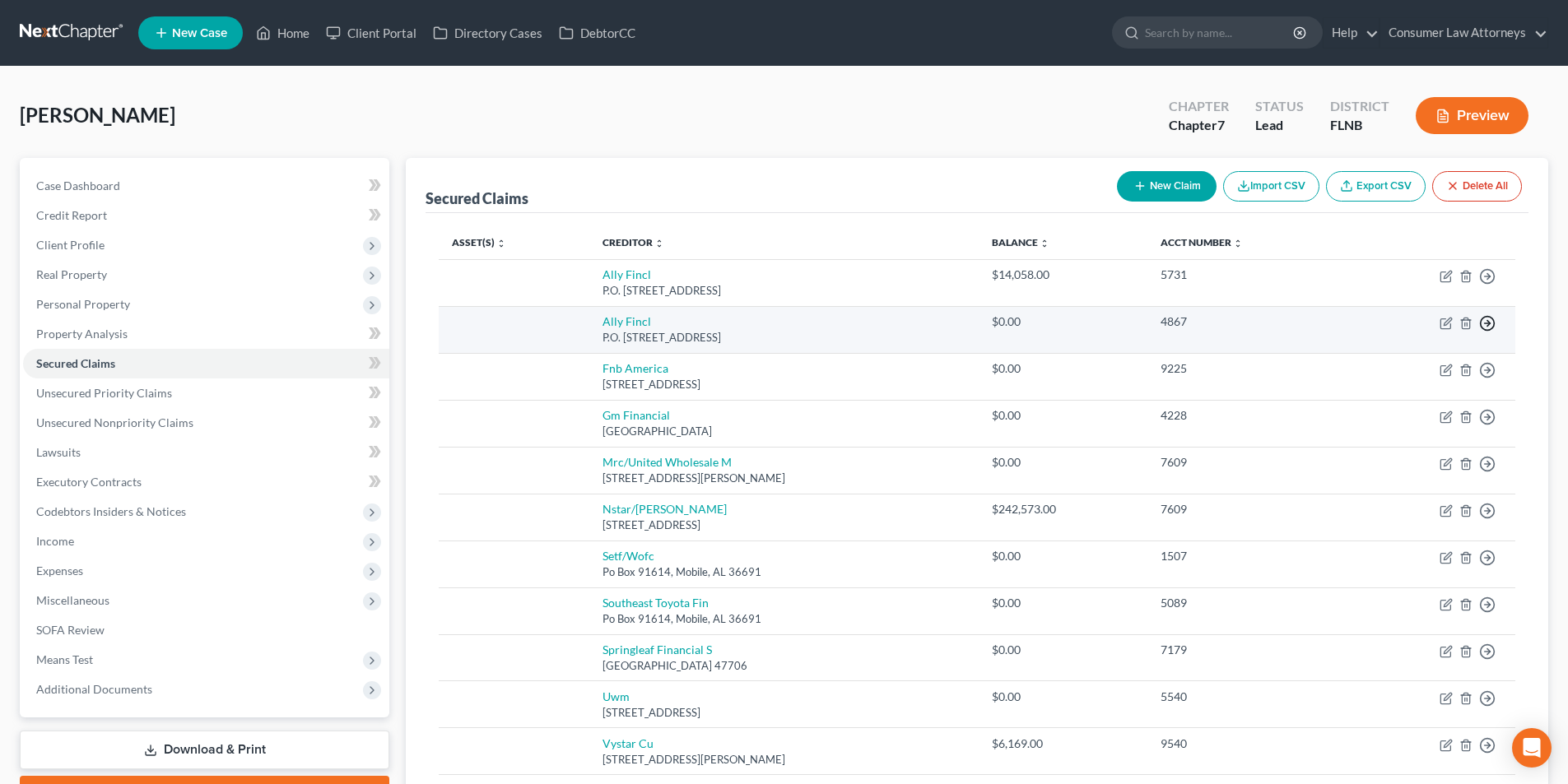
click at [1489, 324] on line "button" at bounding box center [1487, 324] width 6 height 0
click at [1383, 361] on link "Move to F" at bounding box center [1412, 363] width 138 height 28
click at [1487, 321] on polyline "button" at bounding box center [1488, 324] width 3 height 6
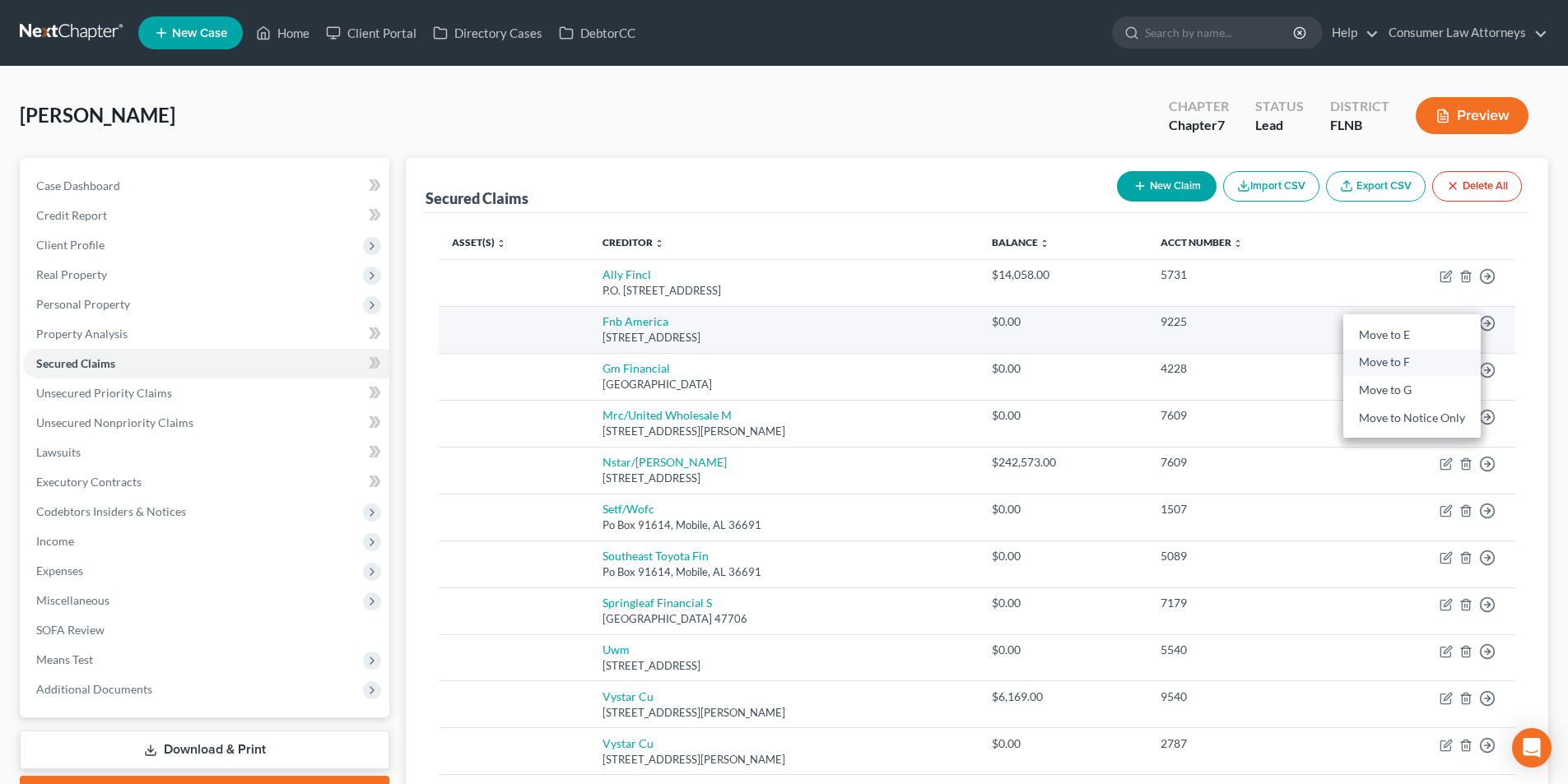
click at [1402, 360] on link "Move to F" at bounding box center [1412, 363] width 138 height 28
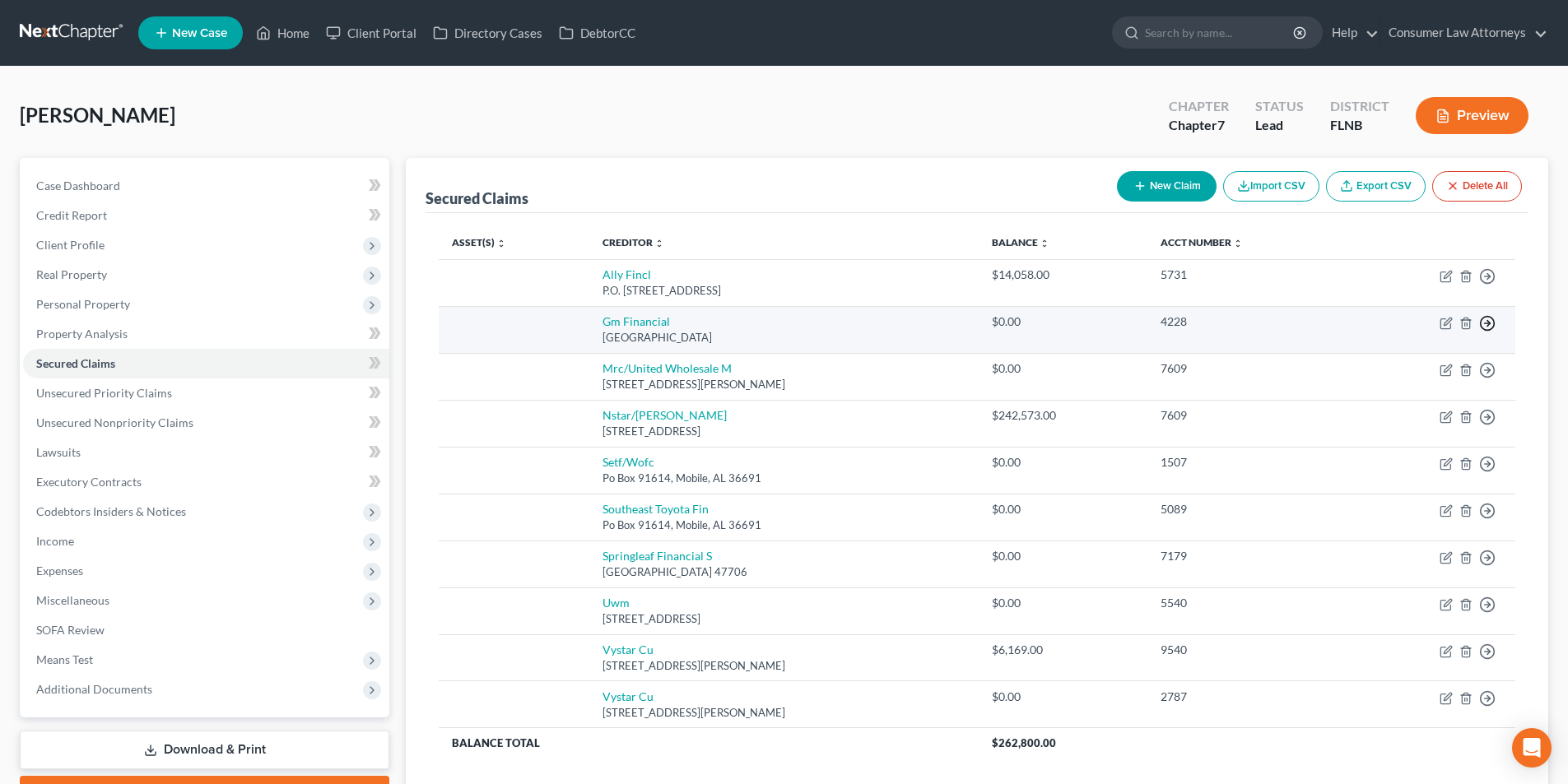
click at [1492, 324] on icon "button" at bounding box center [1487, 324] width 17 height 17
click at [1408, 366] on link "Move to F" at bounding box center [1412, 363] width 138 height 28
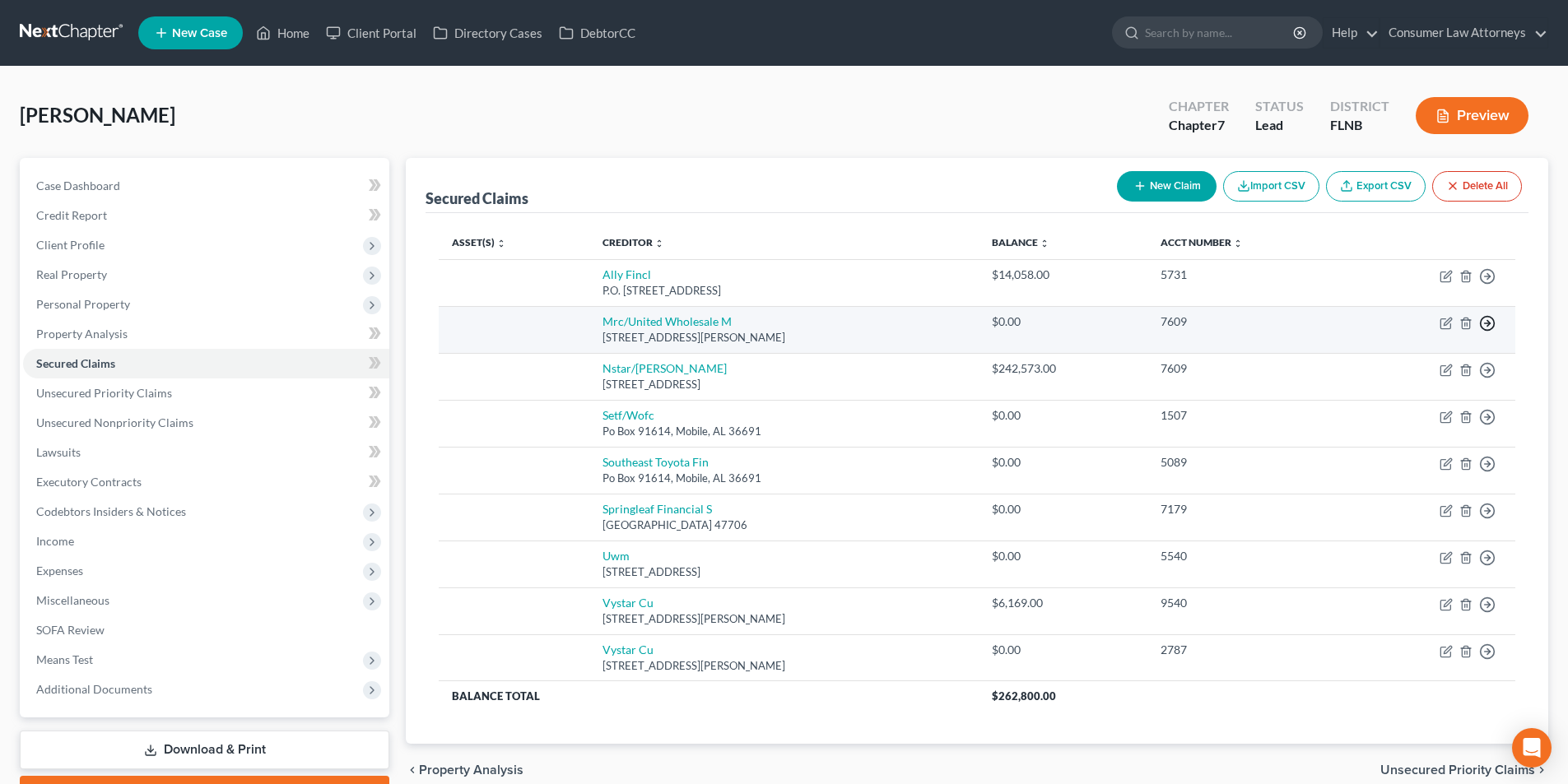
click at [1486, 322] on icon "button" at bounding box center [1487, 324] width 17 height 17
click at [1398, 365] on link "Move to F" at bounding box center [1412, 363] width 138 height 28
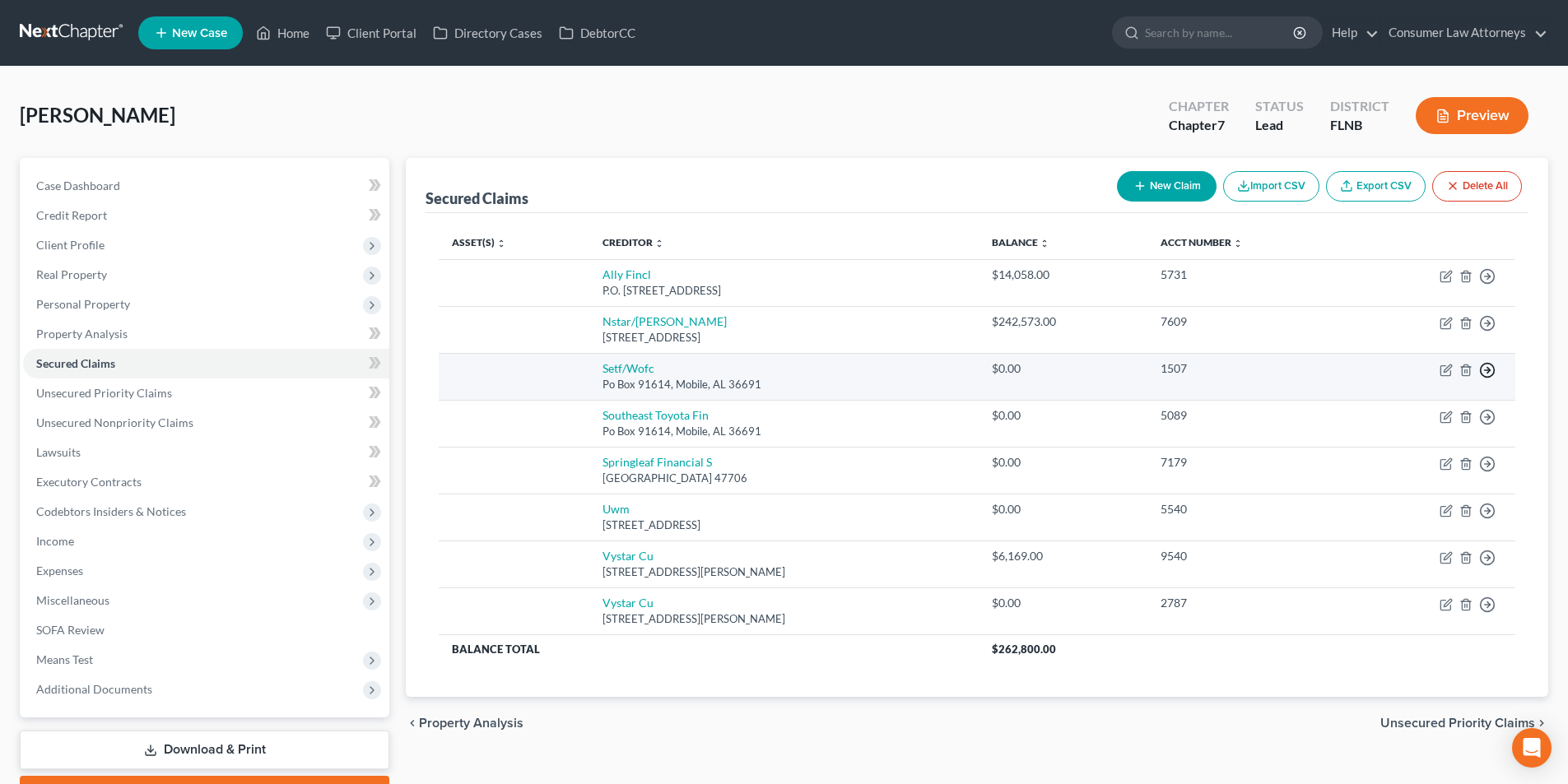
click at [1487, 372] on icon "button" at bounding box center [1487, 370] width 17 height 17
click at [1386, 407] on link "Move to F" at bounding box center [1412, 410] width 138 height 28
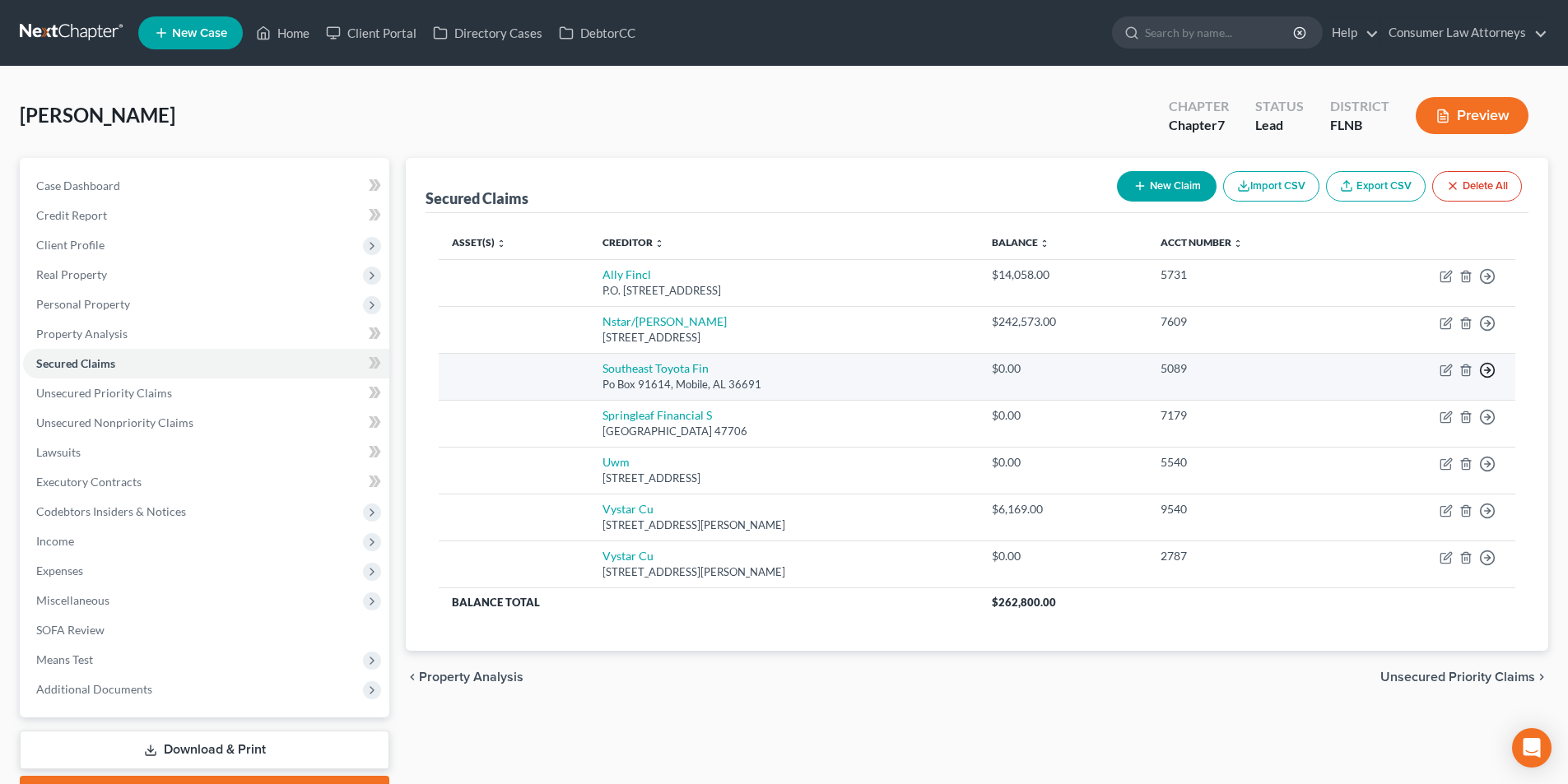
click at [1488, 369] on icon "button" at bounding box center [1487, 370] width 17 height 17
click at [1391, 409] on link "Move to F" at bounding box center [1412, 410] width 138 height 28
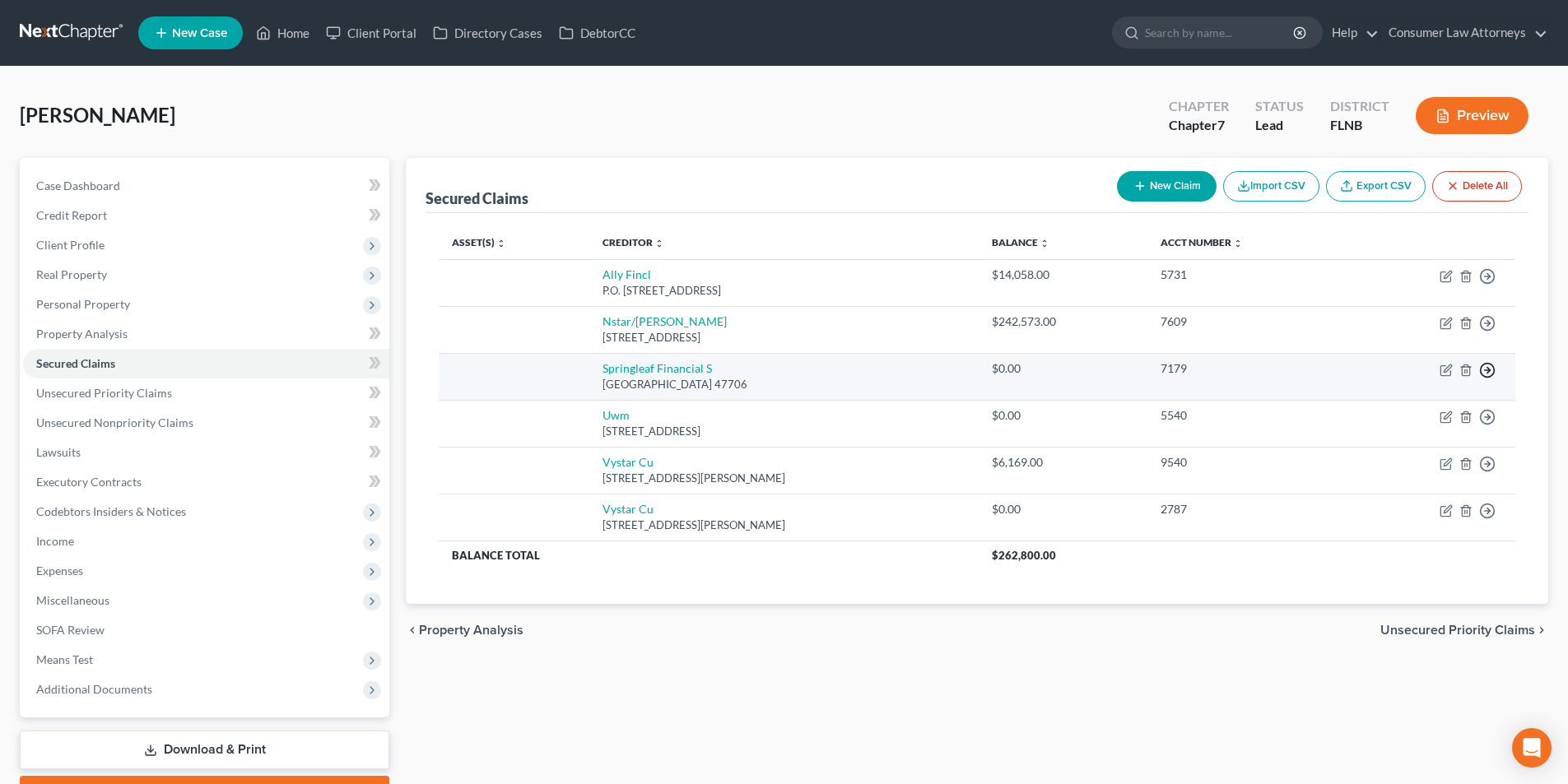
click at [1485, 370] on line "button" at bounding box center [1487, 370] width 6 height 0
click at [1404, 410] on link "Move to F" at bounding box center [1412, 410] width 138 height 28
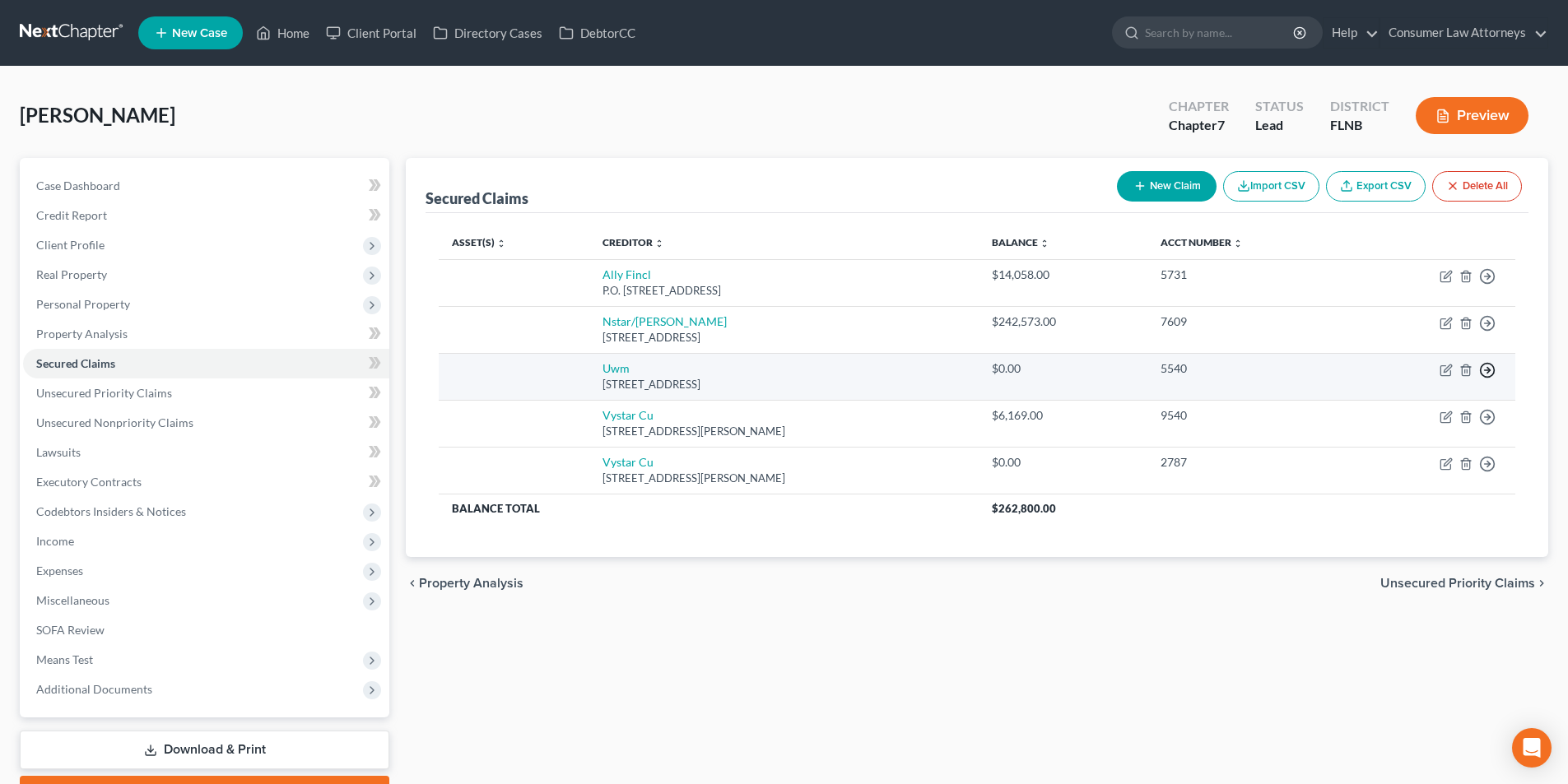
click at [1485, 372] on icon "button" at bounding box center [1487, 370] width 17 height 17
click at [1396, 408] on link "Move to F" at bounding box center [1412, 410] width 138 height 28
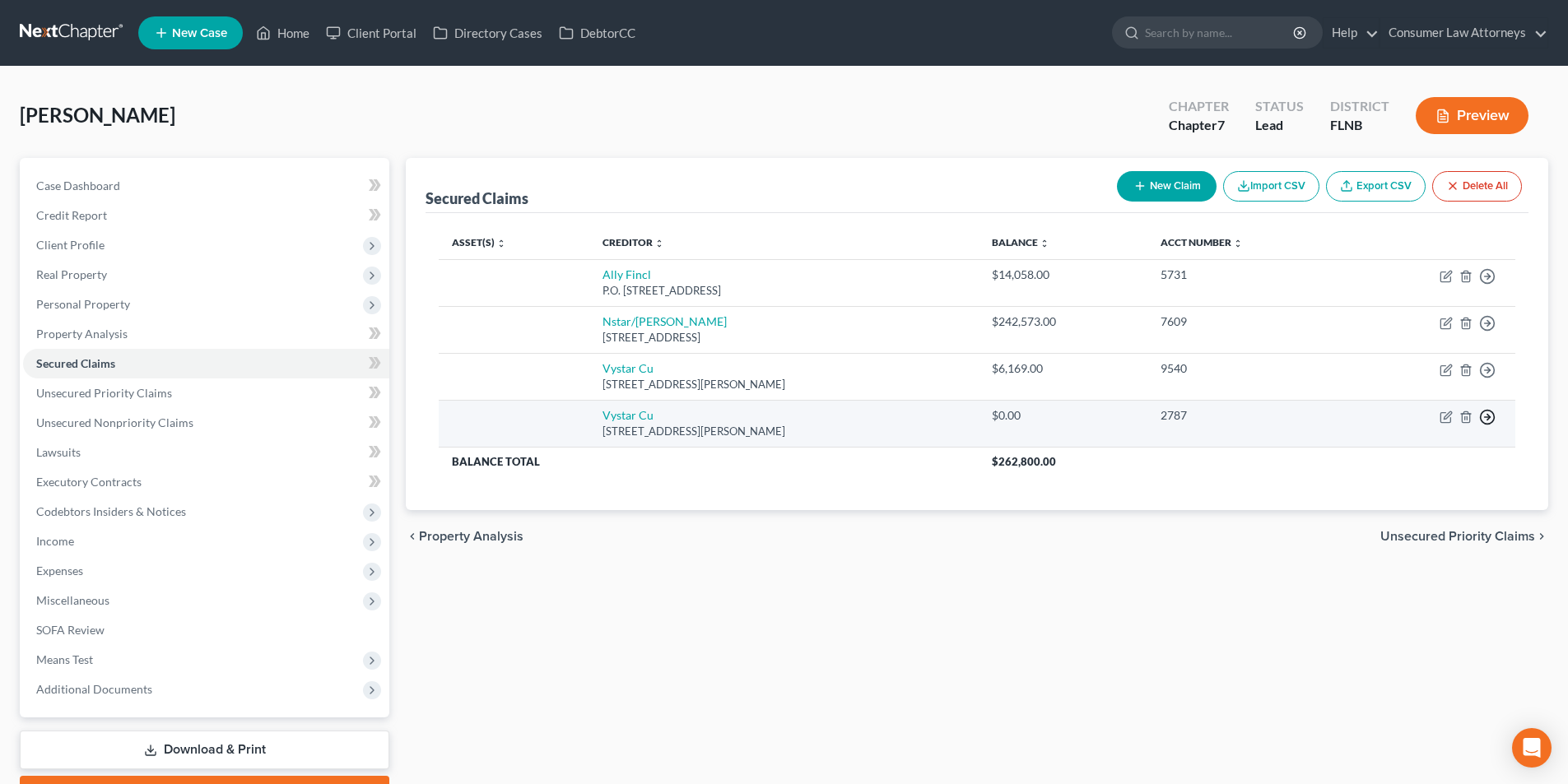
click at [1486, 417] on line "button" at bounding box center [1487, 417] width 6 height 0
click at [1409, 450] on link "Move to F" at bounding box center [1412, 457] width 138 height 28
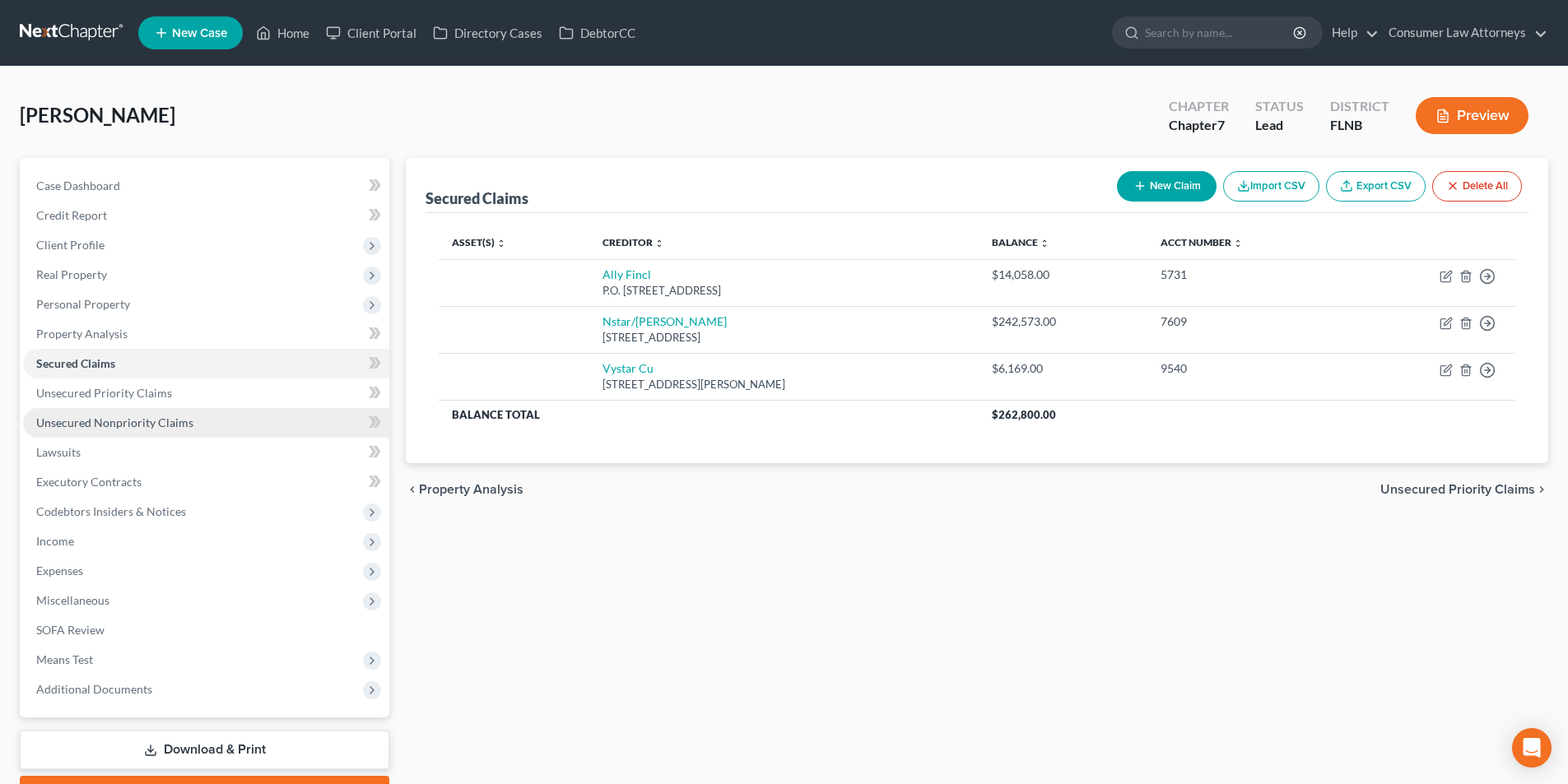
click at [157, 420] on span "Unsecured Nonpriority Claims" at bounding box center [114, 422] width 157 height 14
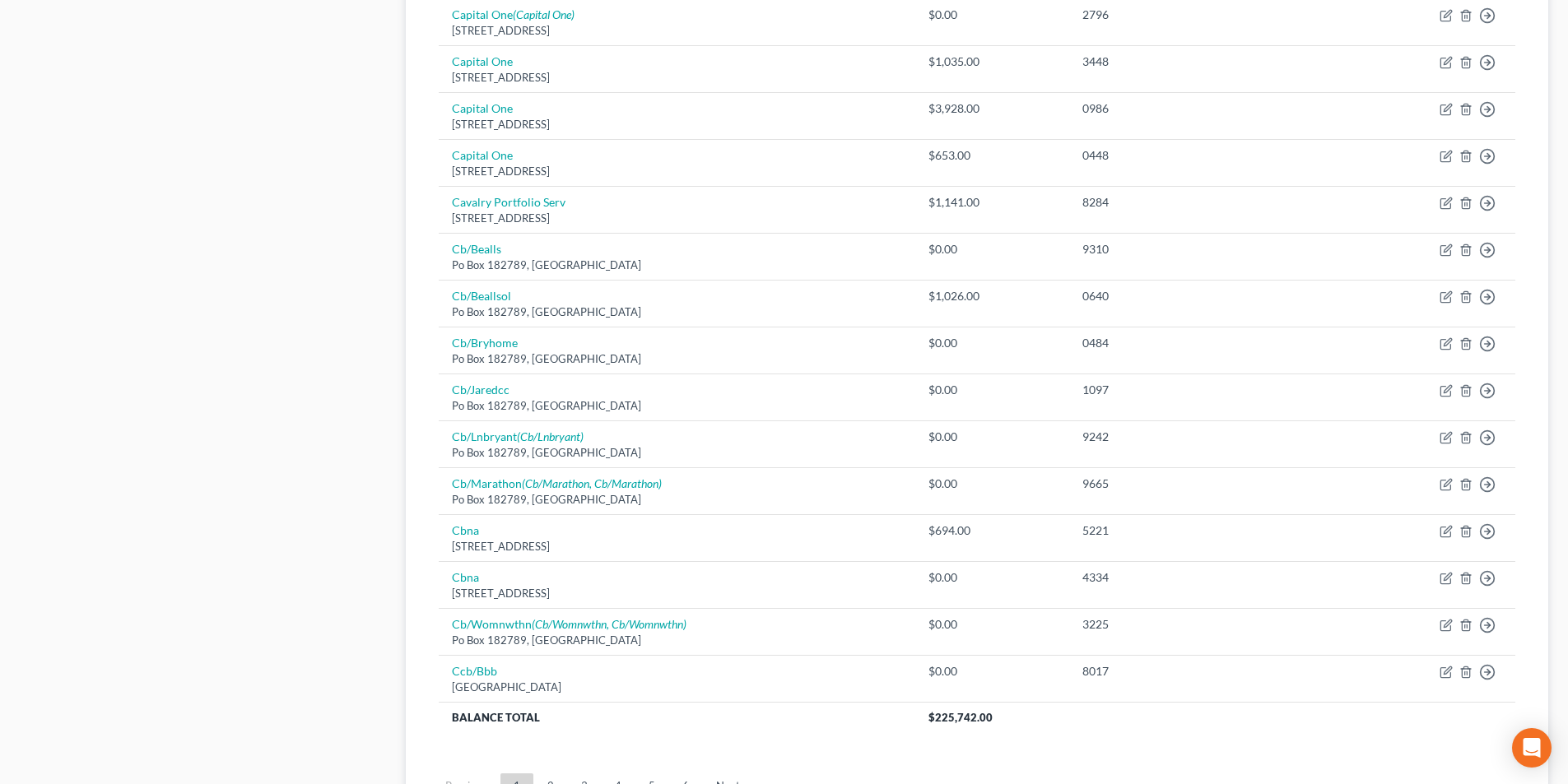
scroll to position [1069, 0]
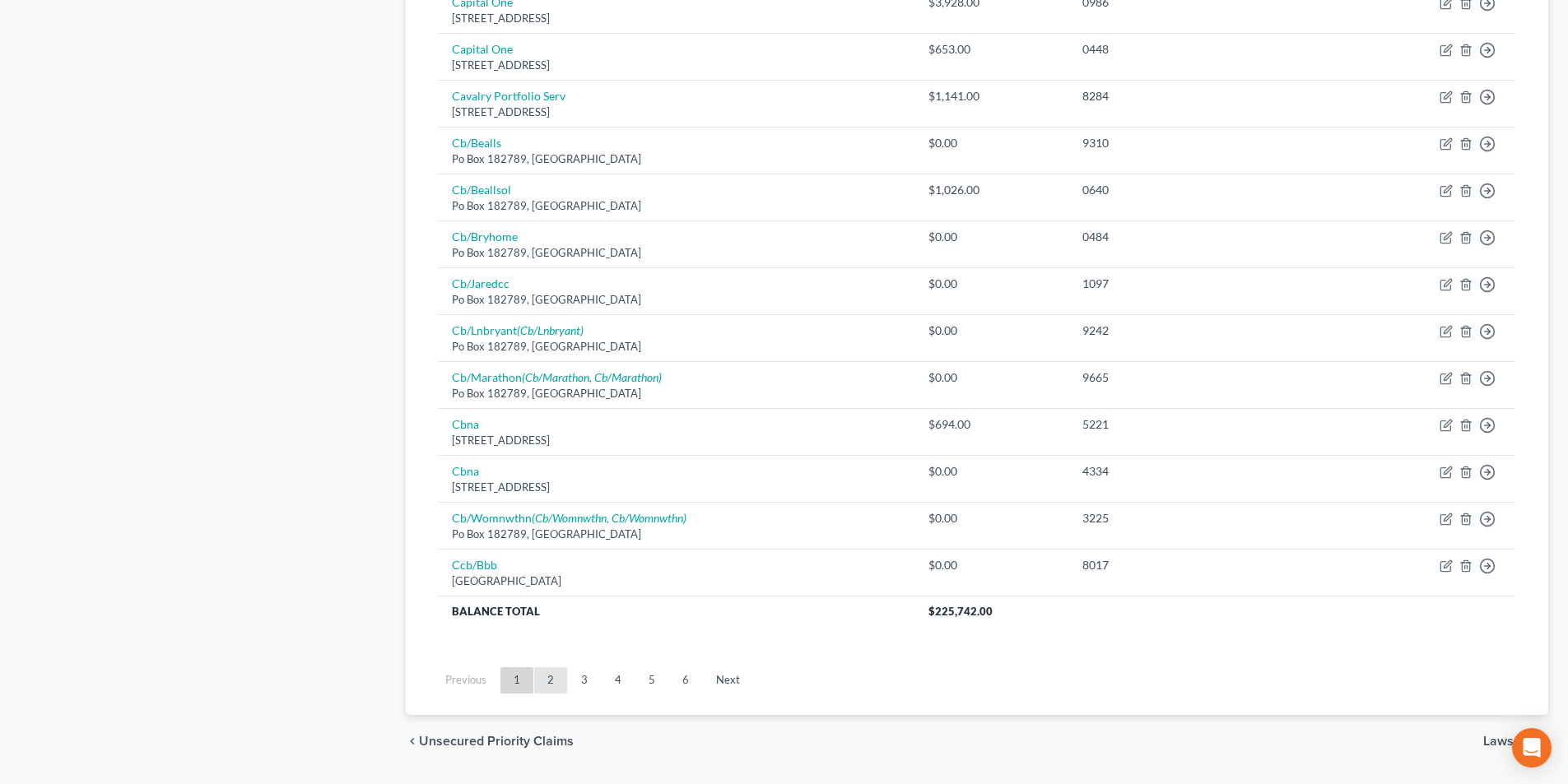
click at [549, 676] on link "2" at bounding box center [550, 681] width 33 height 27
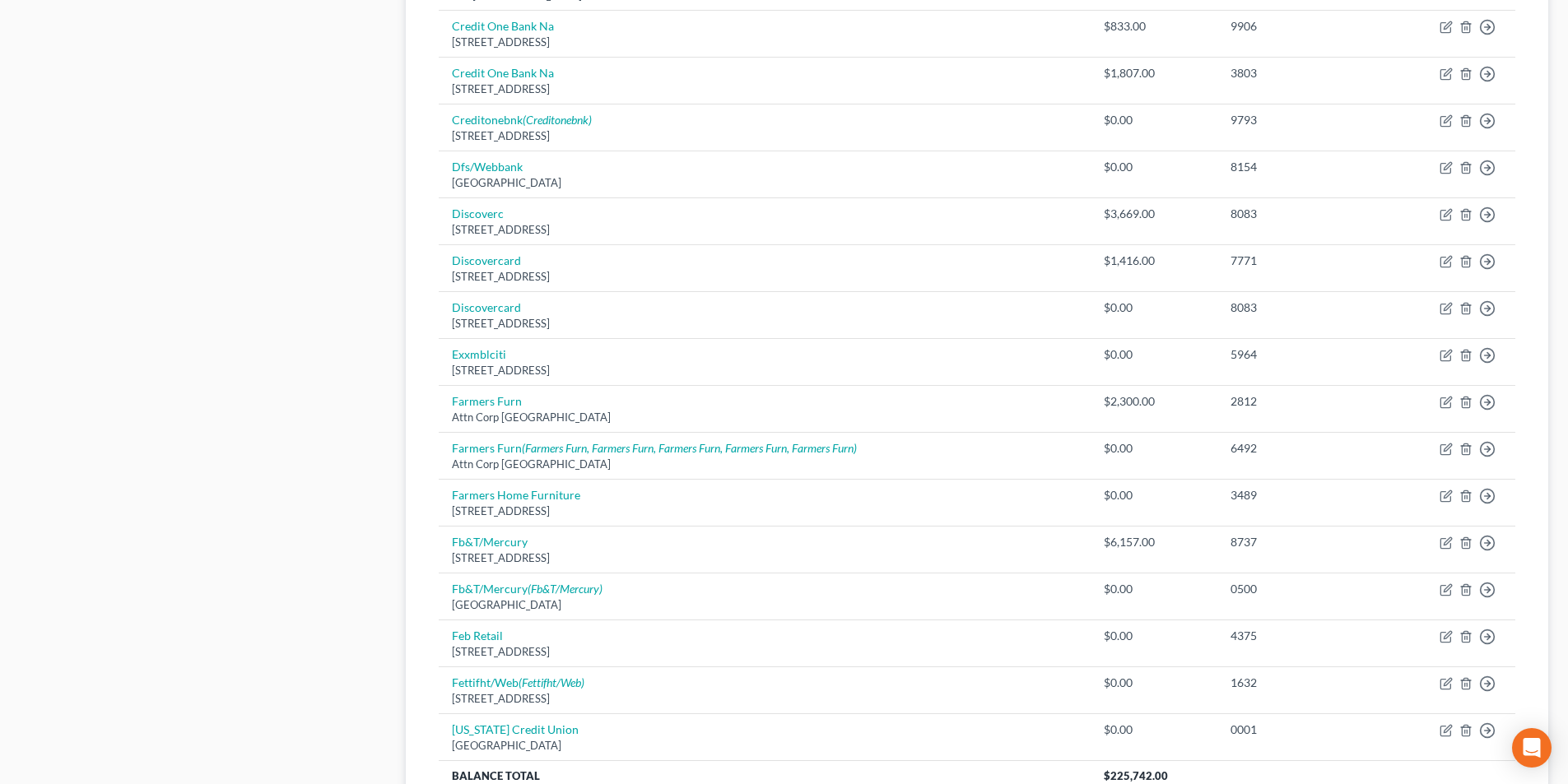
scroll to position [1115, 0]
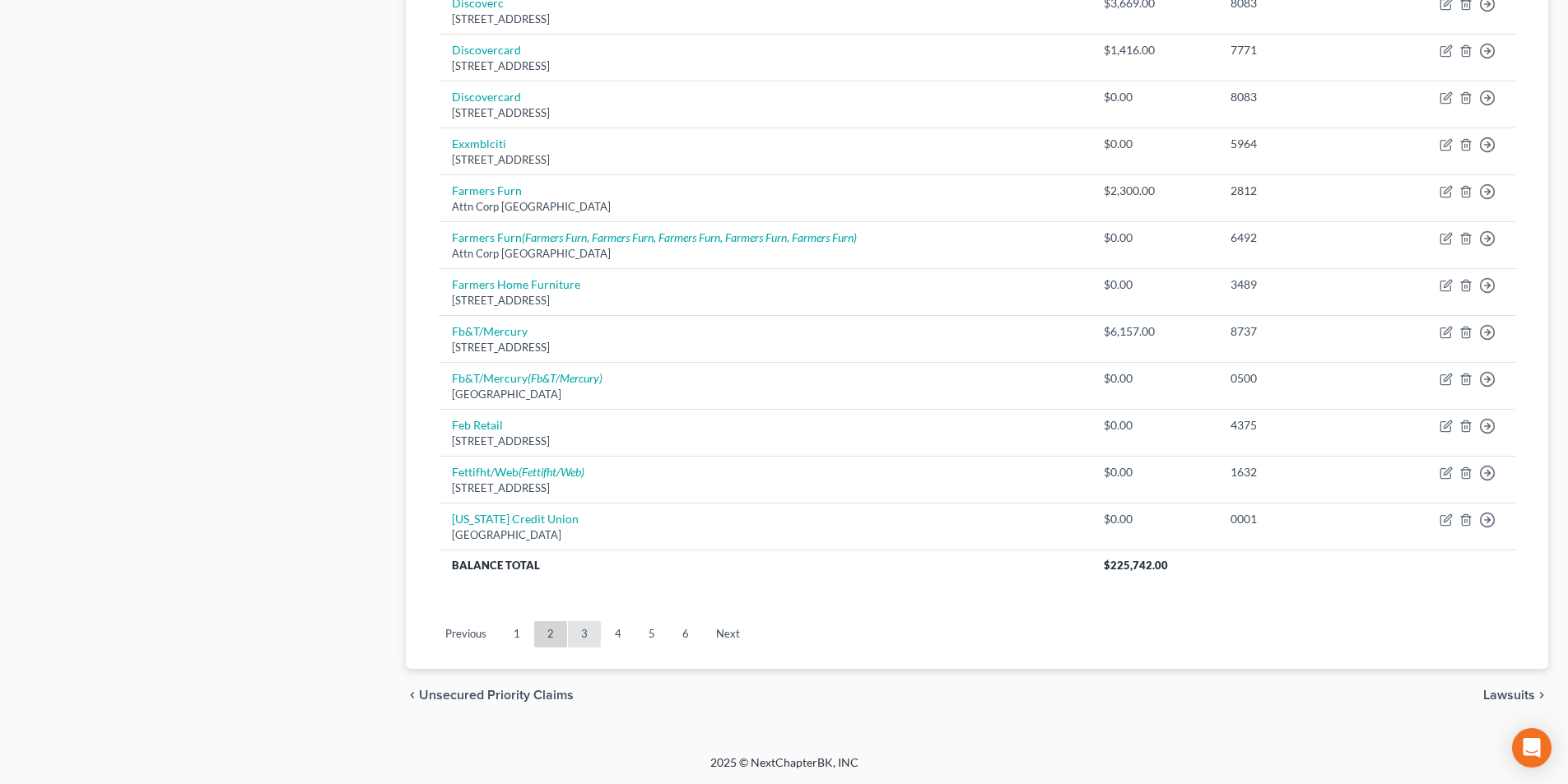
click at [585, 635] on link "3" at bounding box center [584, 635] width 33 height 27
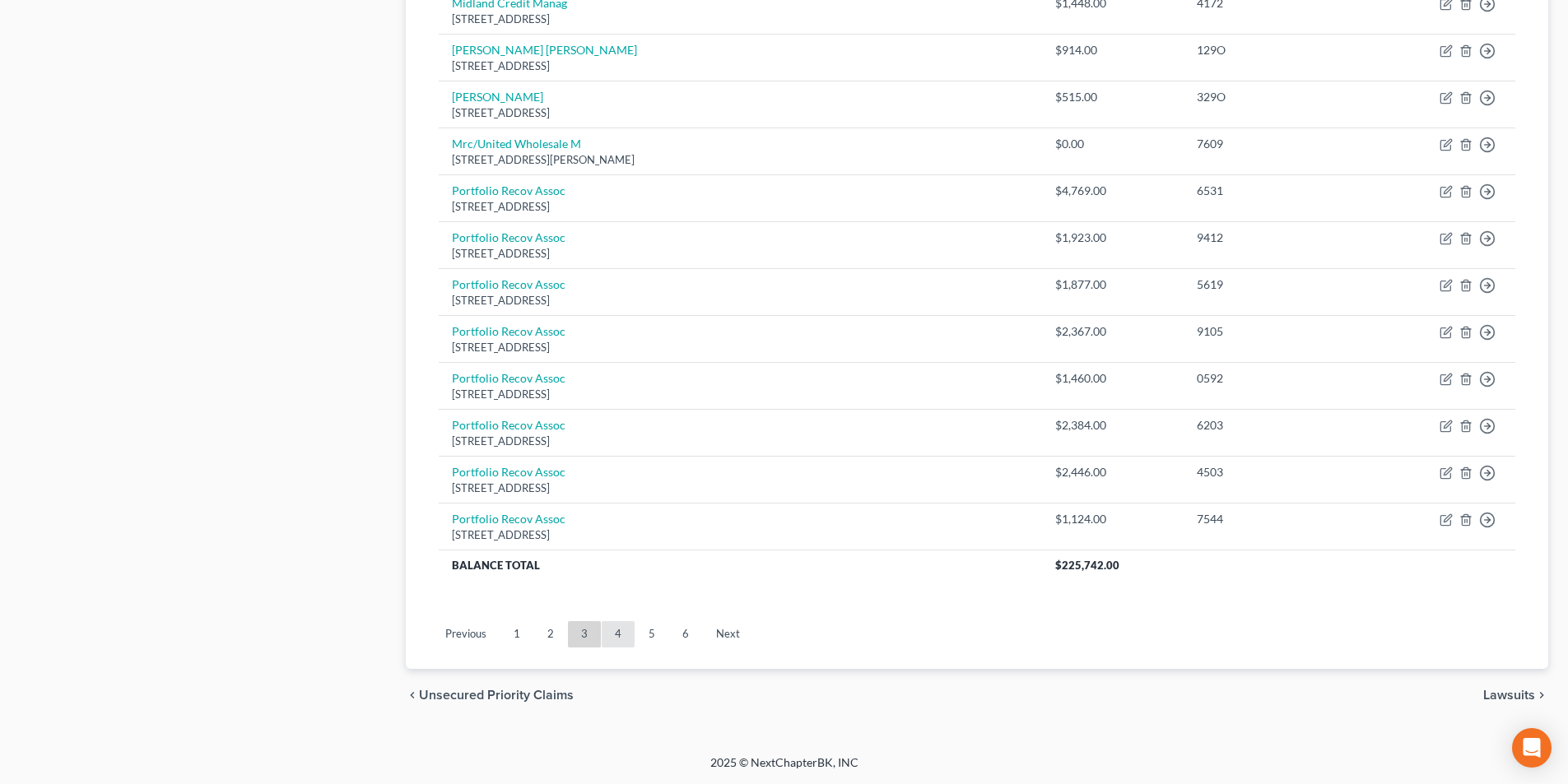
click at [621, 641] on link "4" at bounding box center [618, 635] width 33 height 27
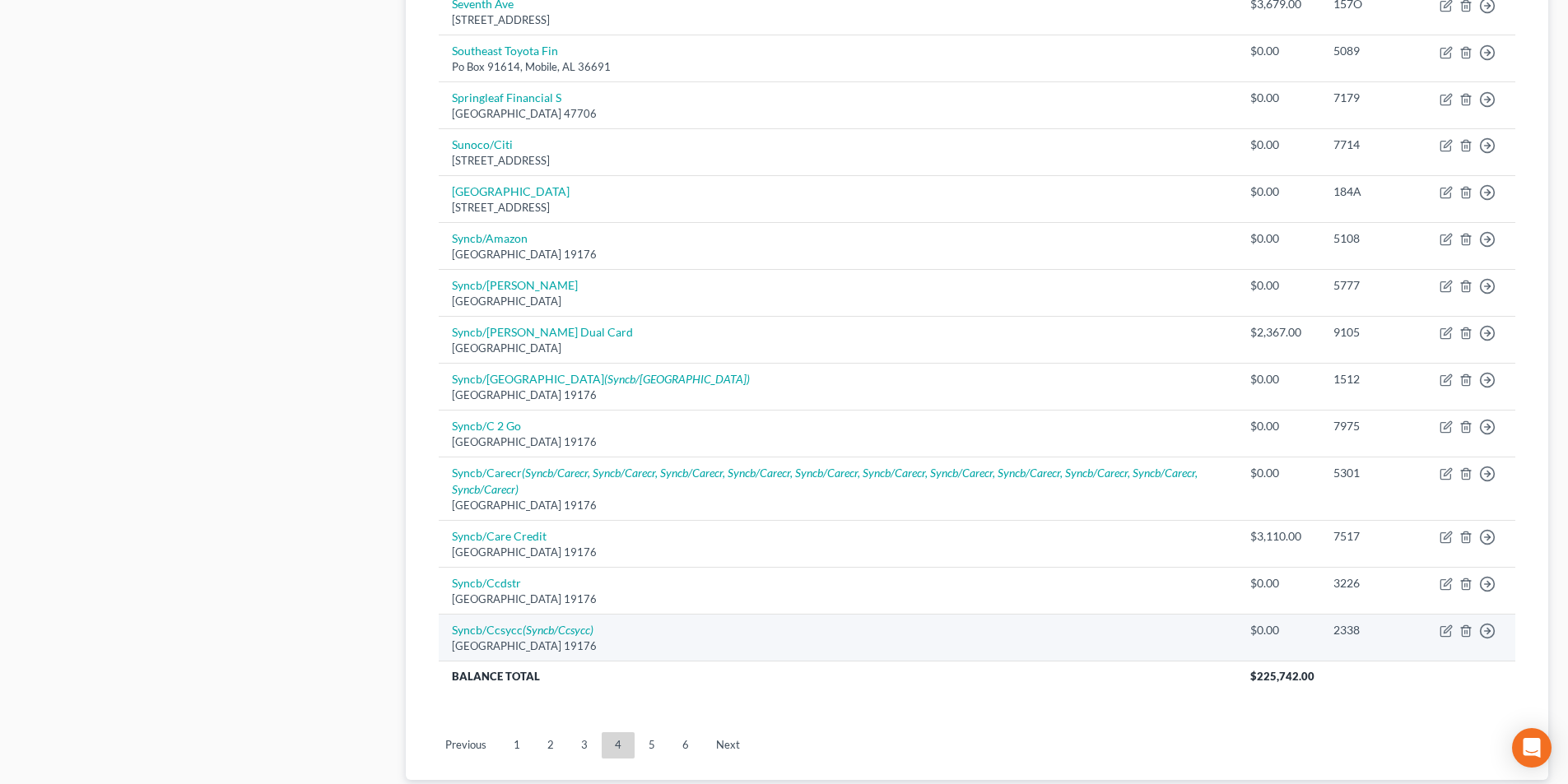
scroll to position [1146, 0]
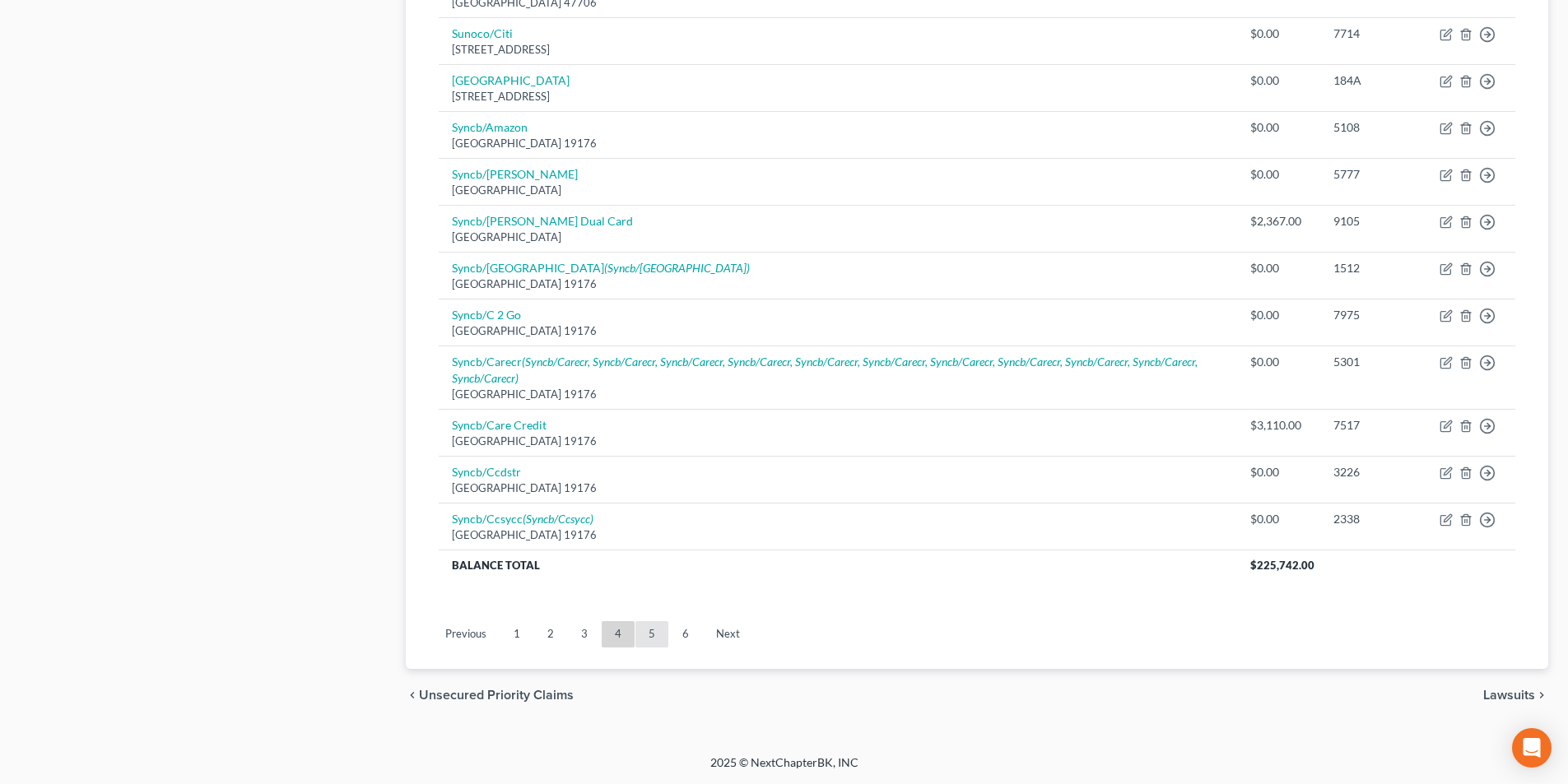
click at [650, 638] on link "5" at bounding box center [651, 635] width 33 height 27
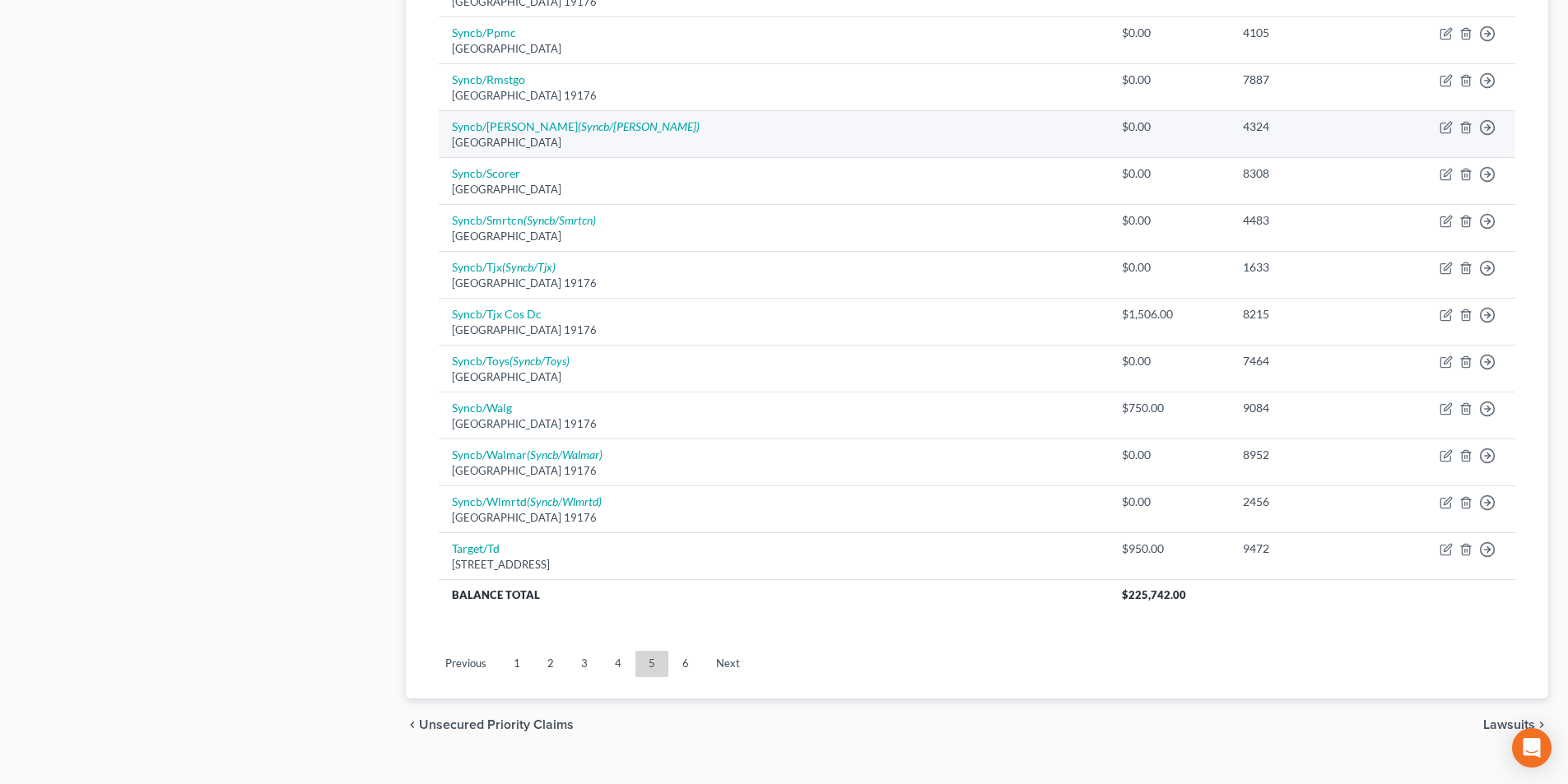
scroll to position [1115, 0]
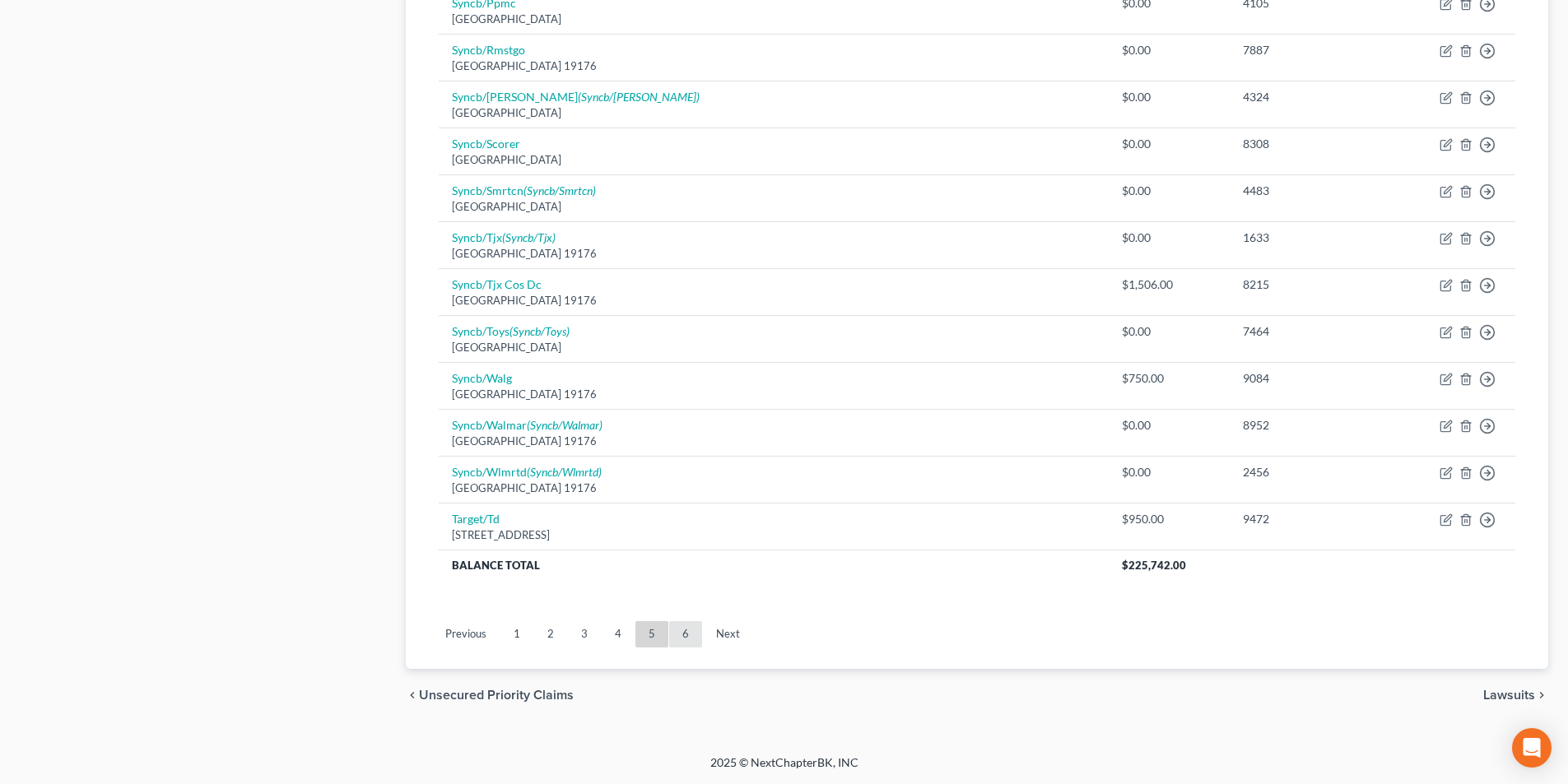
click at [680, 639] on link "6" at bounding box center [685, 635] width 33 height 27
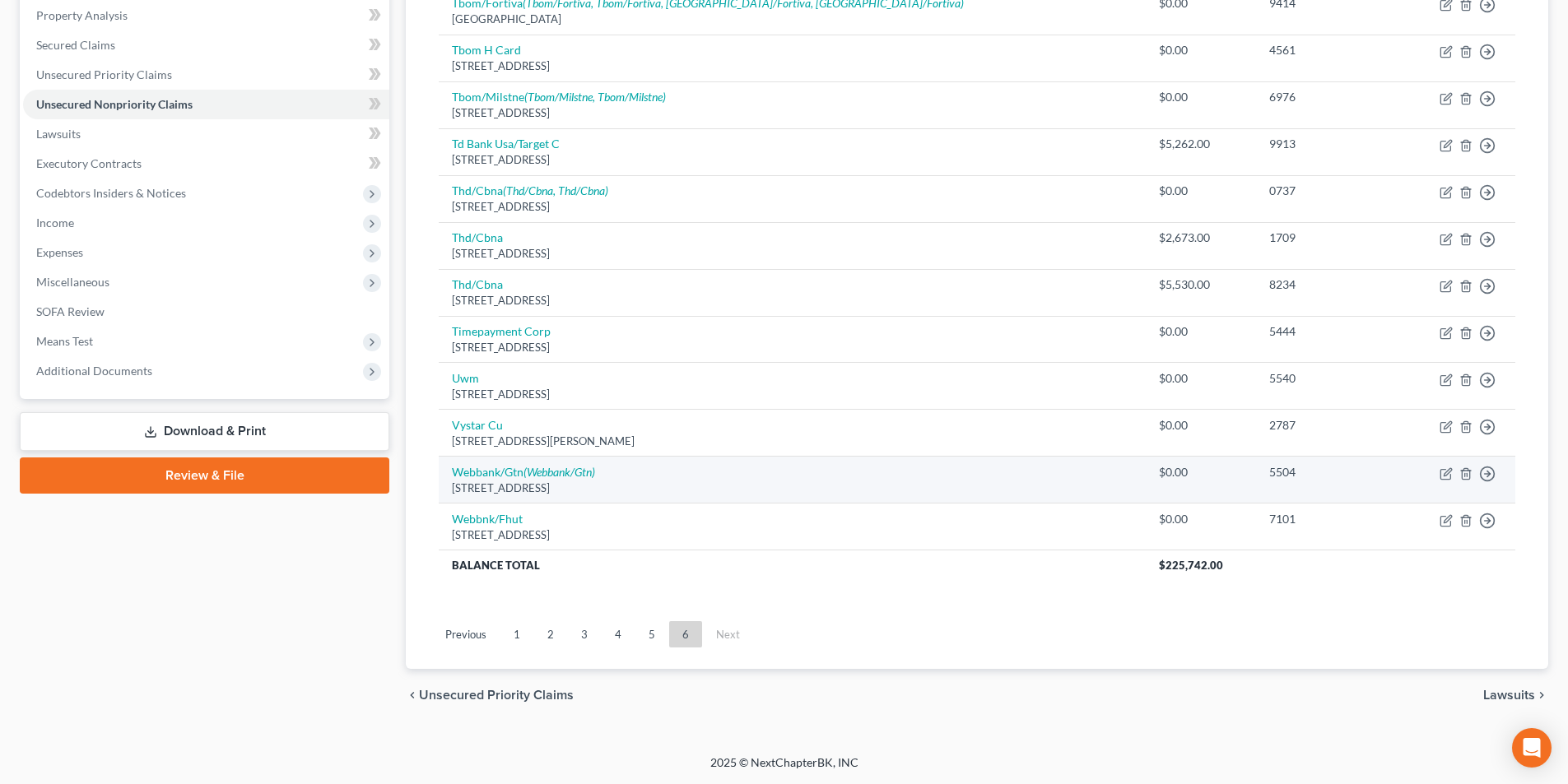
scroll to position [72, 0]
